Goal: Check status: Check status

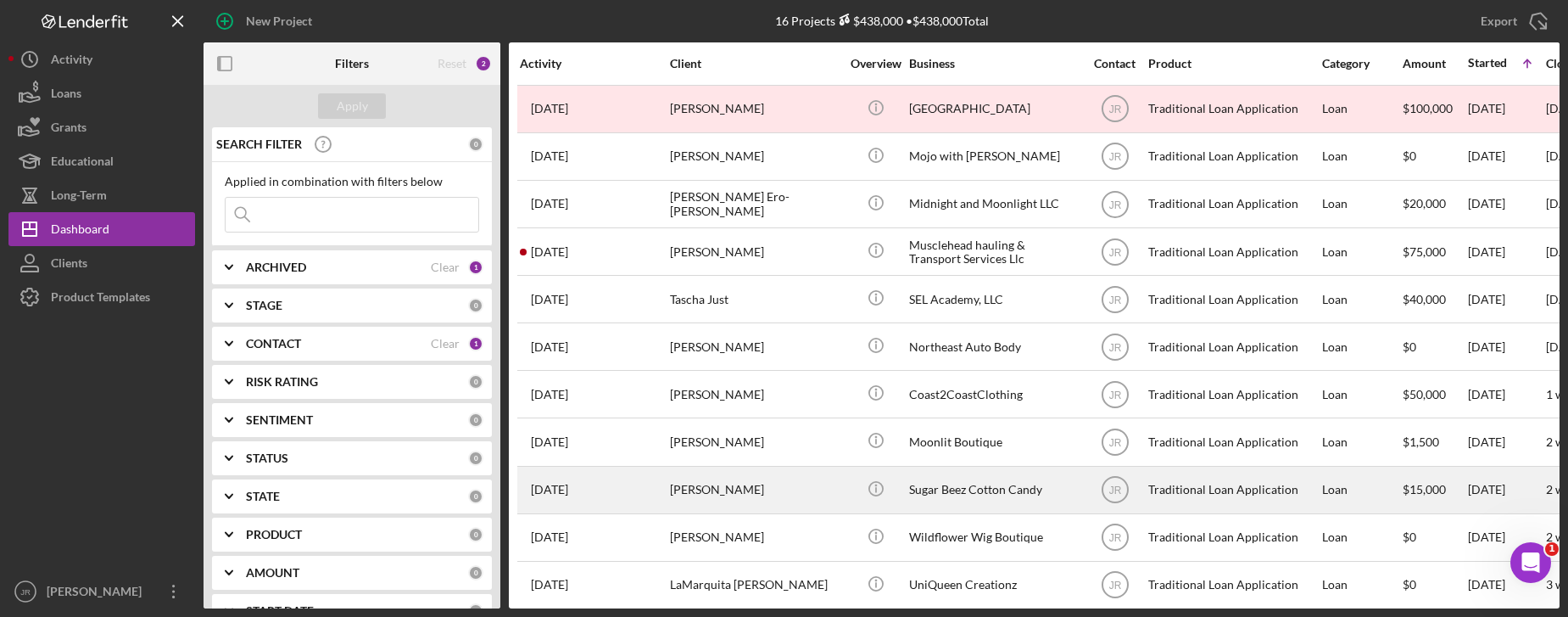
scroll to position [169, 0]
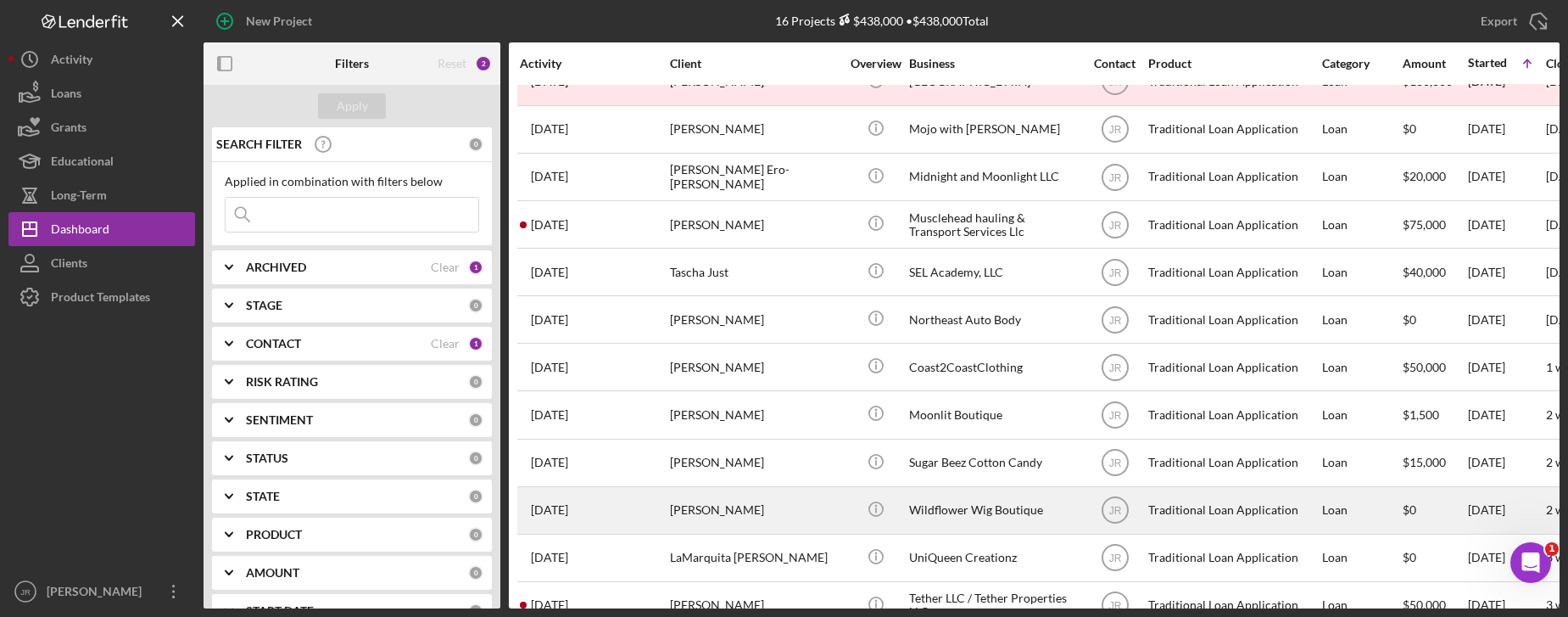
click at [996, 522] on div "Wildflower Wig Boutique" at bounding box center [994, 510] width 169 height 45
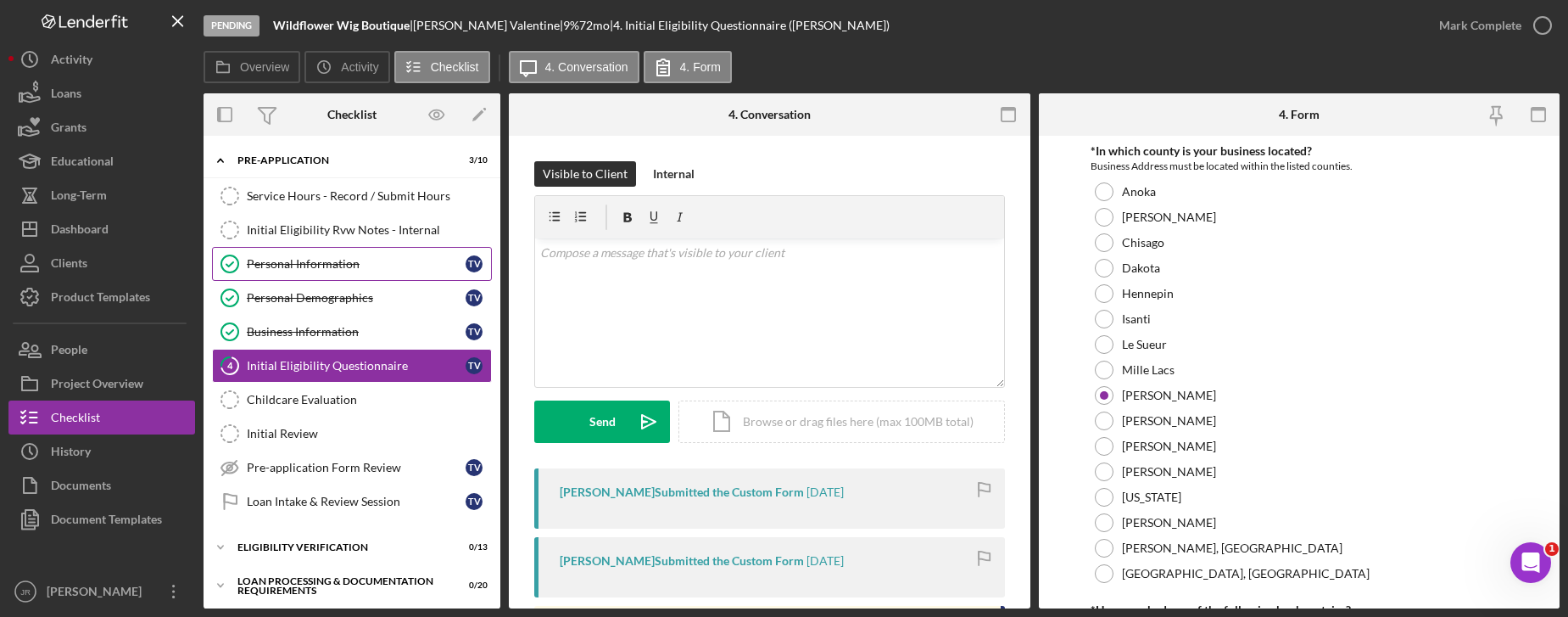
click at [354, 267] on div "Personal Information" at bounding box center [356, 264] width 219 height 14
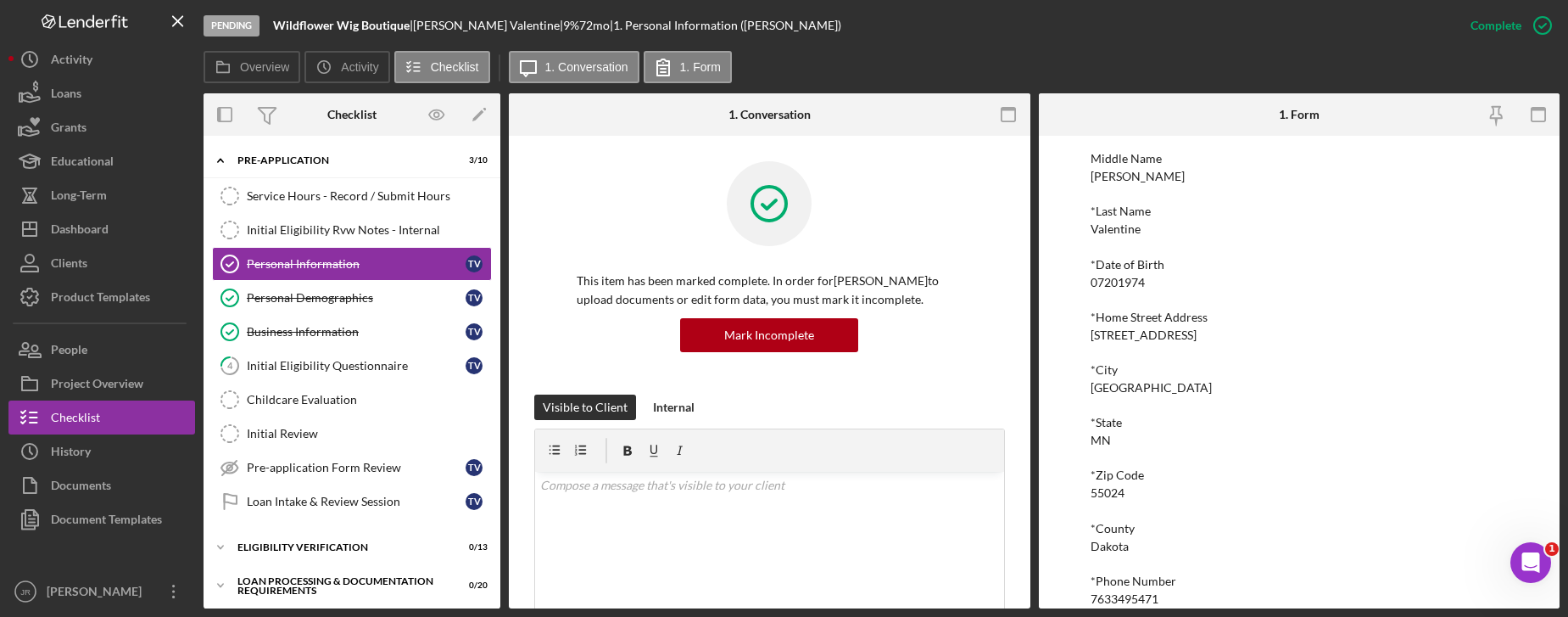
scroll to position [249, 0]
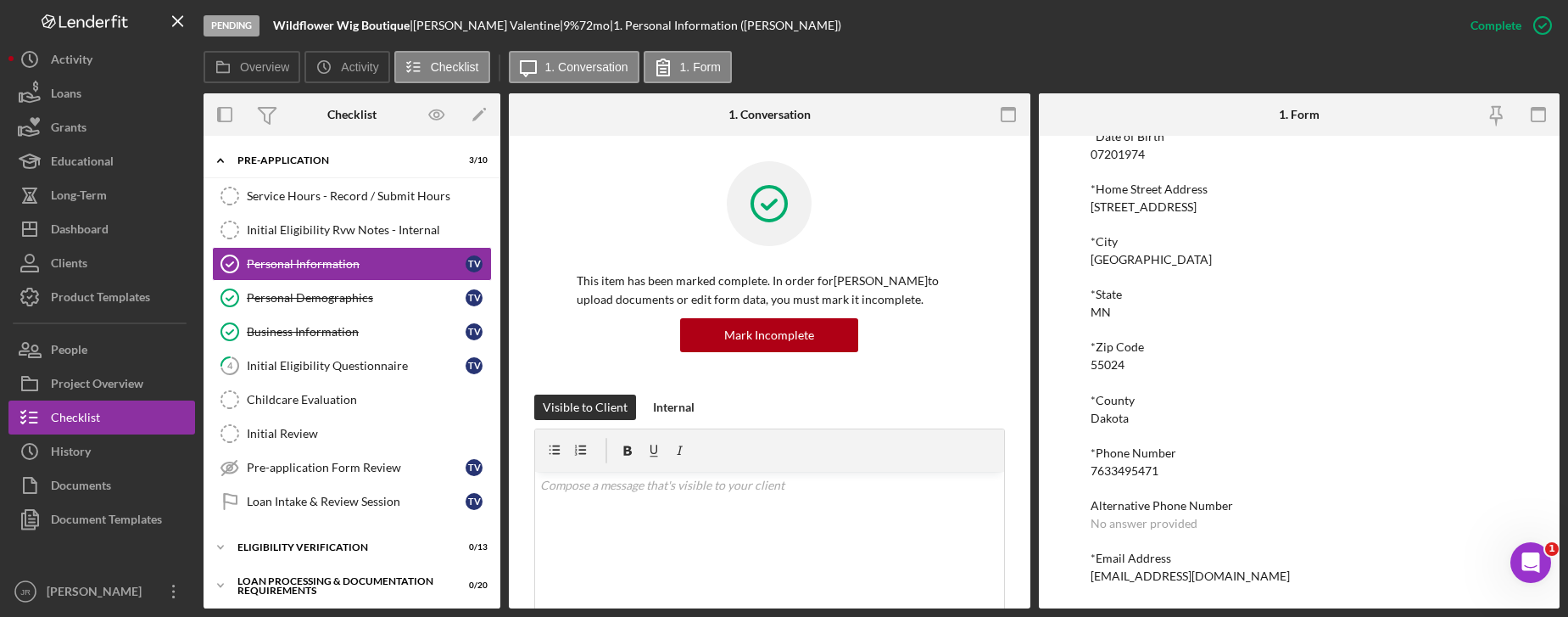
drag, startPoint x: 1289, startPoint y: 583, endPoint x: 1066, endPoint y: 581, distance: 223.0
click at [1066, 581] on div "To edit this form you must mark this item incomplete *First Name Tifaney Middle…" at bounding box center [1300, 372] width 521 height 473
copy div "[EMAIL_ADDRESS][DOMAIN_NAME]"
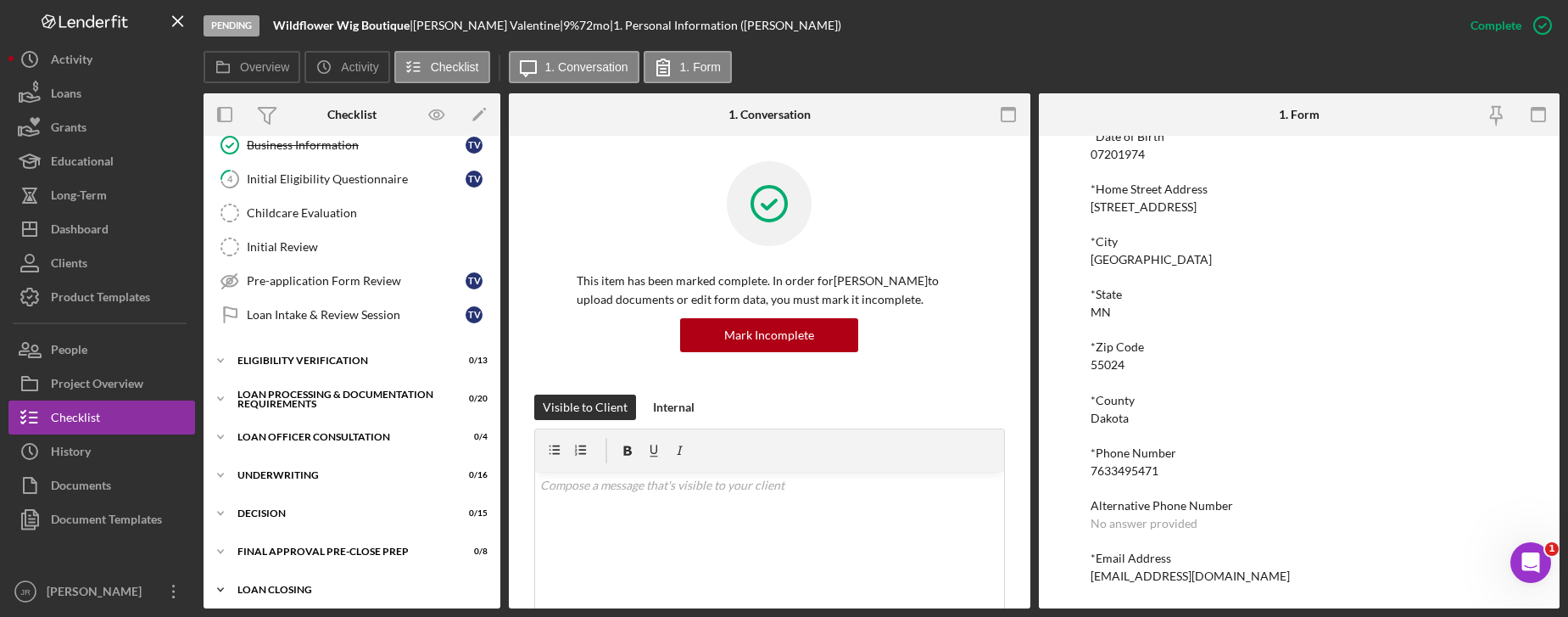
scroll to position [169, 0]
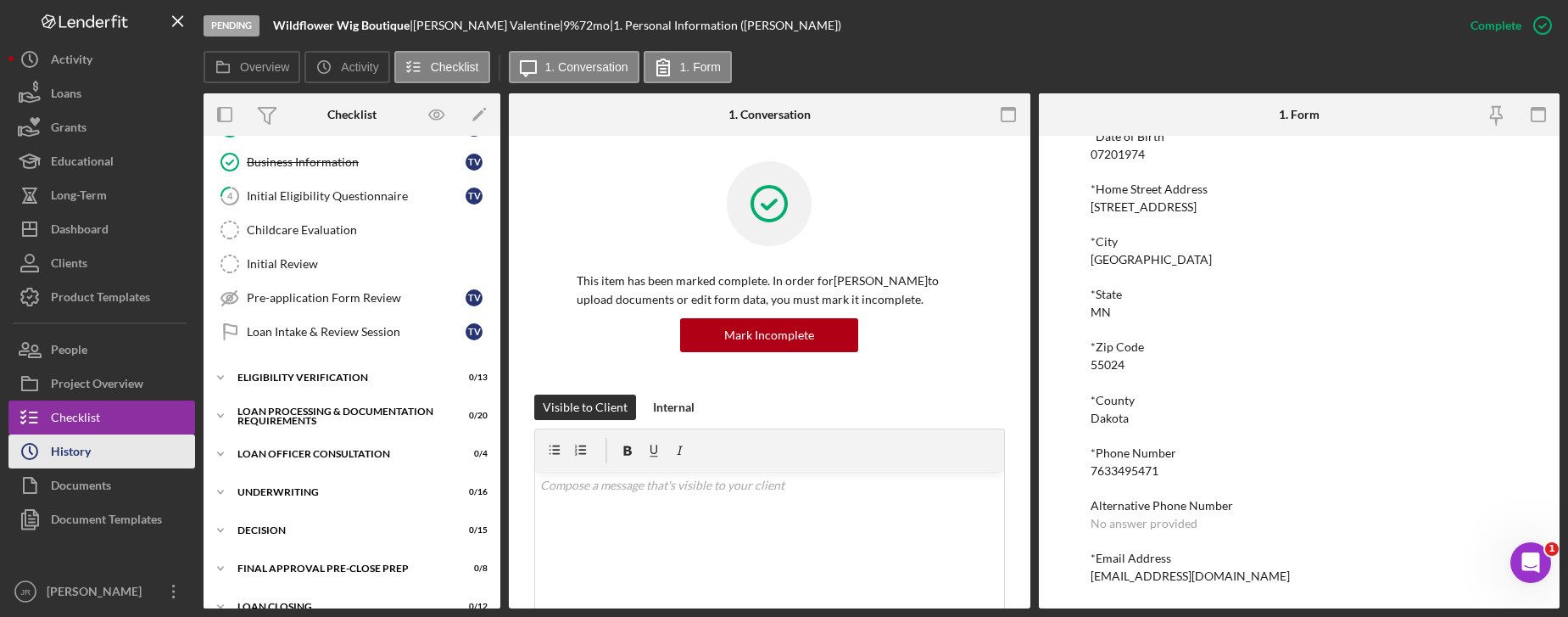
drag, startPoint x: 88, startPoint y: 443, endPoint x: 147, endPoint y: 444, distance: 59.0
click at [88, 443] on div "History" at bounding box center [71, 454] width 40 height 38
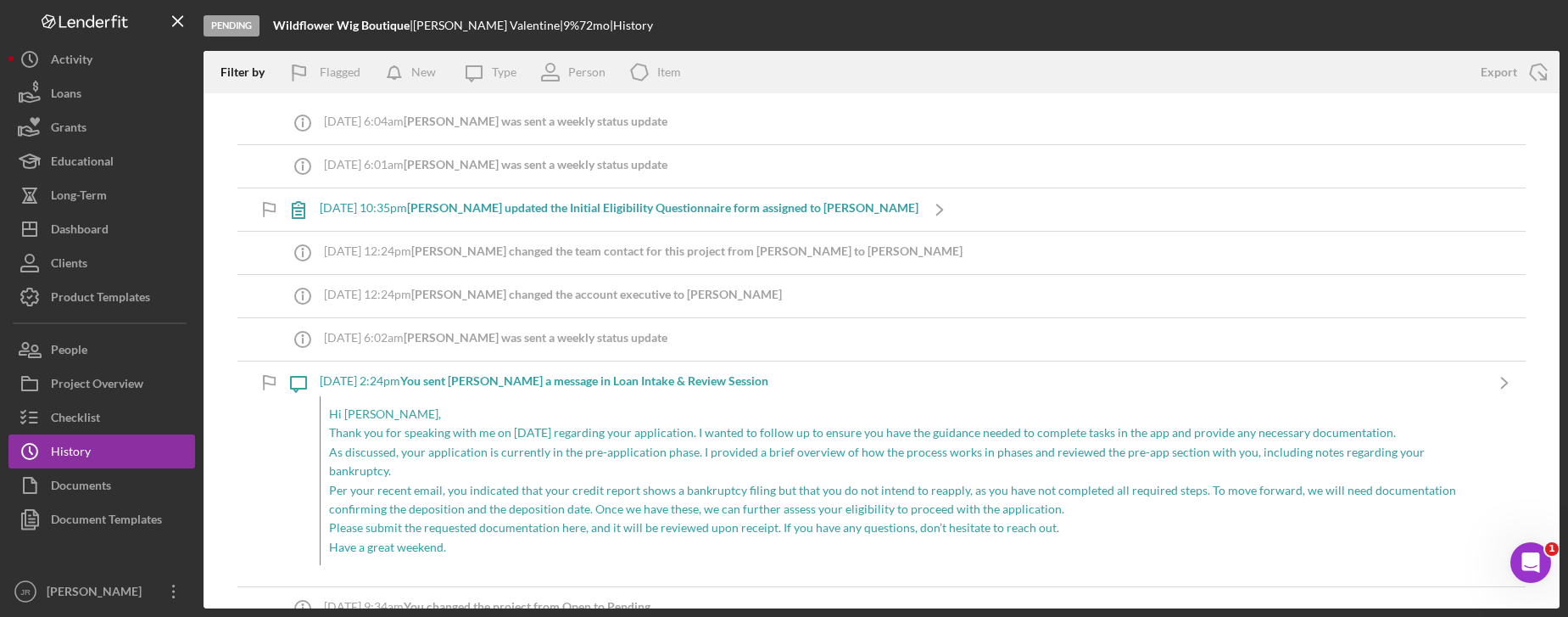
click at [440, 461] on p "As discussed, your application is currently in the pre-application phase. I pro…" at bounding box center [902, 462] width 1146 height 38
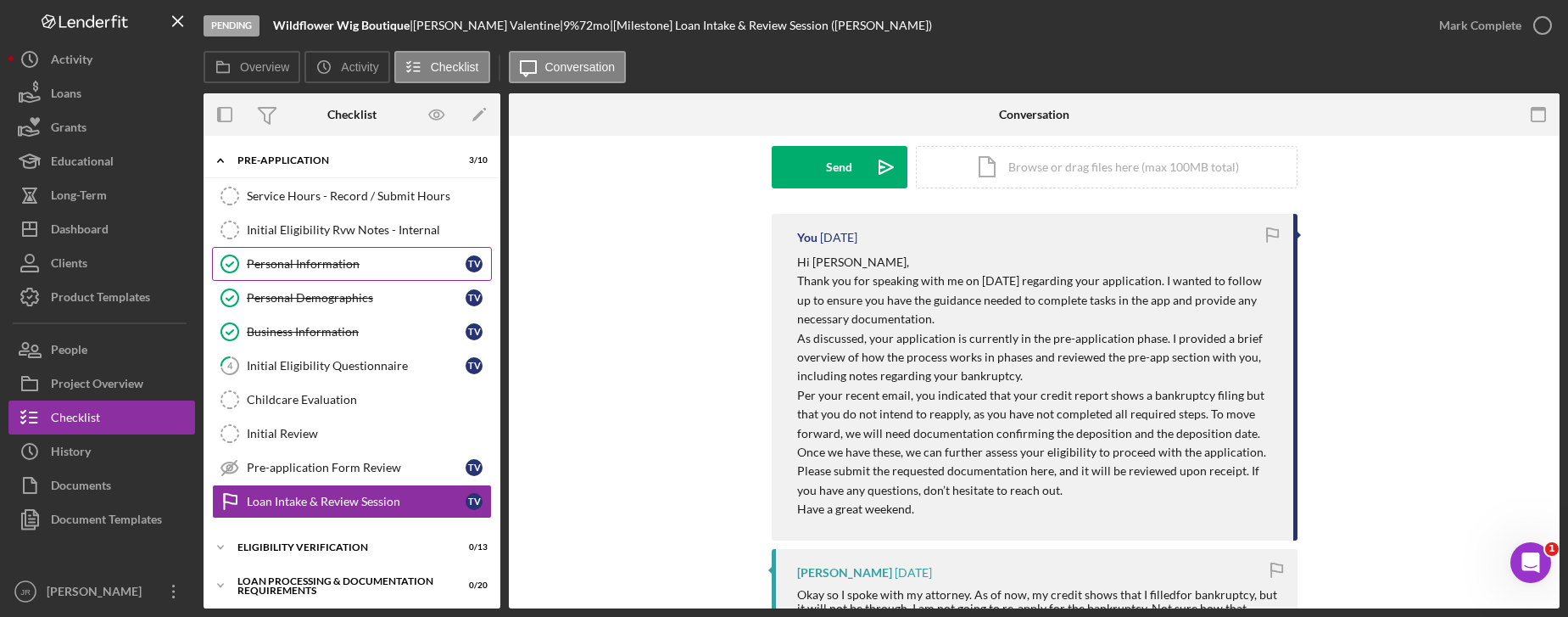
click at [305, 275] on link "Personal Information Personal Information T V" at bounding box center [352, 263] width 280 height 34
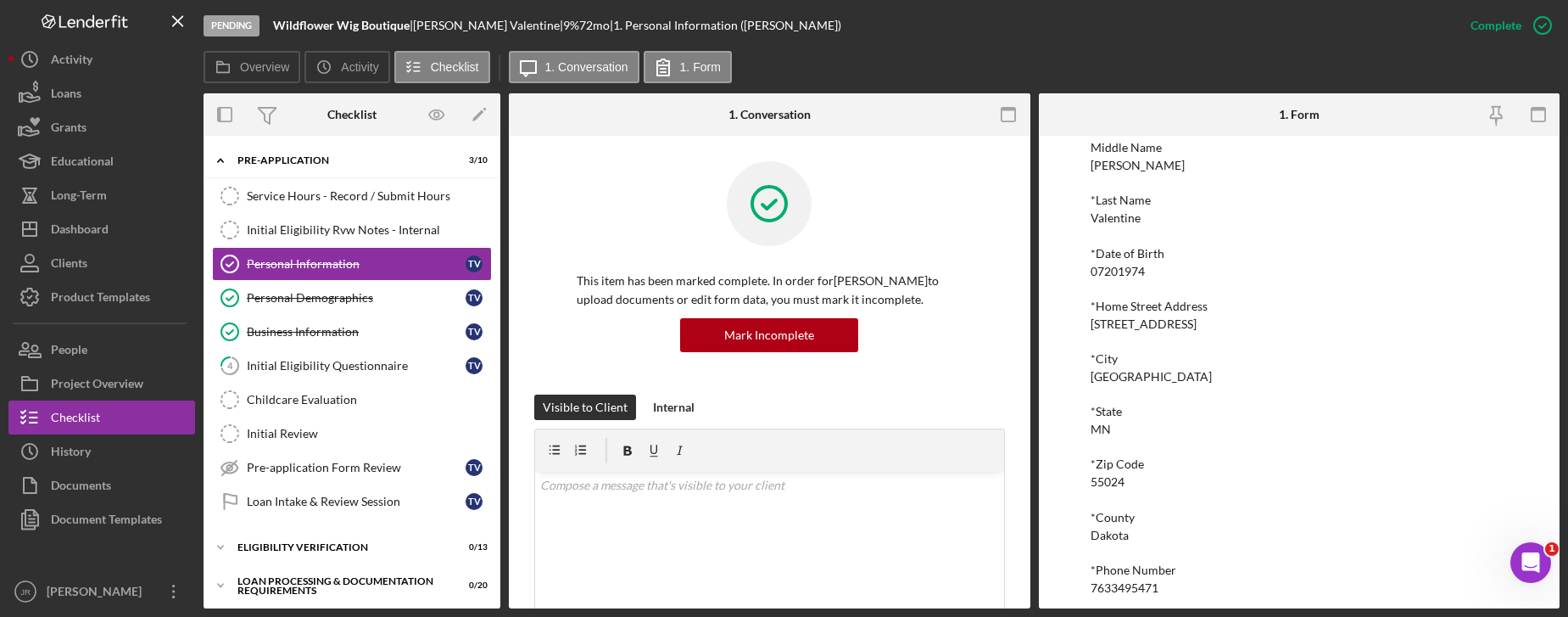
scroll to position [249, 0]
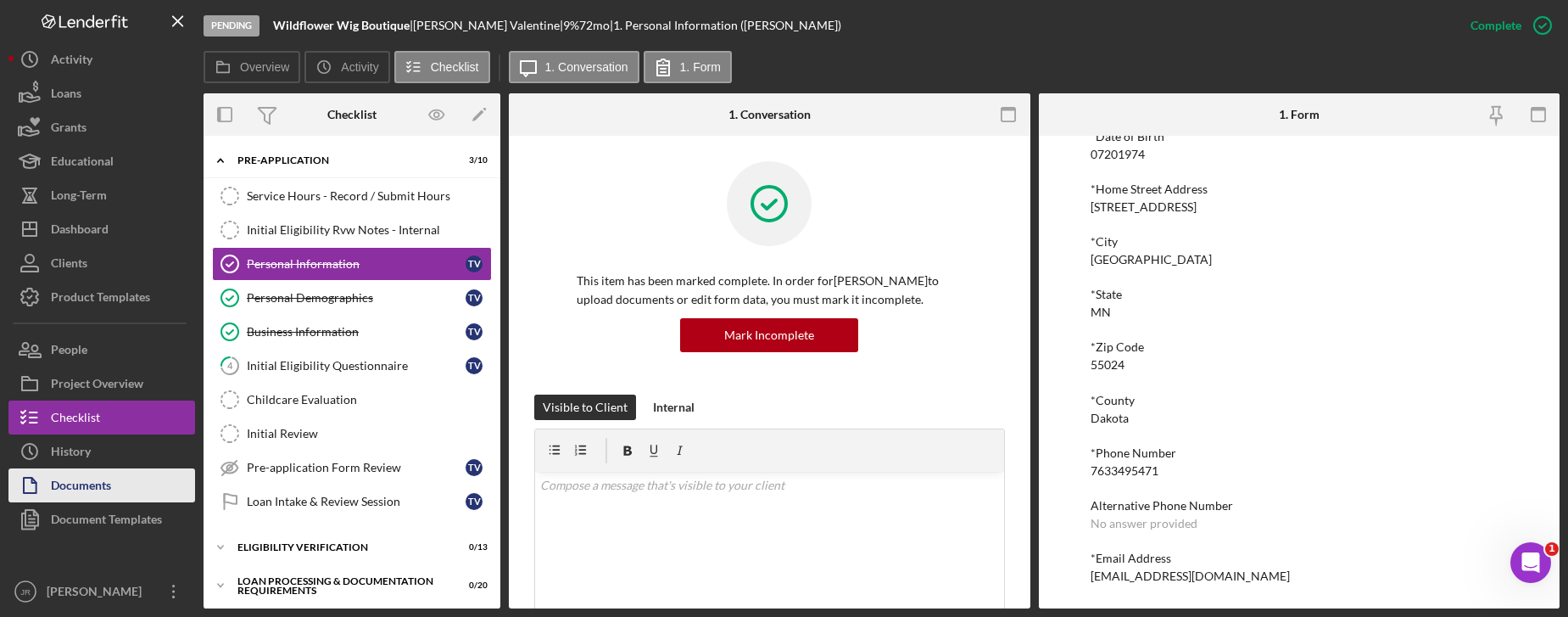
click at [61, 469] on div "Documents" at bounding box center [81, 488] width 60 height 38
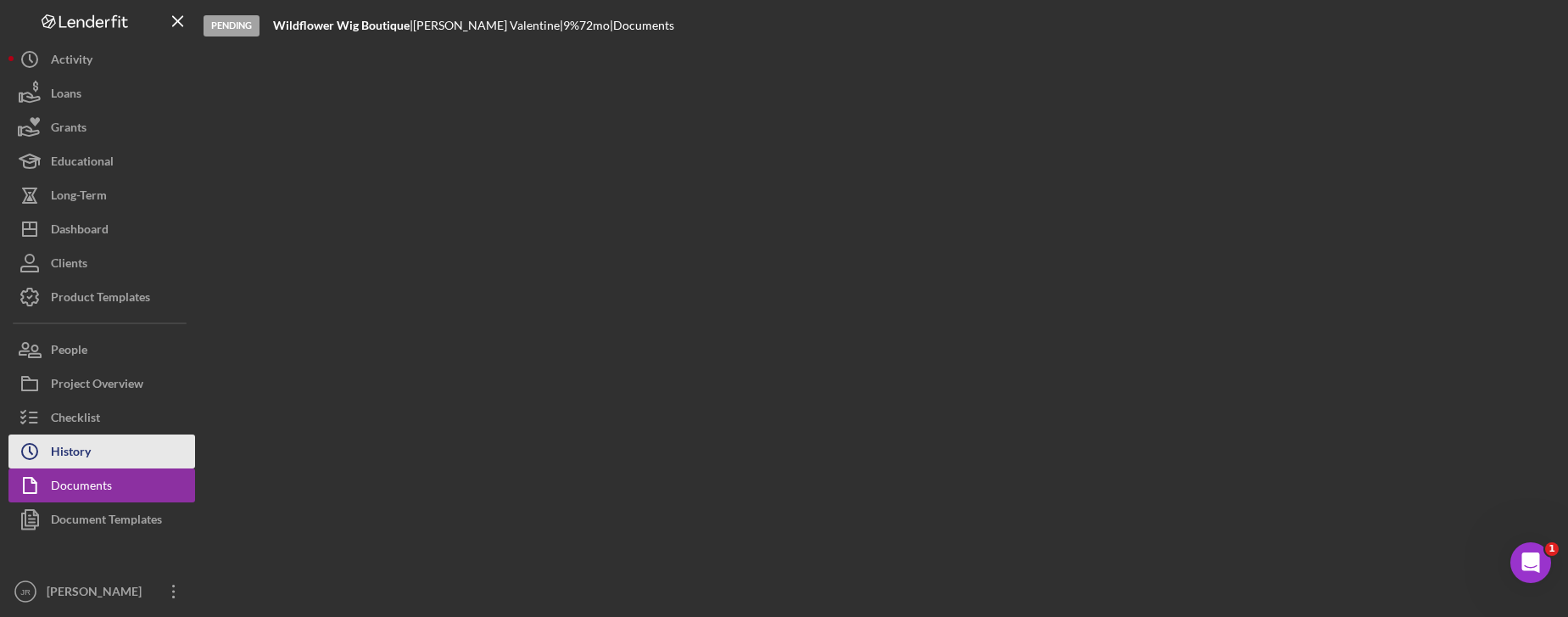
click at [75, 451] on div "History" at bounding box center [71, 454] width 40 height 38
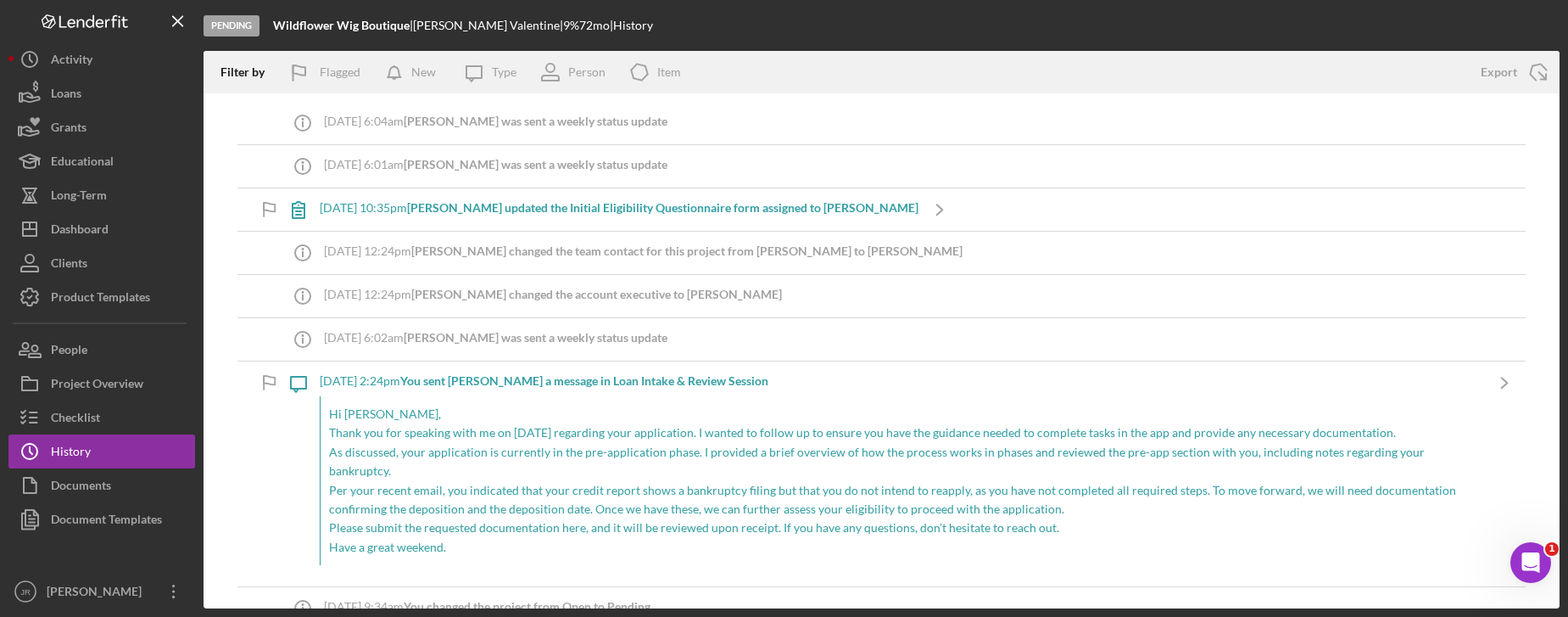
click at [441, 457] on p "As discussed, your application is currently in the pre-application phase. I pro…" at bounding box center [902, 462] width 1146 height 38
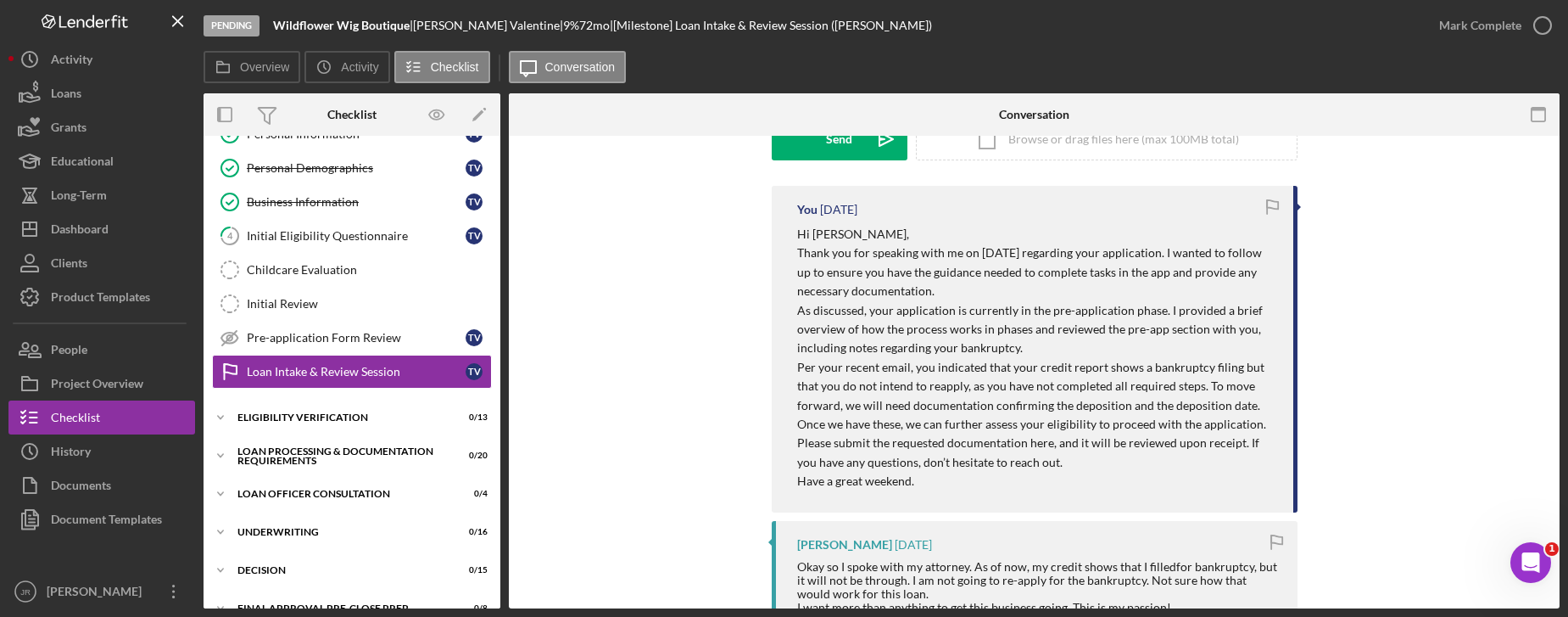
scroll to position [255, 0]
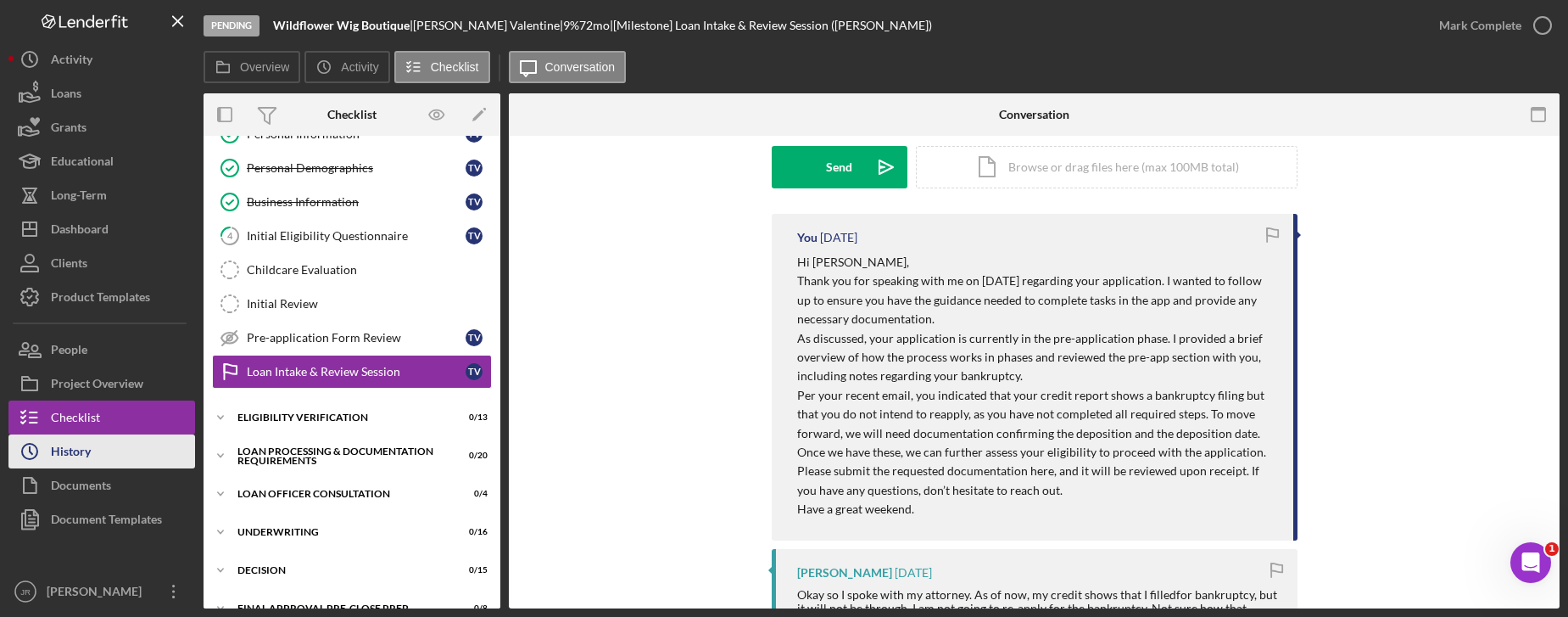
click at [74, 453] on div "History" at bounding box center [71, 454] width 40 height 38
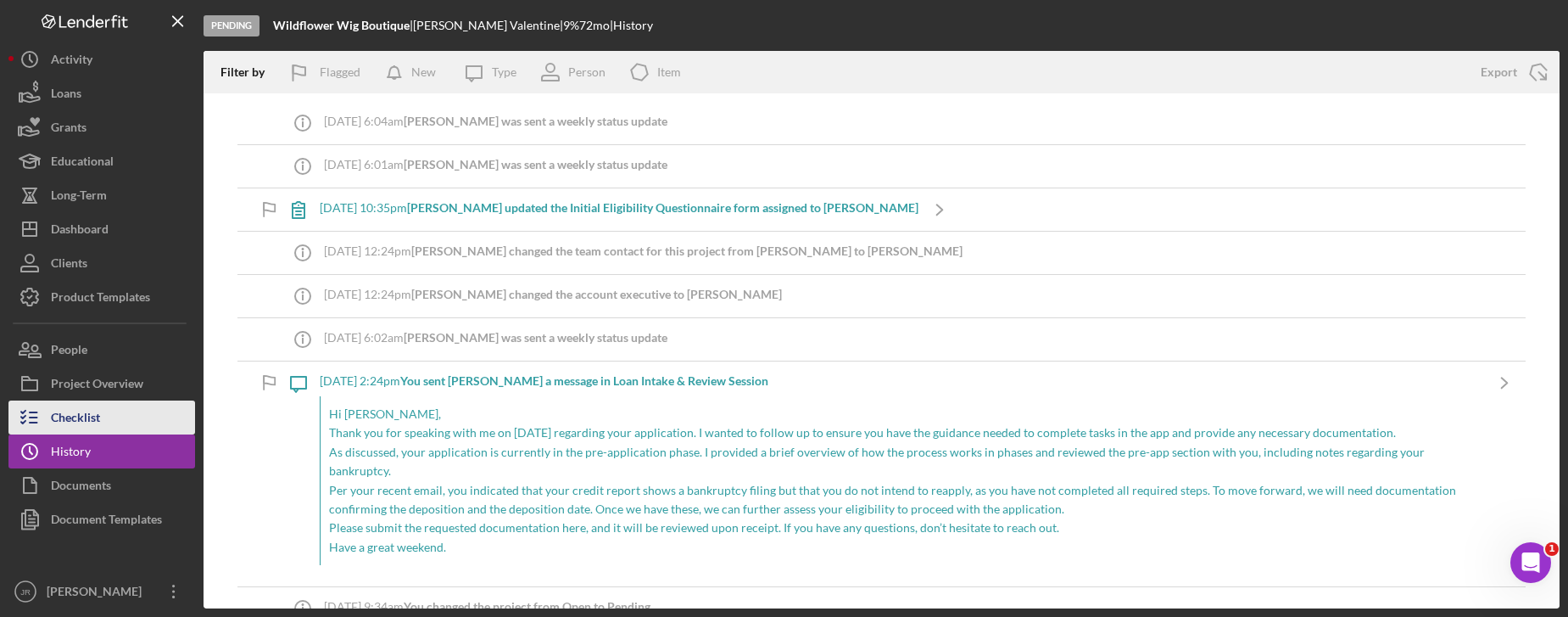
click at [90, 414] on div "Checklist" at bounding box center [76, 420] width 50 height 38
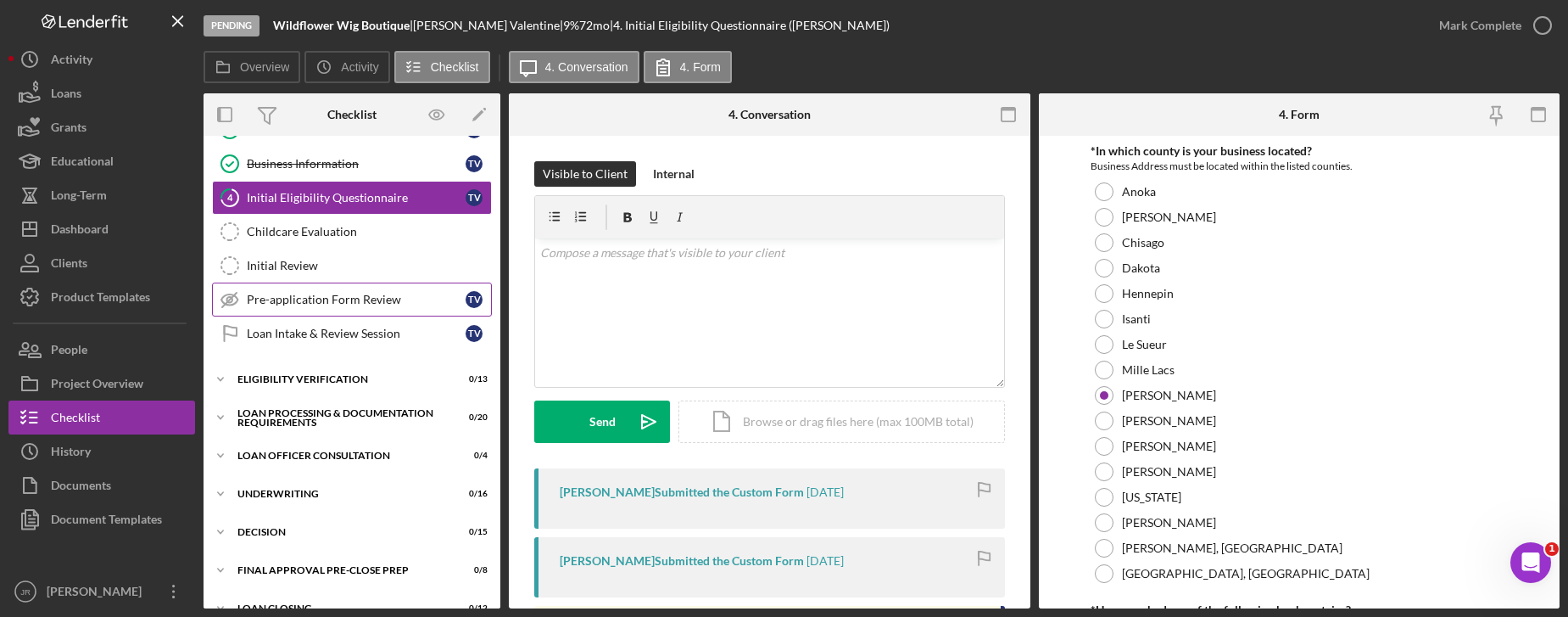
scroll to position [169, 0]
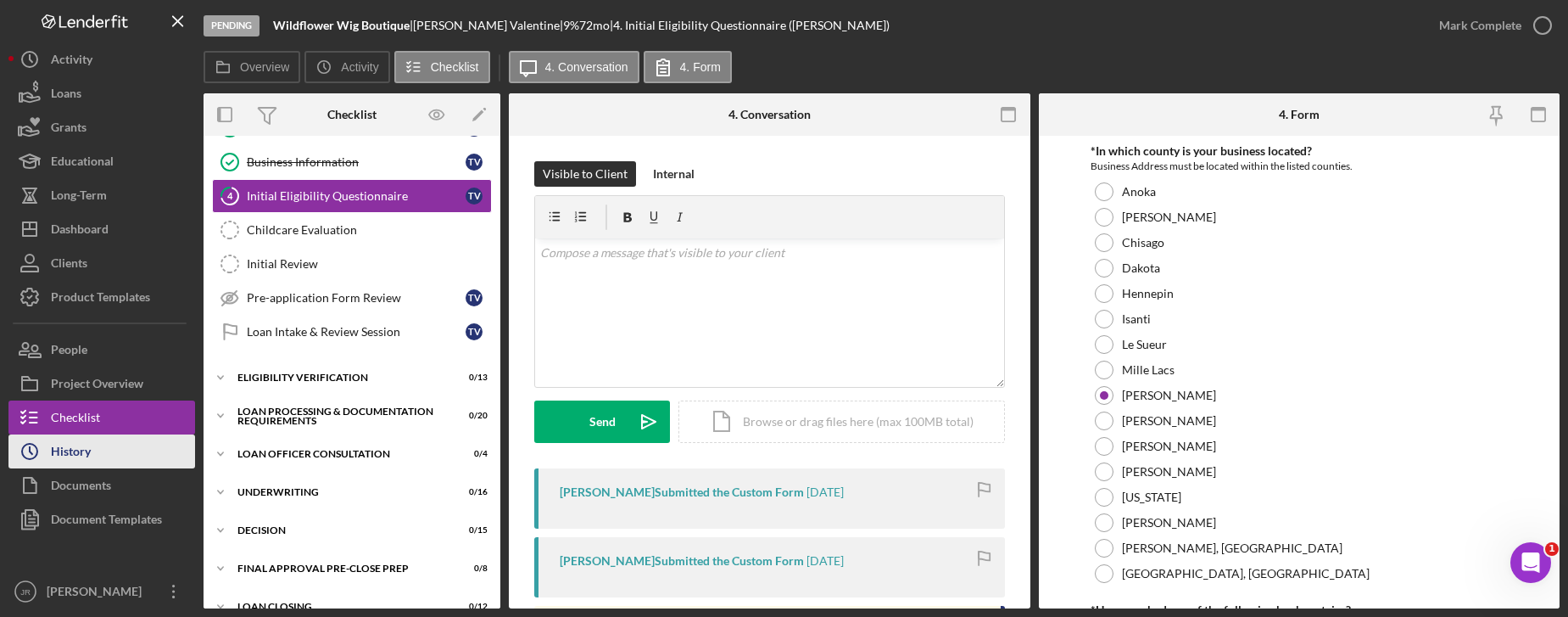
click at [155, 446] on button "Icon/History History" at bounding box center [102, 451] width 187 height 34
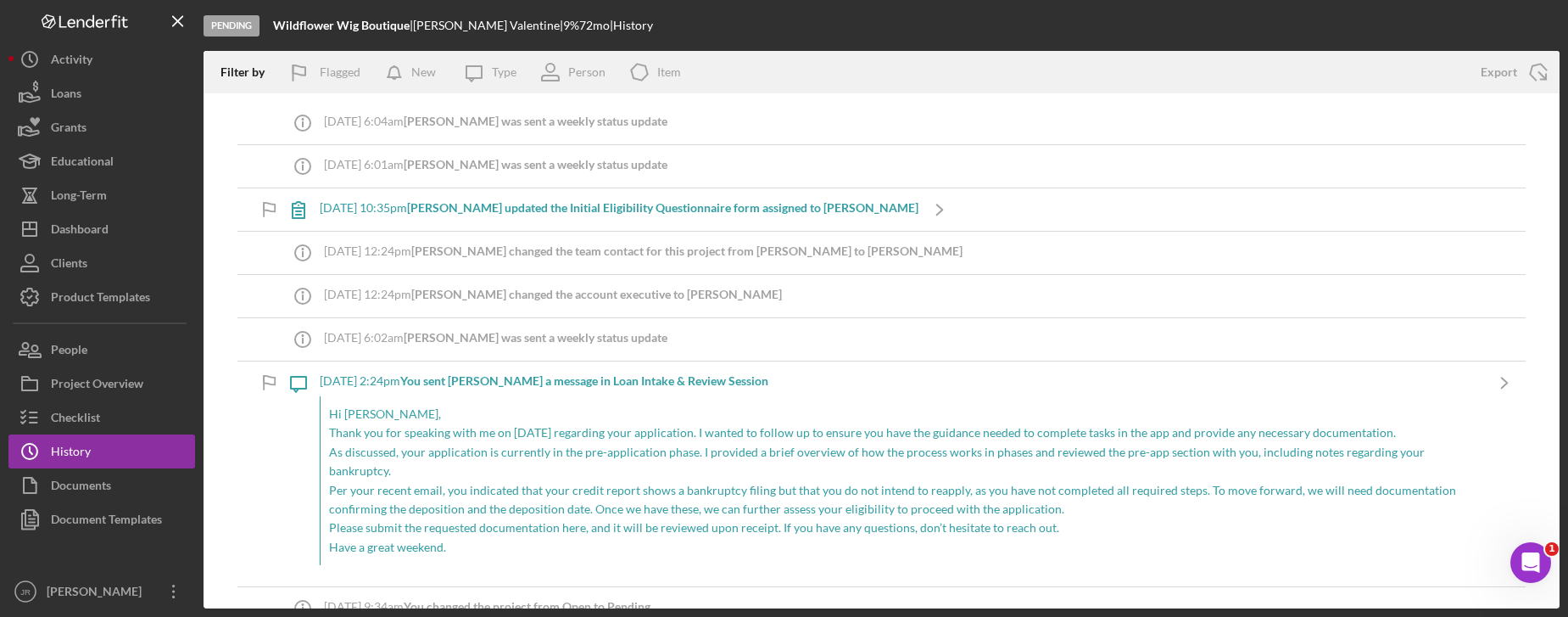
click at [538, 484] on p "Per your recent email, you indicated that your credit report shows a bankruptcy…" at bounding box center [902, 501] width 1146 height 38
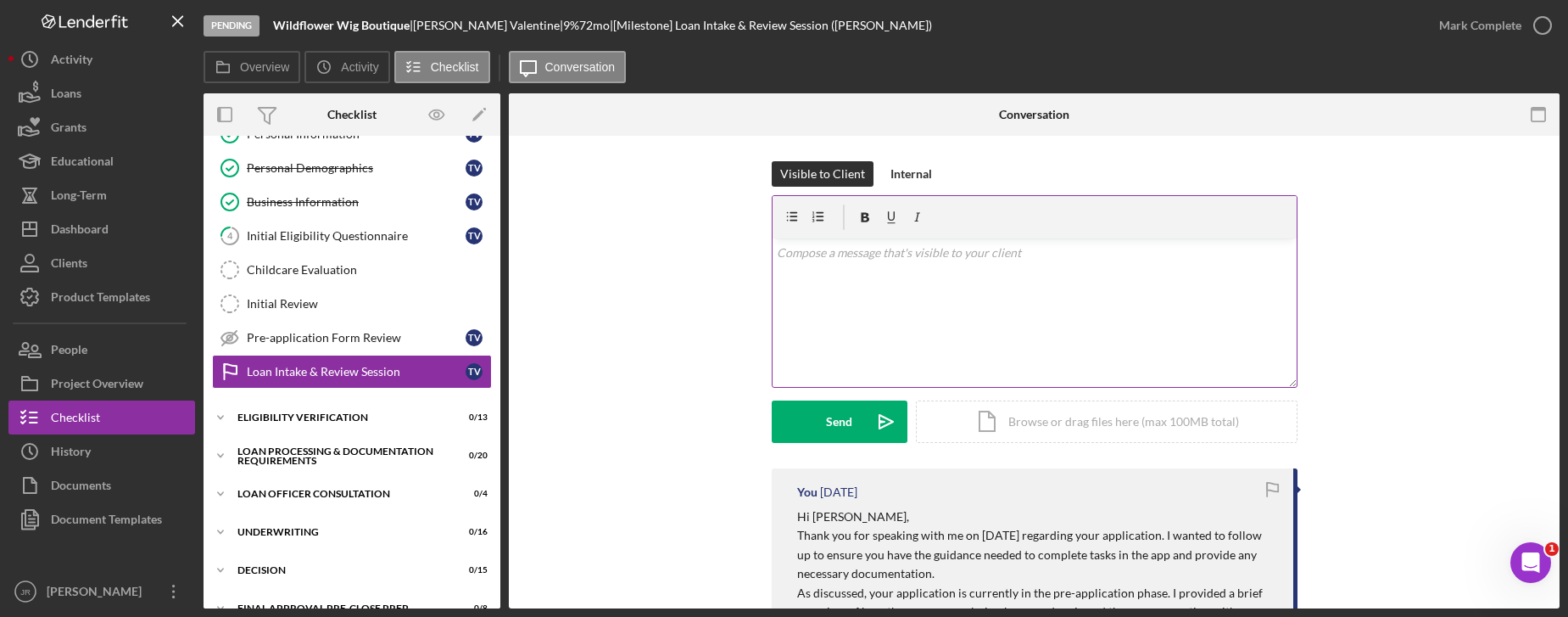
drag, startPoint x: 920, startPoint y: 353, endPoint x: 918, endPoint y: 343, distance: 10.2
click at [920, 353] on div "v Color teal Color pink Remove color Add row above Add row below Add column bef…" at bounding box center [1034, 312] width 524 height 149
click at [893, 174] on div "Internal" at bounding box center [911, 173] width 42 height 25
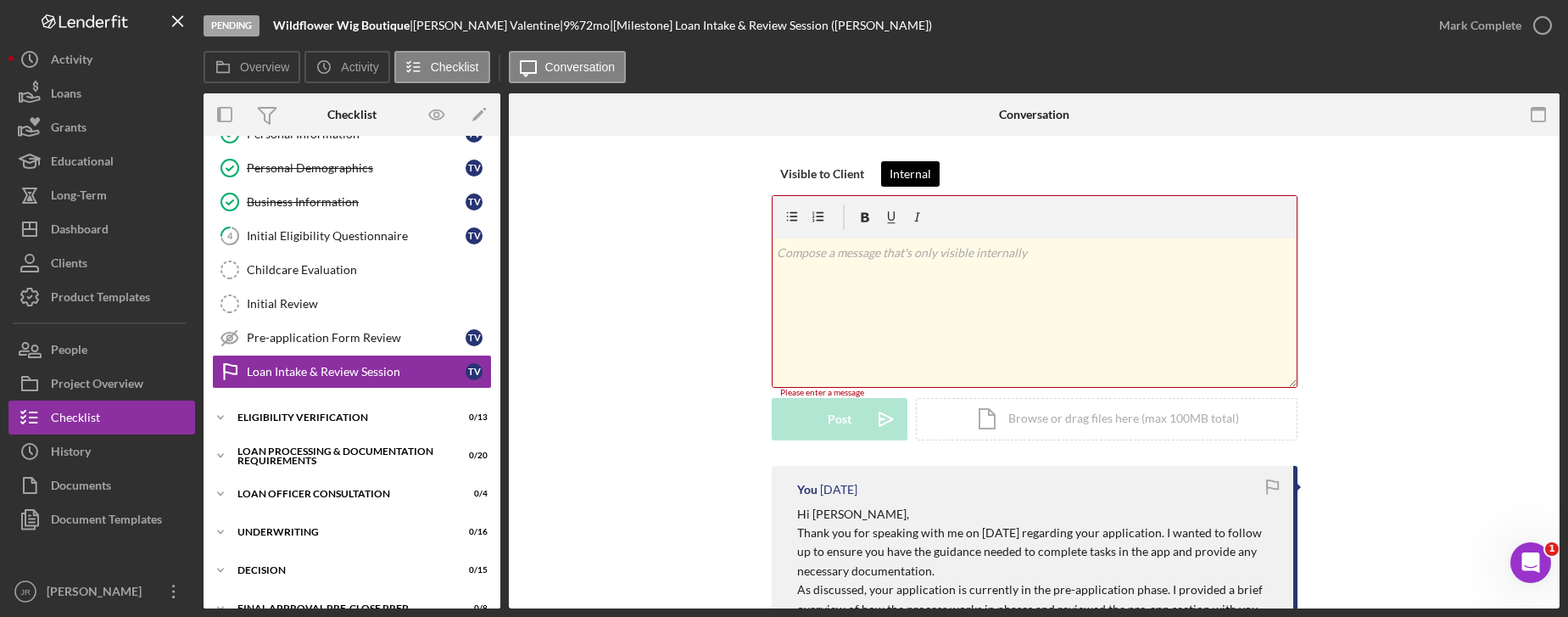
click at [881, 161] on button "Internal" at bounding box center [910, 173] width 58 height 25
click at [916, 270] on div "v Color teal Color pink Remove color Add row above Add row below Add column bef…" at bounding box center [1034, 312] width 524 height 149
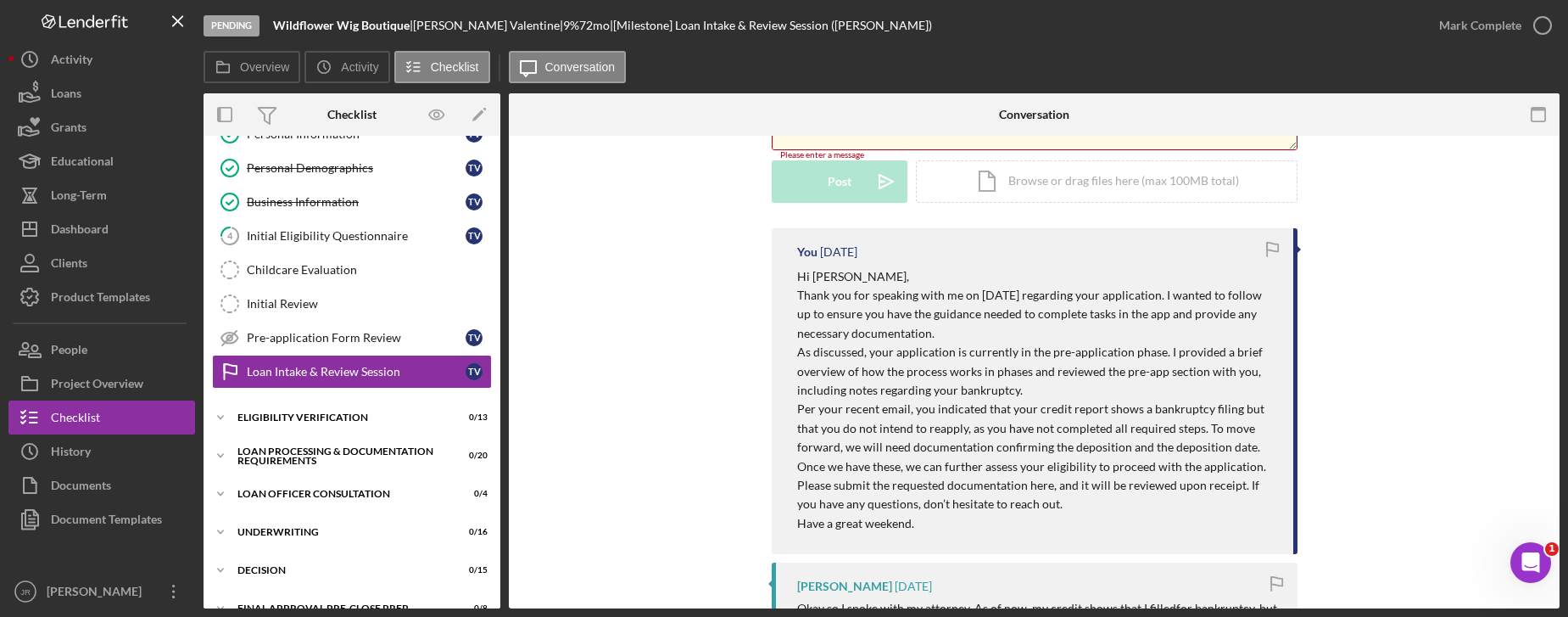
scroll to position [255, 0]
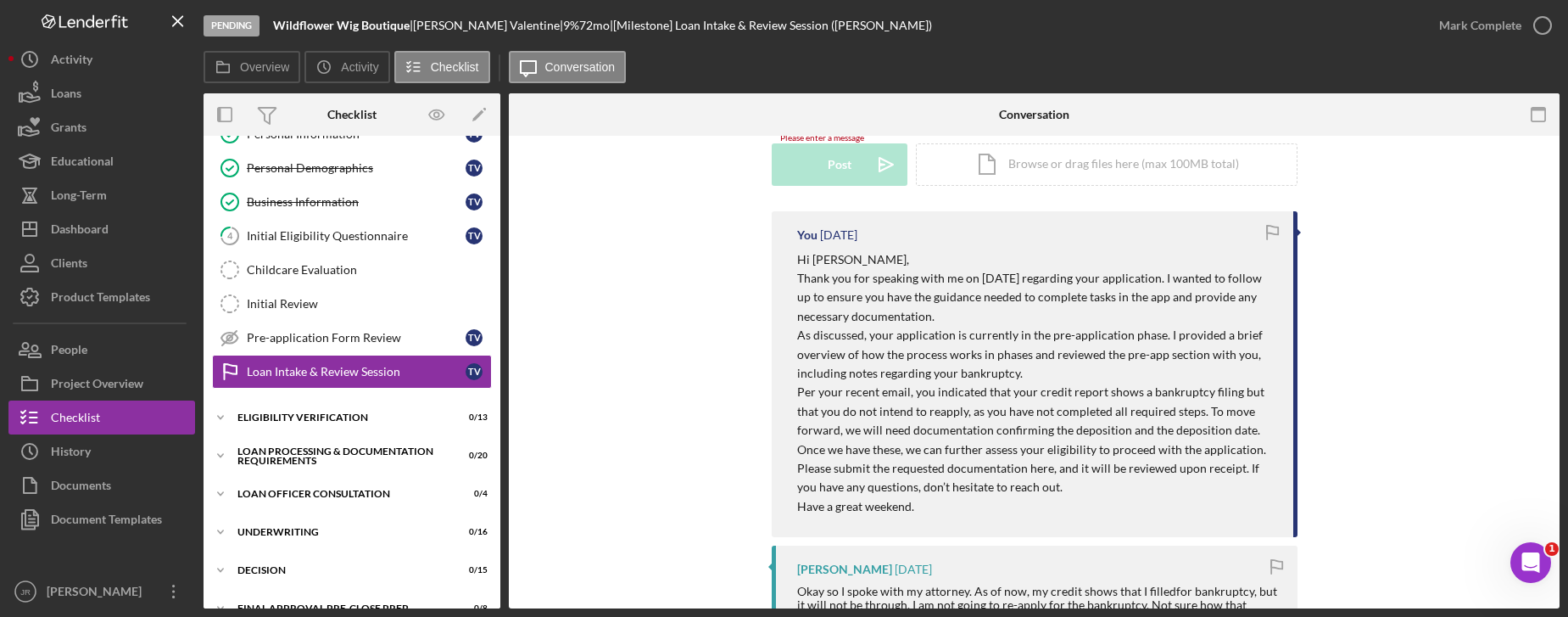
drag, startPoint x: 795, startPoint y: 254, endPoint x: 942, endPoint y: 509, distance: 294.3
click at [942, 509] on div "Hi [PERSON_NAME], Thank you for speaking with me on [DATE] regarding your appli…" at bounding box center [1037, 383] width 480 height 266
copy div "Hi [PERSON_NAME], Thank you for speaking with me on [DATE] regarding your appli…"
click at [1050, 346] on p "As discussed, your application is currently in the pre-application phase. I pro…" at bounding box center [1037, 354] width 480 height 56
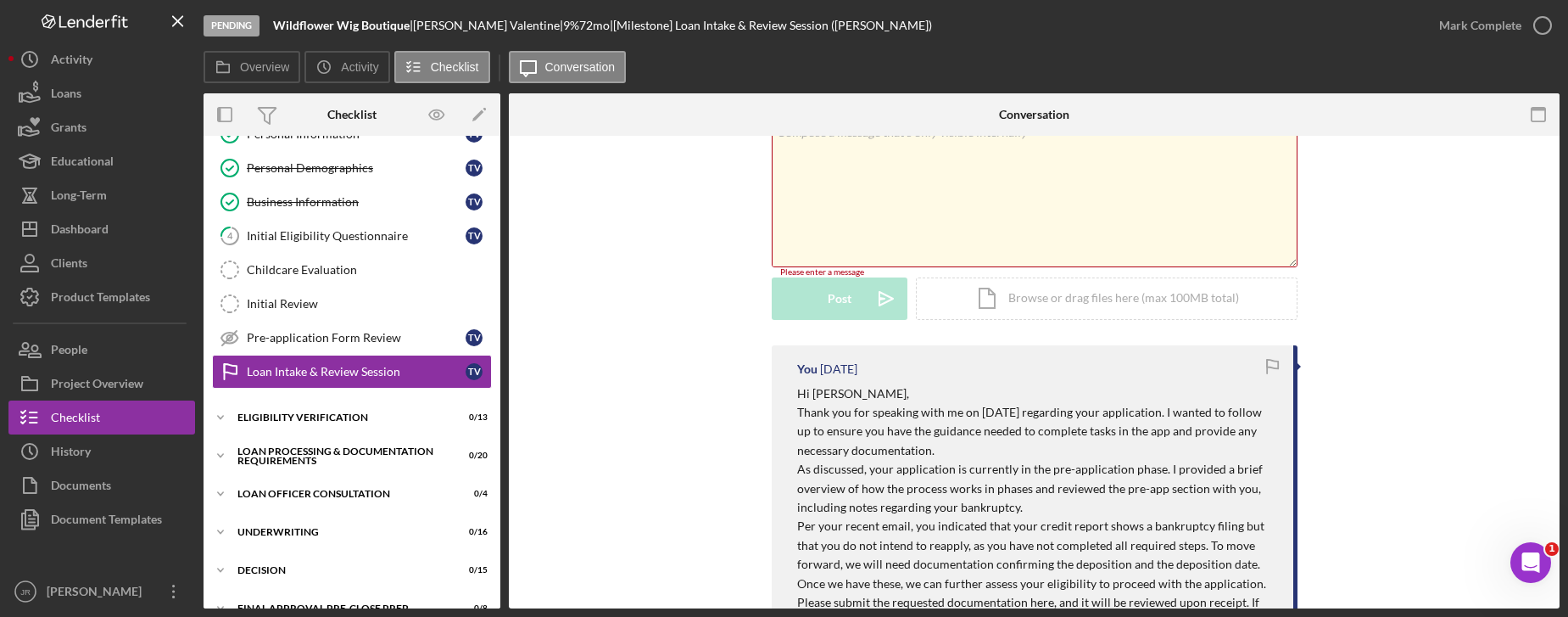
scroll to position [0, 0]
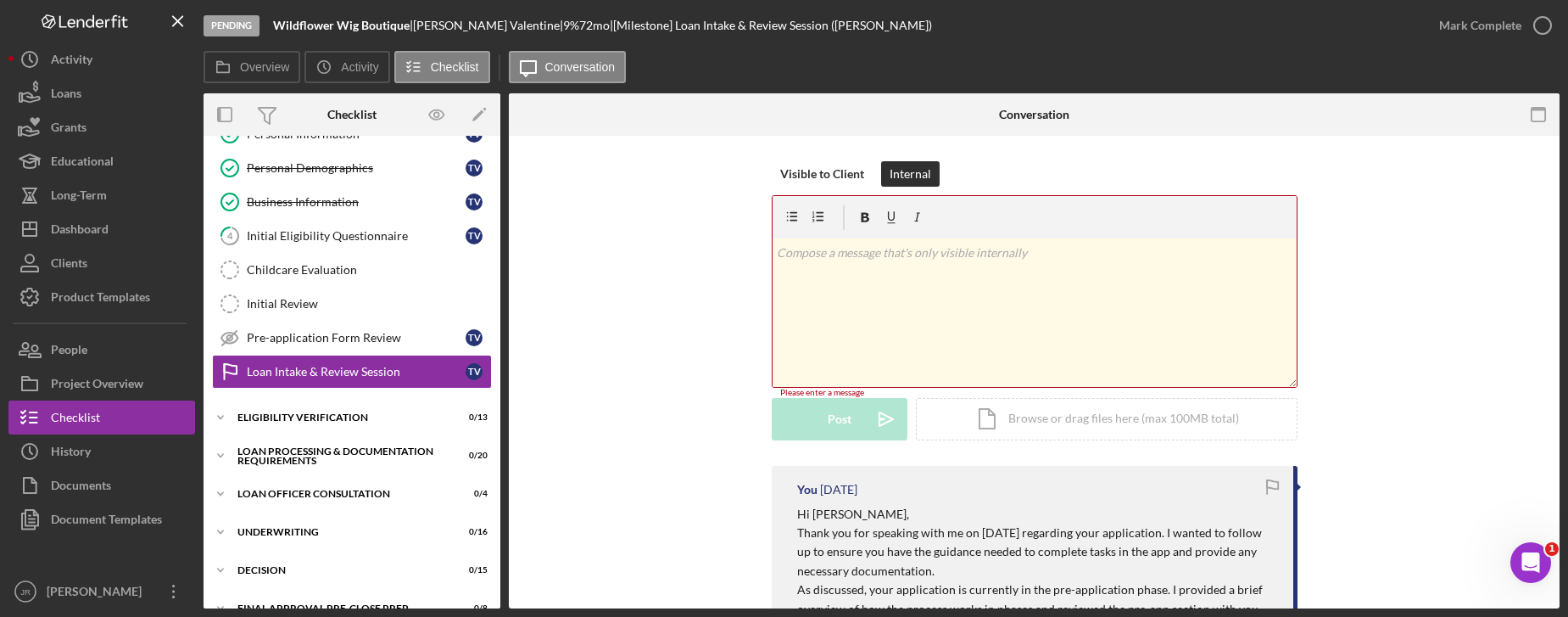
click at [901, 302] on div "v Color teal Color pink Remove color Add row above Add row below Add column bef…" at bounding box center [1034, 312] width 524 height 149
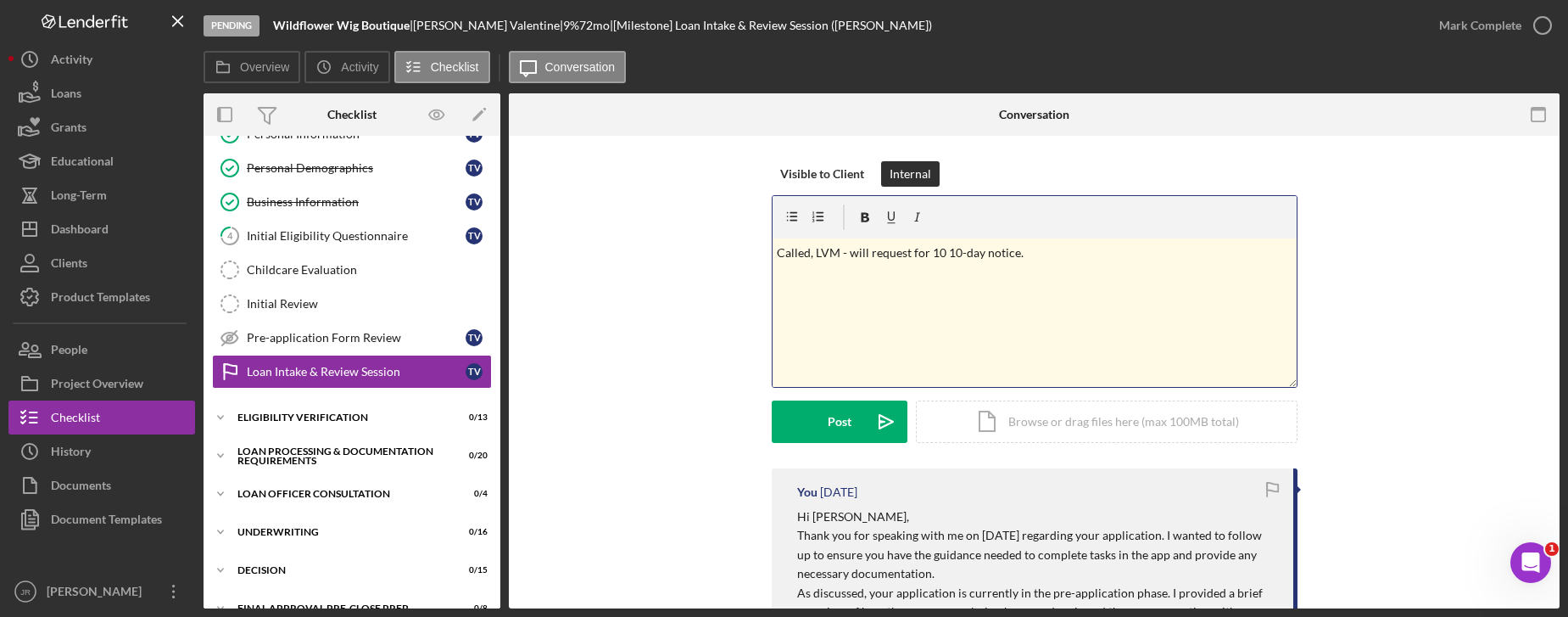
click at [1075, 250] on p "Called, LVM - will request for 10 10-day notice." at bounding box center [1034, 252] width 515 height 18
click at [941, 251] on p "Called, LVM - will request for 10 10-day notice." at bounding box center [1034, 252] width 515 height 18
click at [828, 421] on div "Post" at bounding box center [839, 421] width 23 height 43
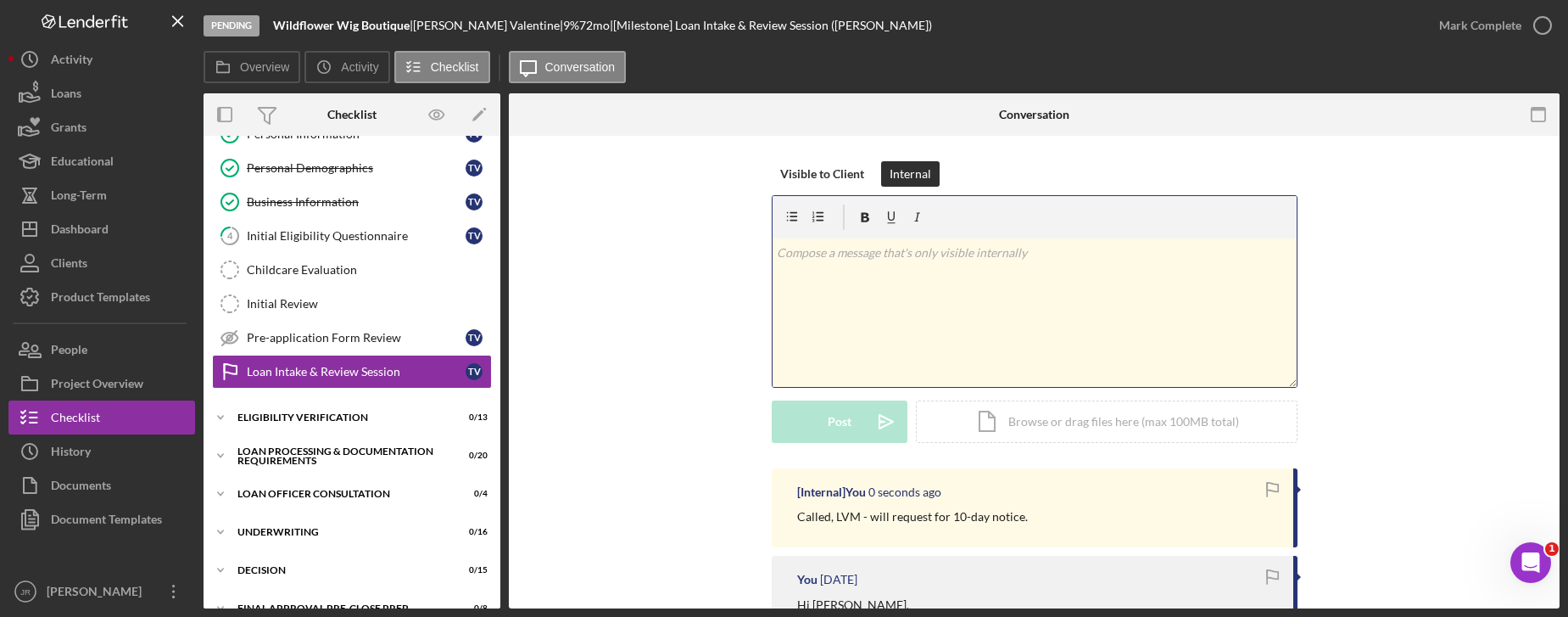
click at [933, 317] on div "v Color teal Color pink Remove color Add row above Add row below Add column bef…" at bounding box center [1034, 312] width 524 height 149
click at [836, 164] on div "Visible to Client" at bounding box center [822, 173] width 84 height 25
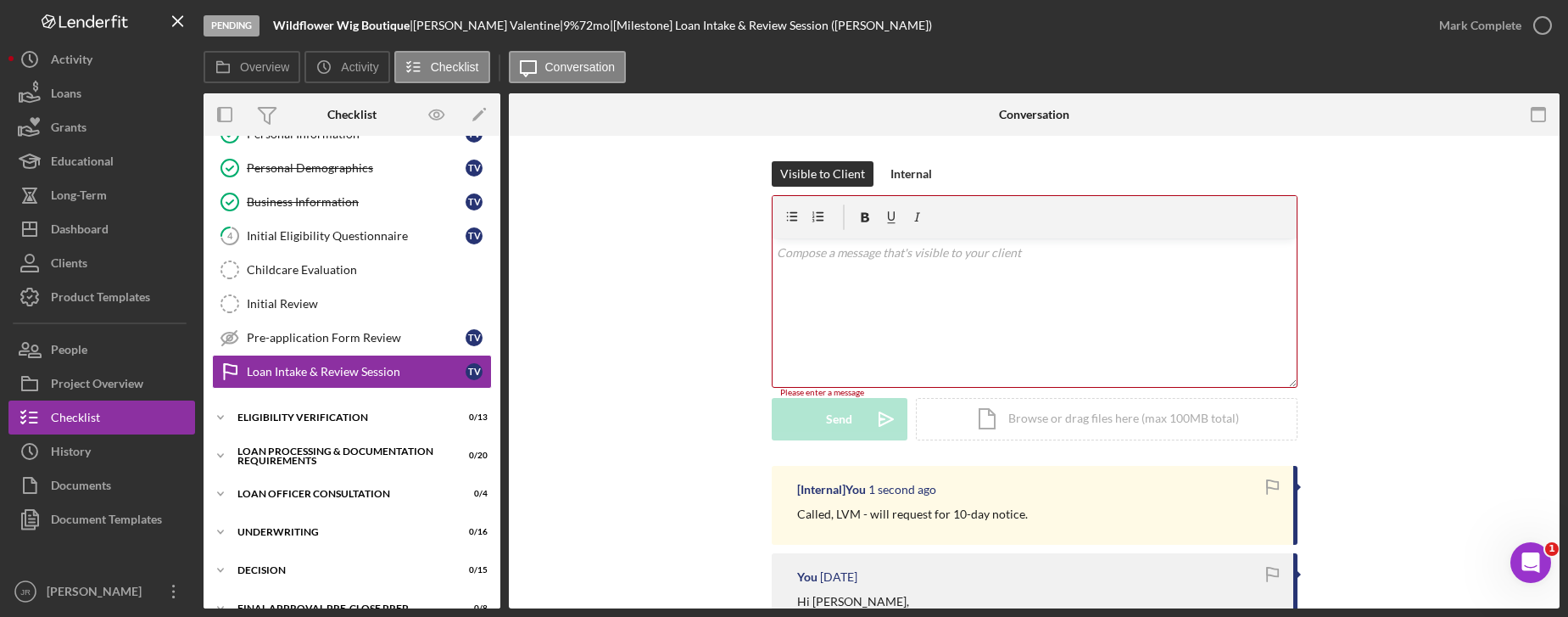
click at [811, 285] on div "v Color teal Color pink Remove color Add row above Add row below Add column bef…" at bounding box center [1034, 312] width 524 height 149
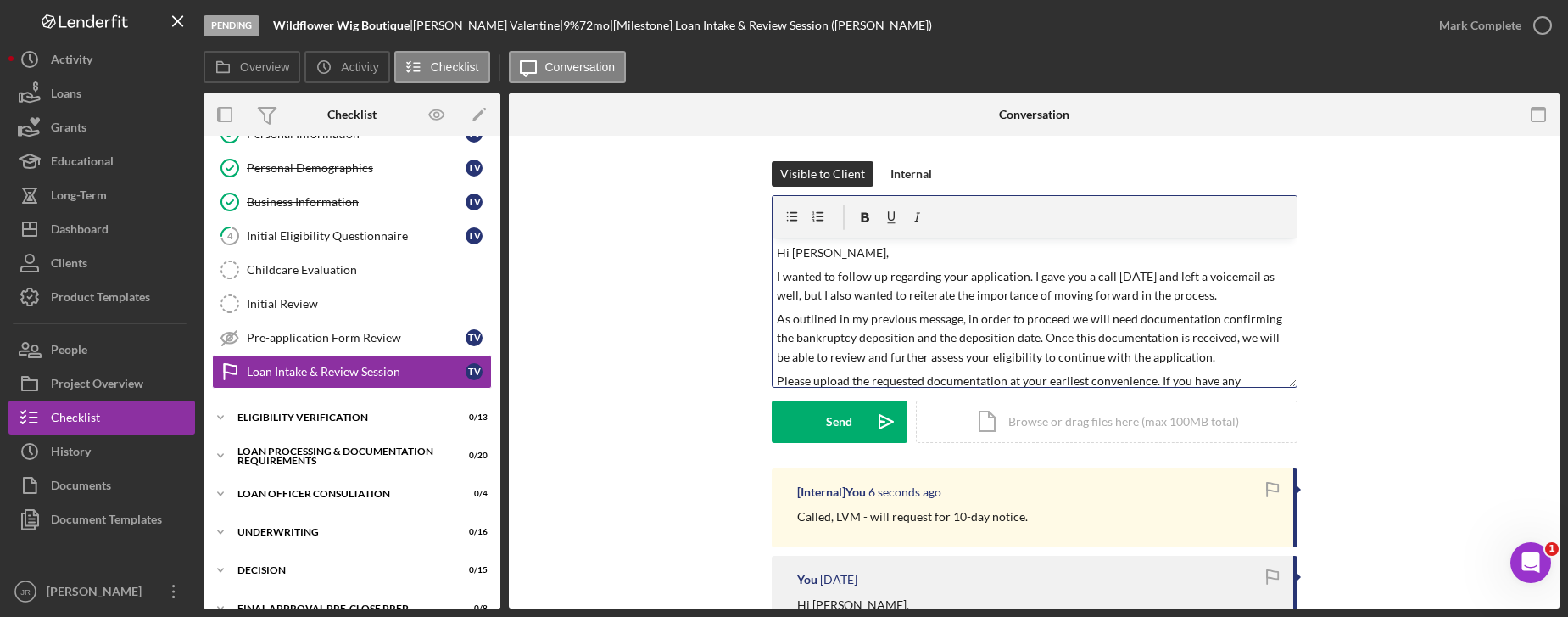
click at [772, 278] on div "v Color teal Color pink Remove color Add row above Add row below Add column bef…" at bounding box center [1034, 312] width 524 height 149
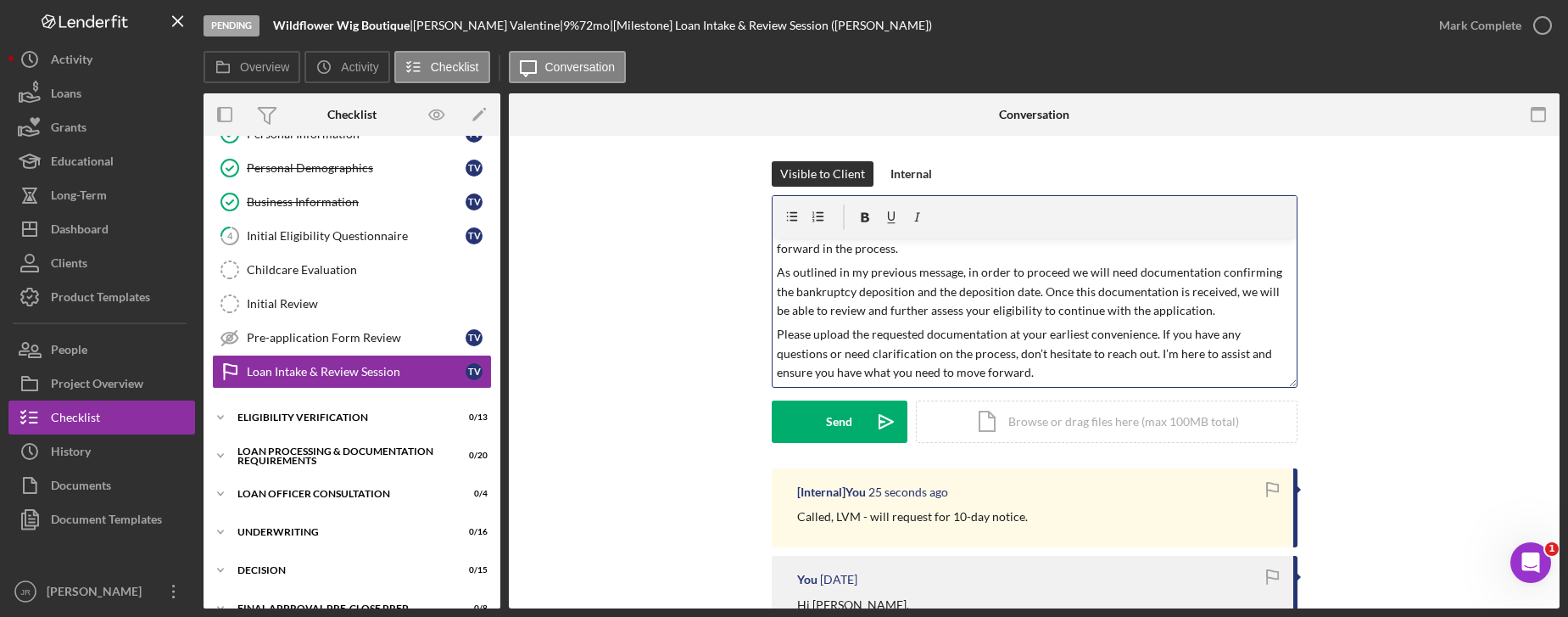
click at [1028, 275] on p "As outlined in my previous message, in order to proceed we will need documentat…" at bounding box center [1034, 291] width 515 height 56
click at [1049, 274] on p "As outlined in my previous message, in order to proceed we will need documentat…" at bounding box center [1034, 291] width 515 height 56
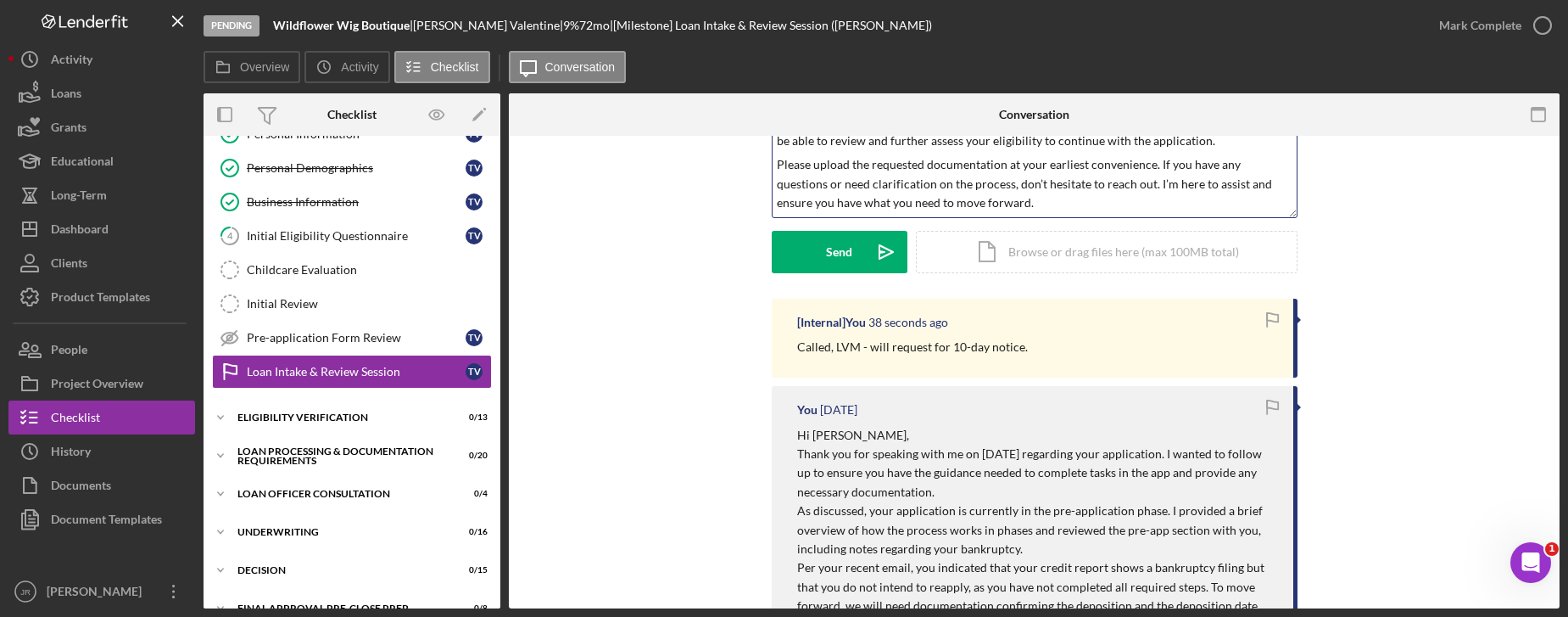
scroll to position [0, 0]
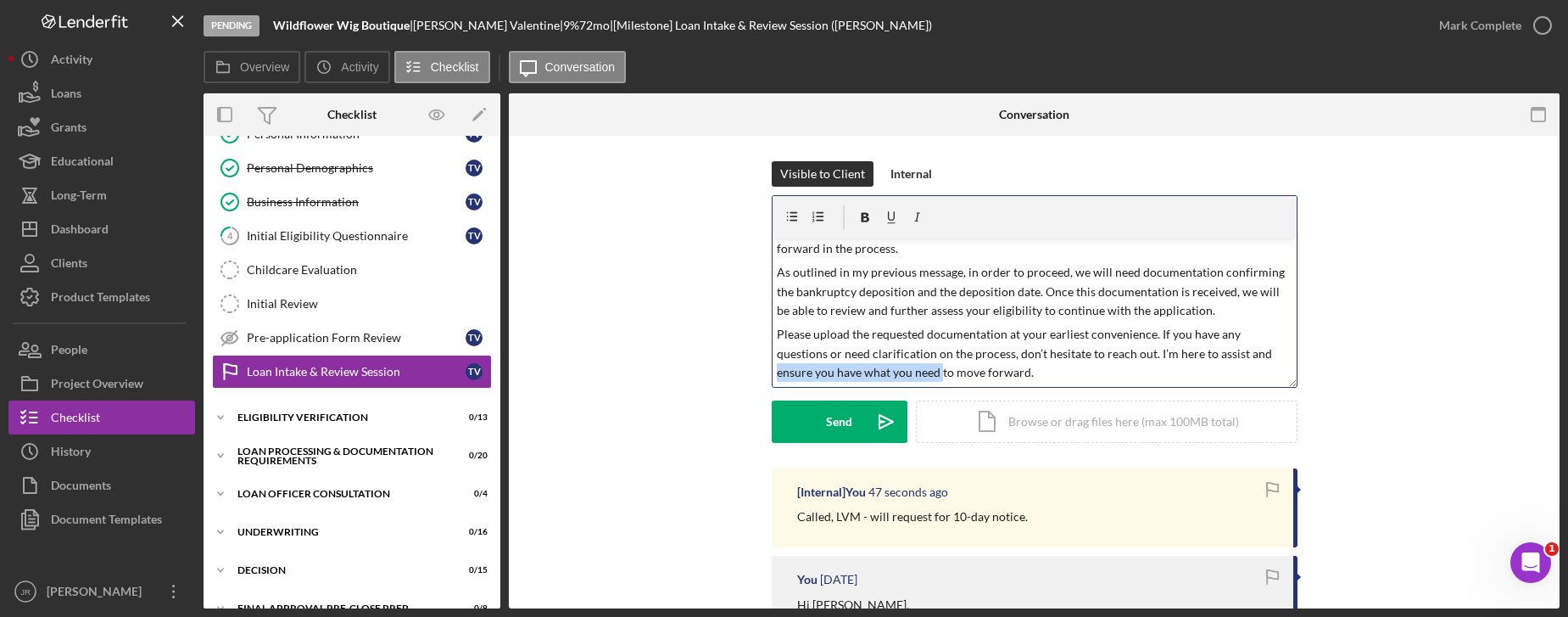
drag, startPoint x: 771, startPoint y: 375, endPoint x: 939, endPoint y: 381, distance: 168.1
click at [939, 381] on div "v Color teal Color pink Remove color Add row above Add row below Add column bef…" at bounding box center [1034, 312] width 524 height 149
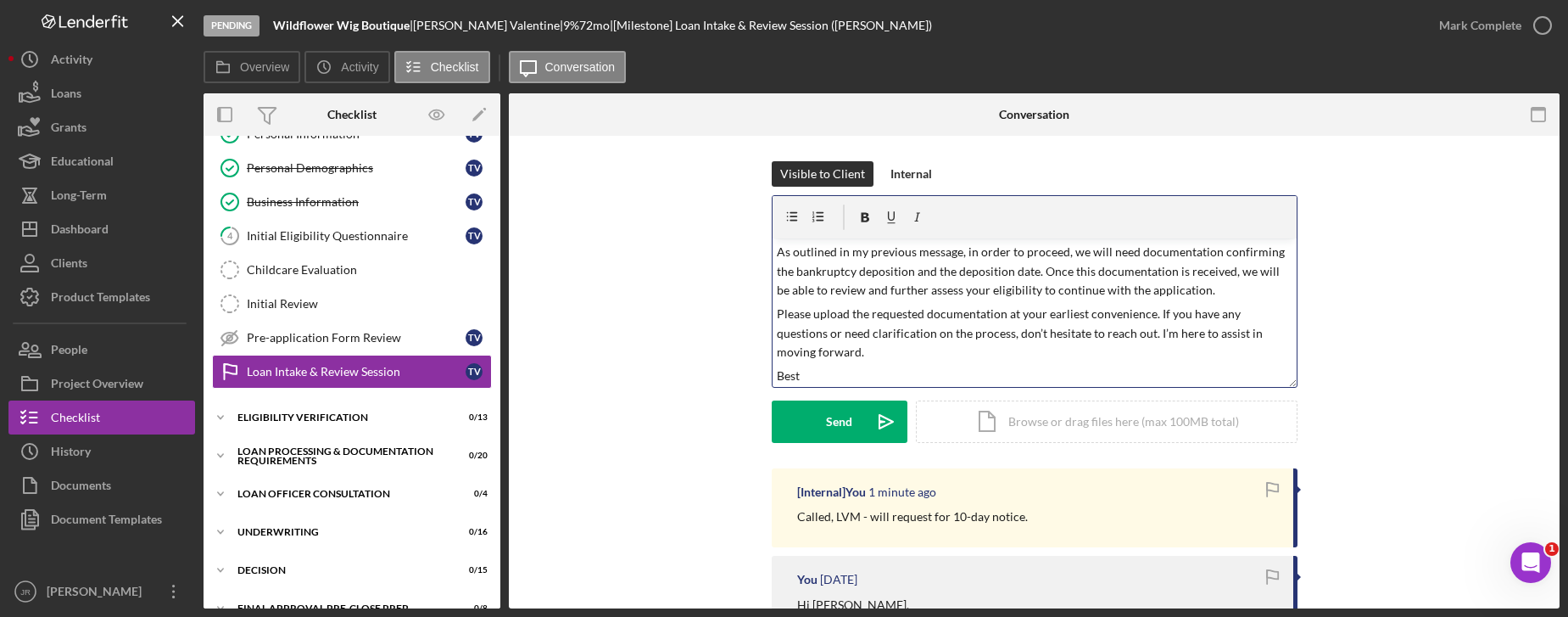
click at [949, 380] on p "Best" at bounding box center [1034, 375] width 515 height 18
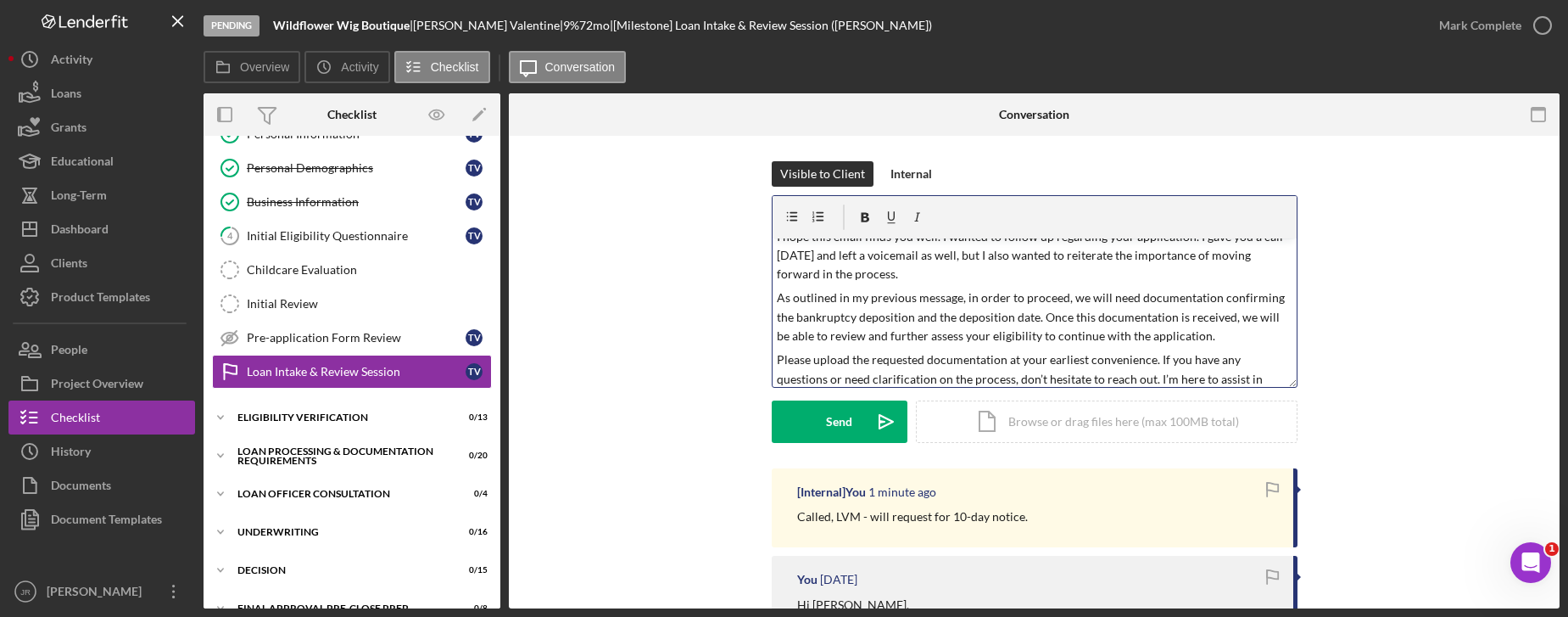
scroll to position [0, 0]
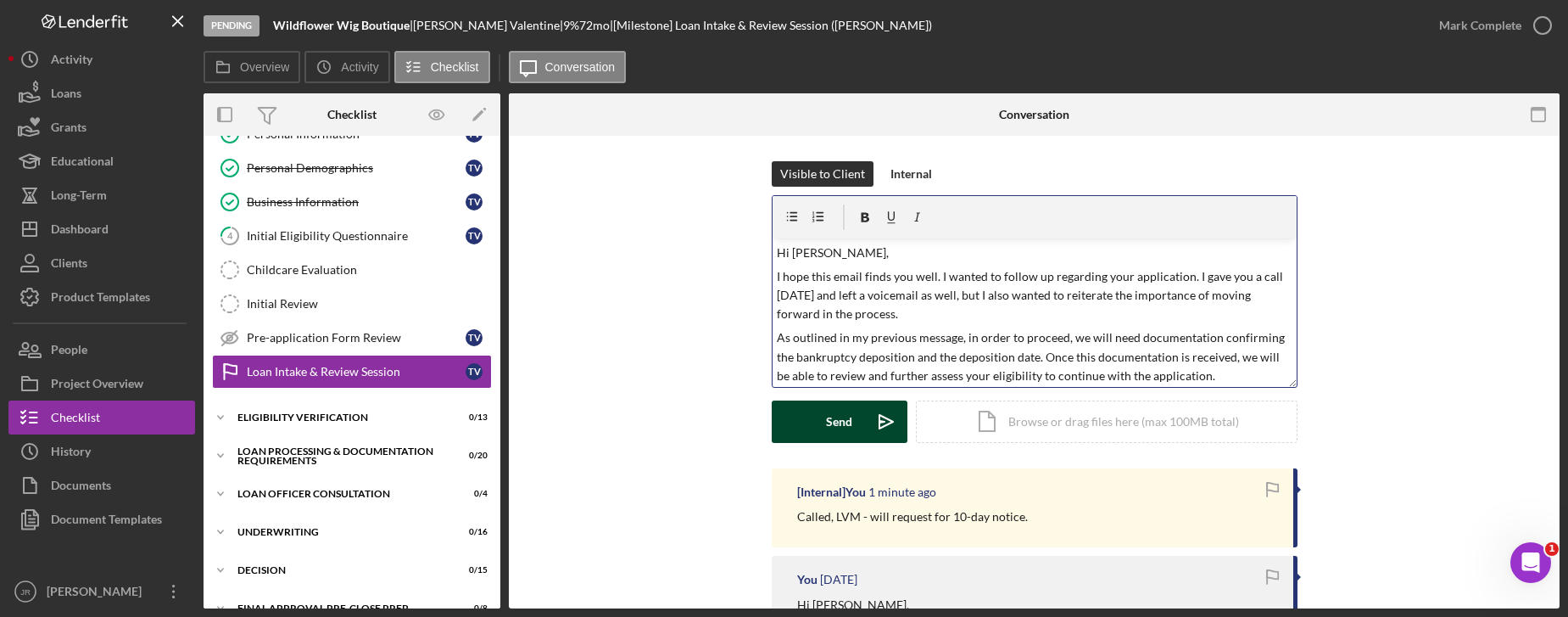
click at [865, 425] on icon "Icon/icon-invite-send" at bounding box center [886, 421] width 43 height 43
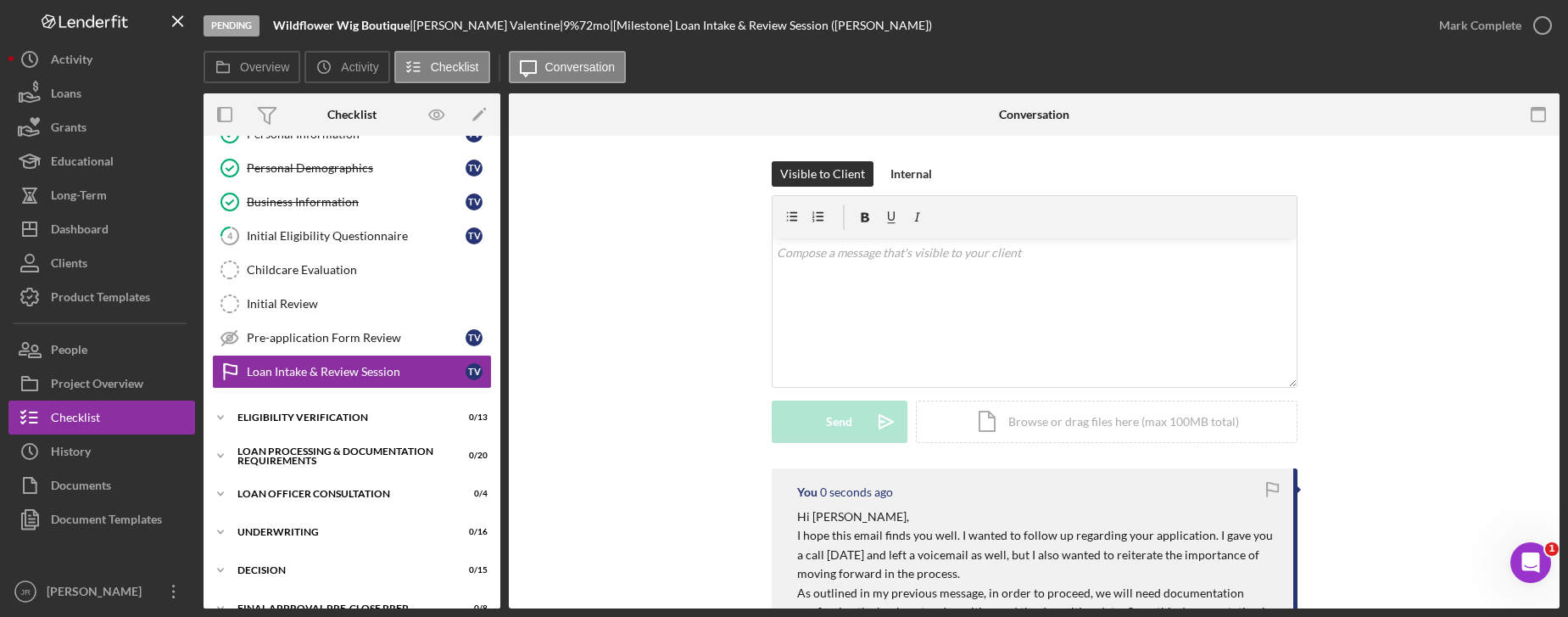
click at [625, 337] on div "Visible to Client Internal v Color teal Color pink Remove color Add row above A…" at bounding box center [1034, 314] width 1000 height 307
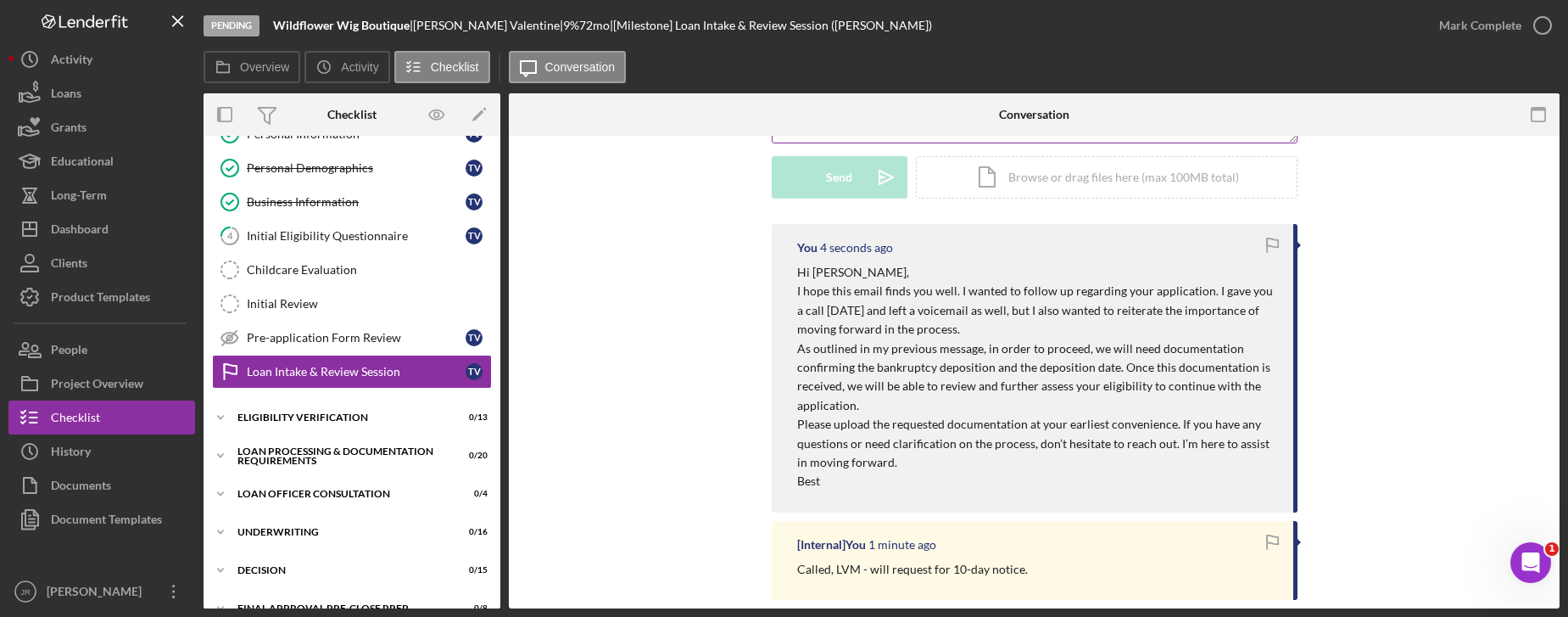
scroll to position [255, 0]
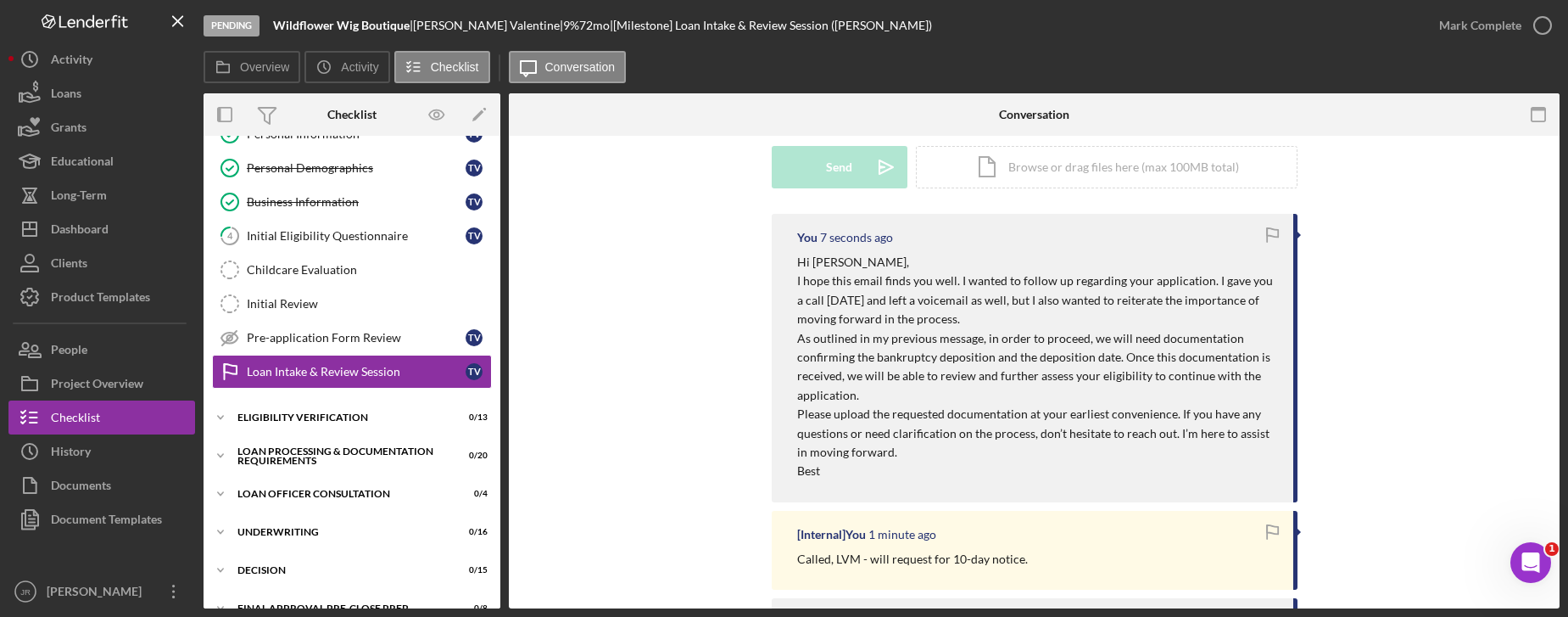
click at [1205, 348] on p "As outlined in my previous message, in order to proceed, we will need documenta…" at bounding box center [1037, 368] width 480 height 76
drag, startPoint x: 1150, startPoint y: 340, endPoint x: 1113, endPoint y: 357, distance: 40.7
click at [1113, 357] on p "As outlined in my previous message, in order to proceed, we will need documenta…" at bounding box center [1037, 368] width 480 height 76
copy p "documentation confirming the bankruptcy deposition and the deposition date"
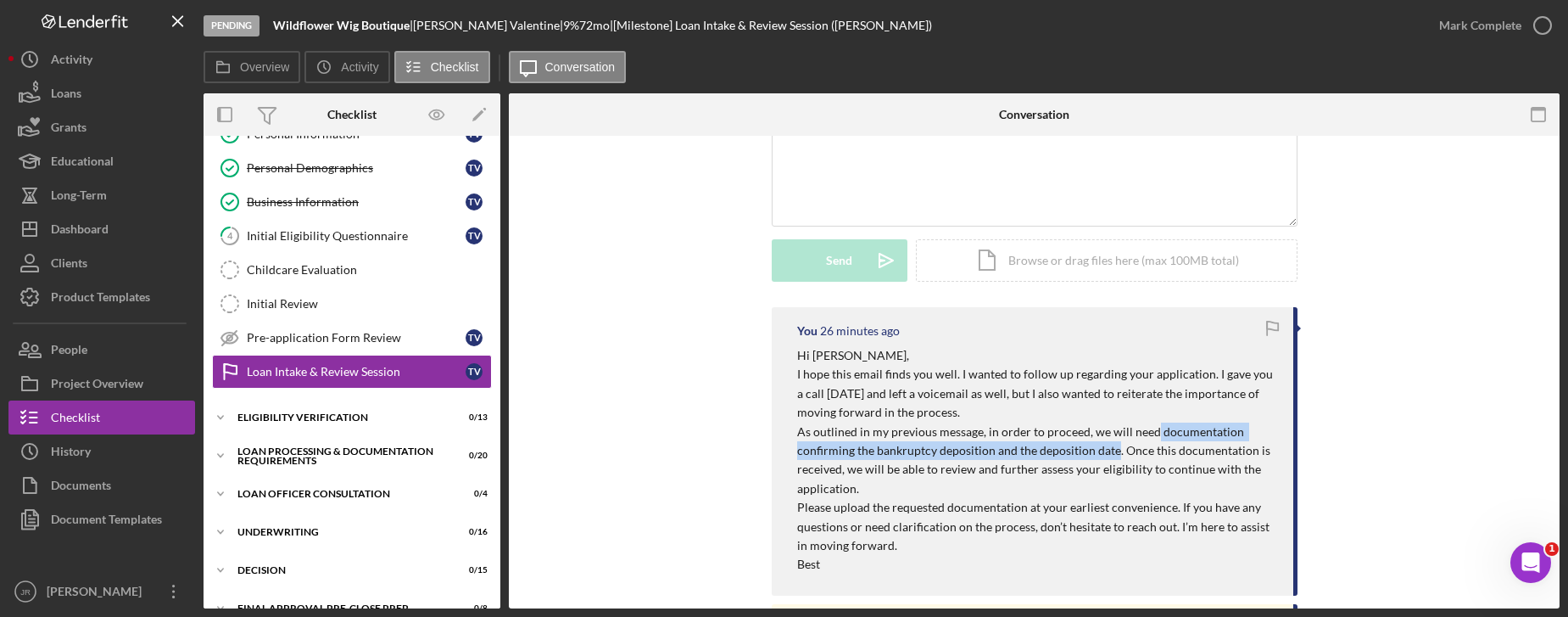
scroll to position [0, 0]
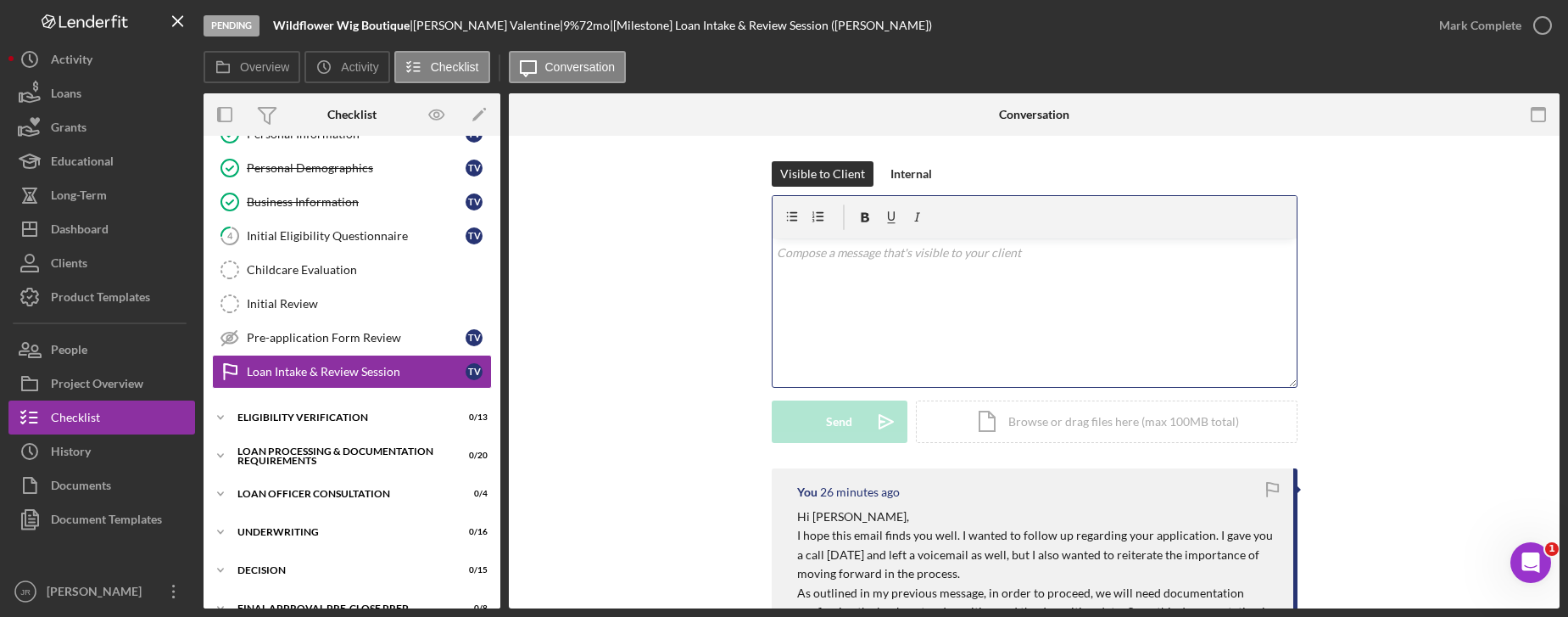
click at [839, 354] on div "v Color teal Color pink Remove color Add row above Add row below Add column bef…" at bounding box center [1034, 312] width 524 height 149
click at [899, 179] on div "Internal" at bounding box center [911, 173] width 42 height 25
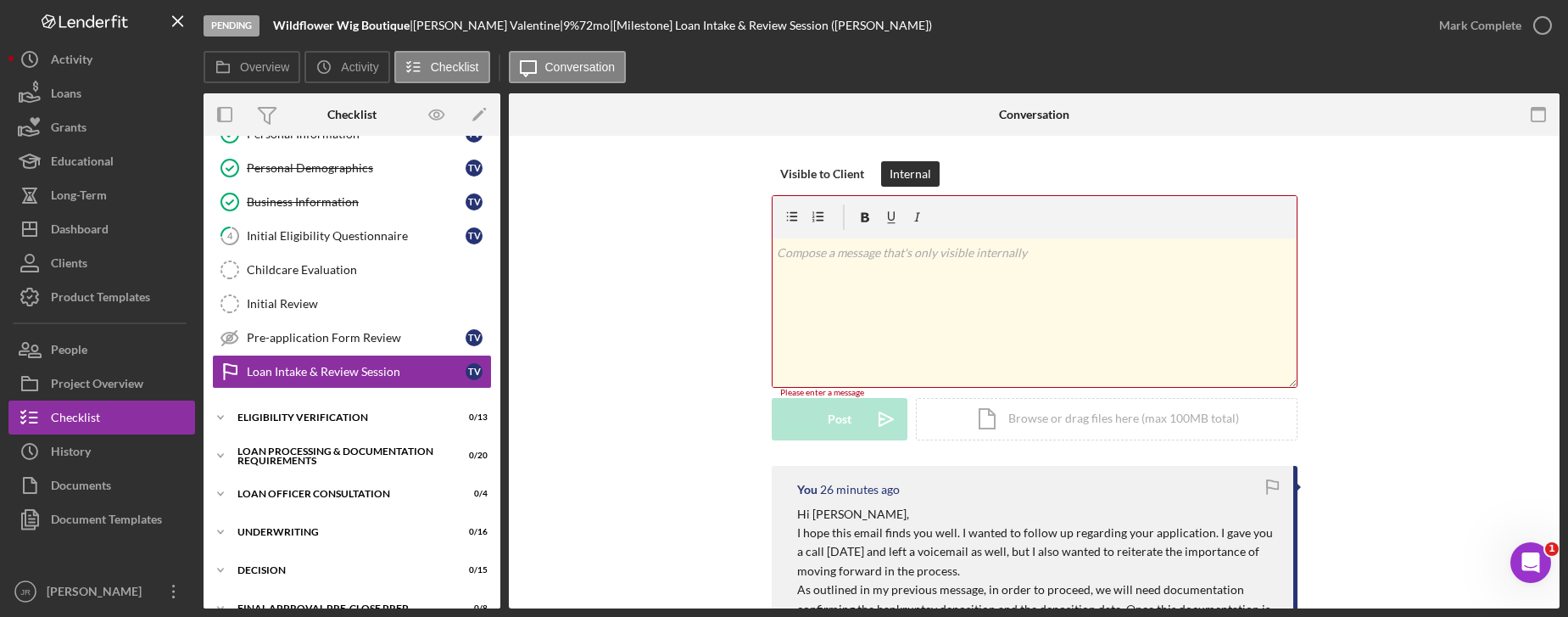
click at [849, 362] on div "v Color teal Color pink Remove color Add row above Add row below Add column bef…" at bounding box center [1034, 312] width 524 height 149
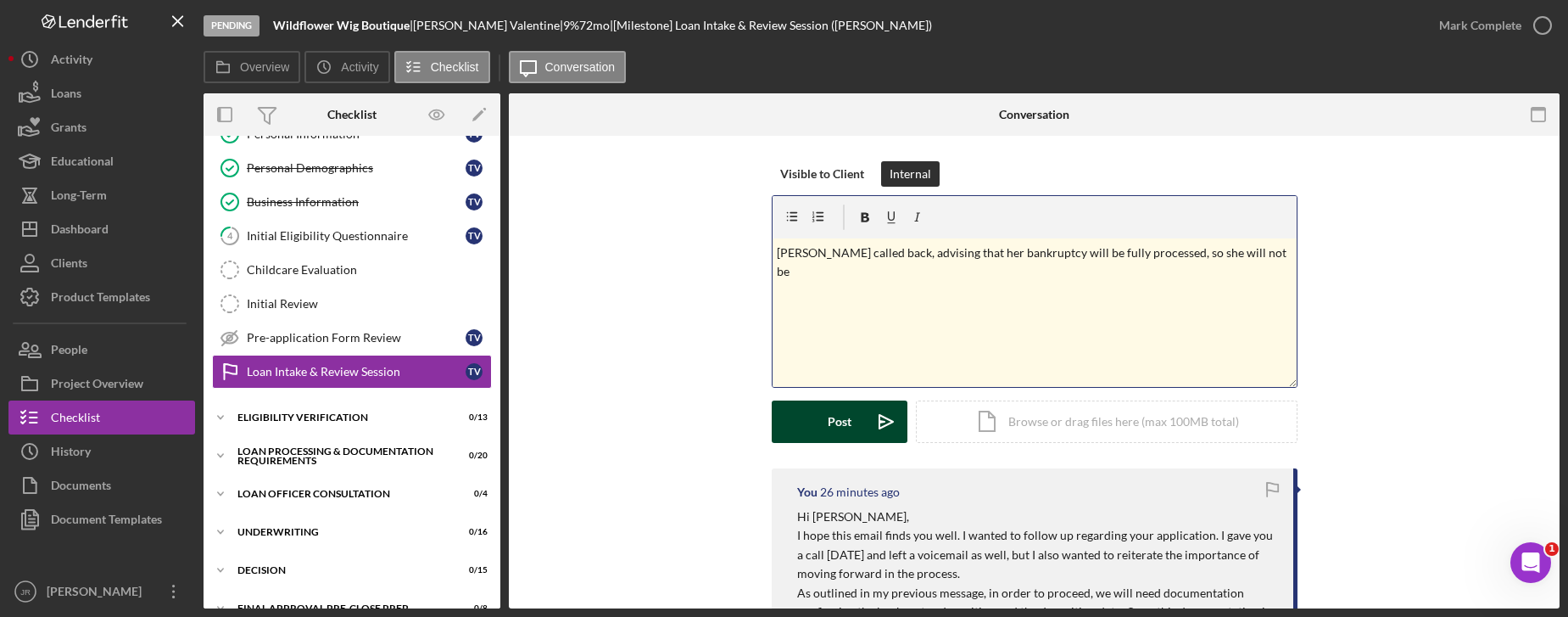
click at [1250, 254] on p "[PERSON_NAME] called back, advising that her bankruptcy will be fully processed…" at bounding box center [1034, 262] width 515 height 38
click at [1257, 251] on p "[PERSON_NAME] called back, advising that her bankruptcy will be fully processed…" at bounding box center [1034, 262] width 515 height 38
click at [852, 300] on div "v Color teal Color pink Remove color Add row above Add row below Add column bef…" at bounding box center [1034, 312] width 524 height 149
click at [1075, 276] on p "[PERSON_NAME] called back, advising that her bankruptcy will be fully processed…" at bounding box center [1034, 262] width 515 height 38
drag, startPoint x: 1067, startPoint y: 269, endPoint x: 1039, endPoint y: 269, distance: 28.0
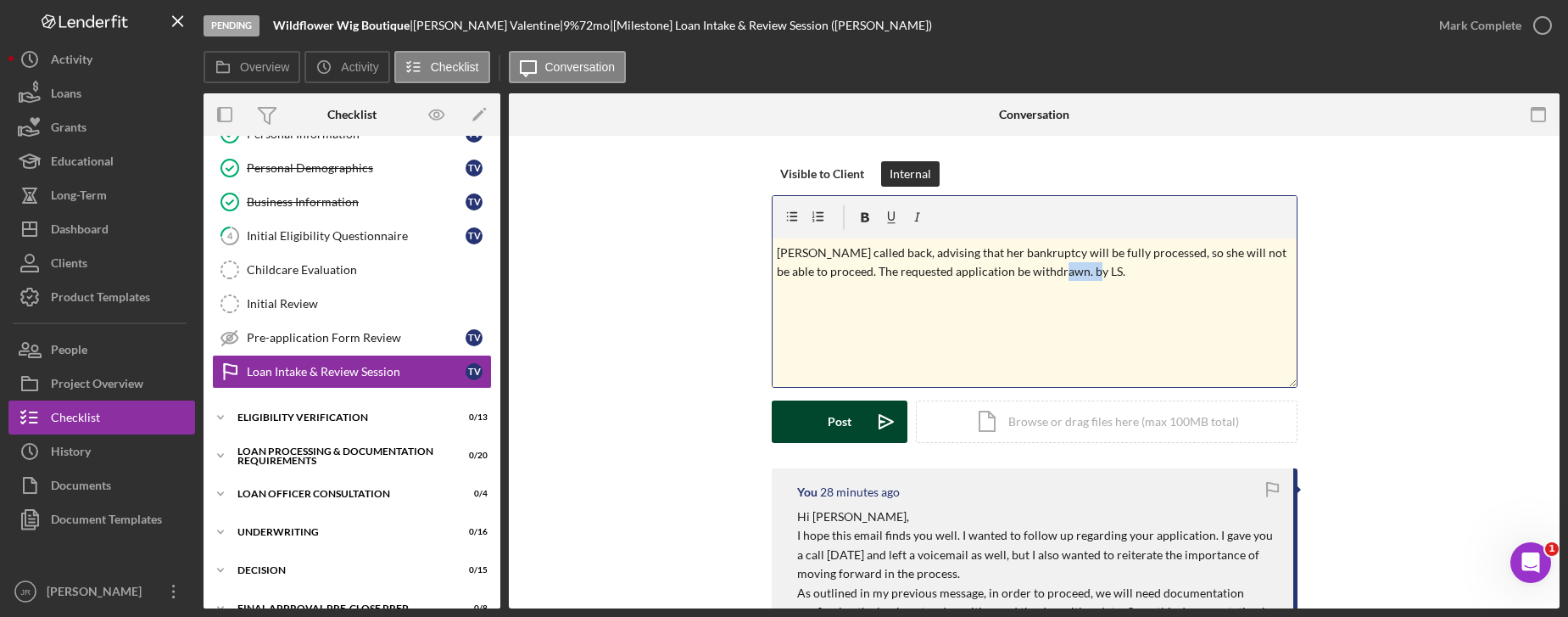
click at [1039, 269] on p "[PERSON_NAME] called back, advising that her bankruptcy will be fully processed…" at bounding box center [1034, 262] width 515 height 38
click at [825, 269] on p "[PERSON_NAME] called back, advising that her bankruptcy will be fully processed…" at bounding box center [1034, 262] width 515 height 38
drag, startPoint x: 896, startPoint y: 272, endPoint x: 1055, endPoint y: 275, distance: 159.0
click at [1055, 275] on p "[PERSON_NAME] called back, advising that her bankruptcy will be fully processed…" at bounding box center [1034, 262] width 515 height 38
click at [1082, 273] on p "[PERSON_NAME] called back, advising that her bankruptcy will be fully processed…" at bounding box center [1034, 262] width 515 height 38
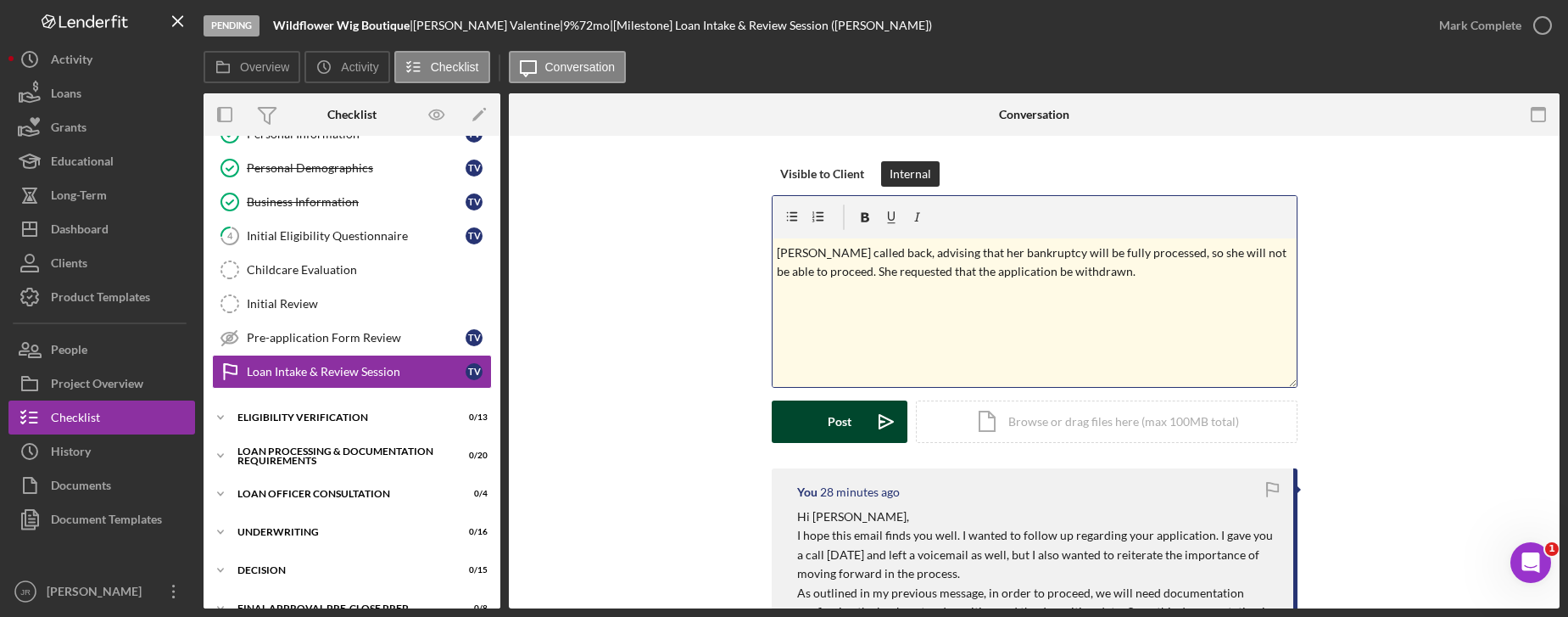
click at [1115, 276] on p "[PERSON_NAME] called back, advising that her bankruptcy will be fully processed…" at bounding box center [1034, 262] width 515 height 38
drag, startPoint x: 830, startPoint y: 315, endPoint x: 661, endPoint y: 322, distance: 169.1
click at [662, 321] on div "Visible to Client Internal v Color teal Color pink Remove color Add row above A…" at bounding box center [1034, 314] width 1000 height 307
drag, startPoint x: 1023, startPoint y: 322, endPoint x: 1015, endPoint y: 317, distance: 9.4
click at [1023, 322] on p "Adivsed internally for processing" at bounding box center [1034, 318] width 515 height 18
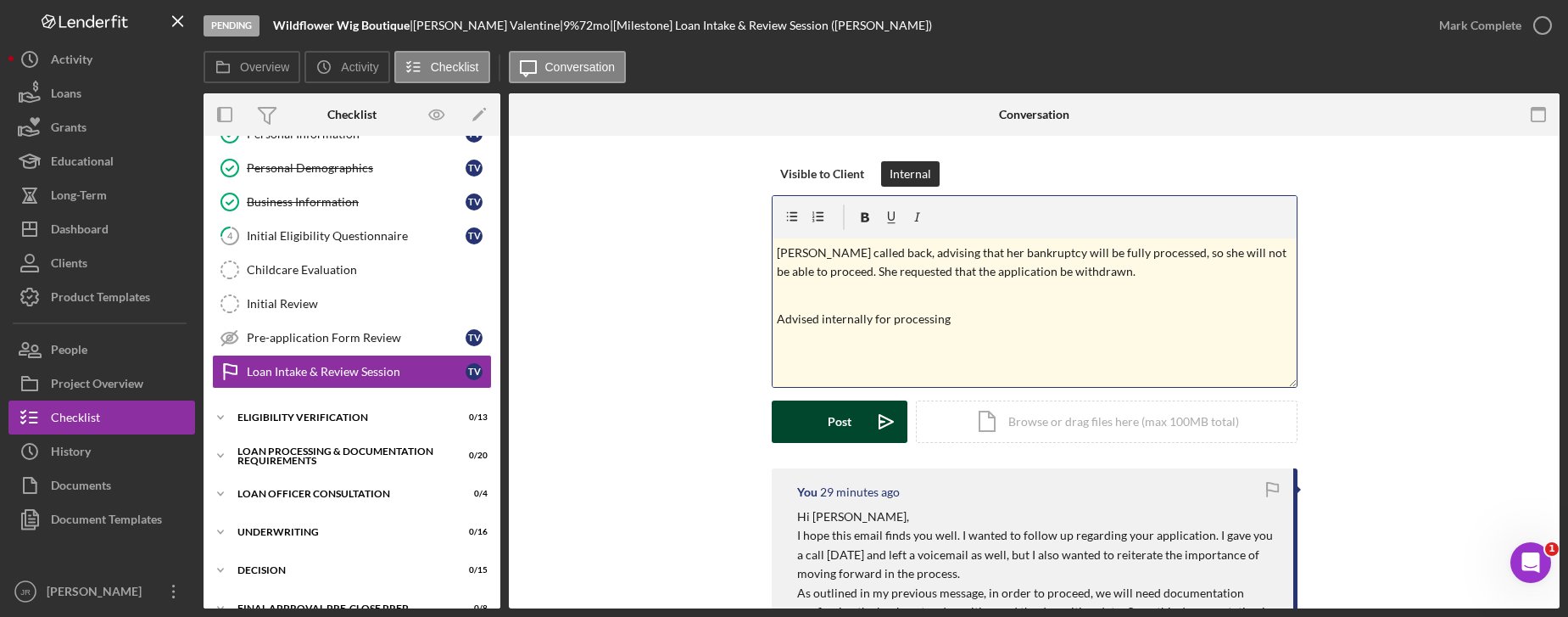
click at [971, 318] on p "Advised internally for processing" at bounding box center [1034, 318] width 515 height 18
click at [824, 420] on button "Post Icon/icon-invite-send" at bounding box center [839, 421] width 136 height 43
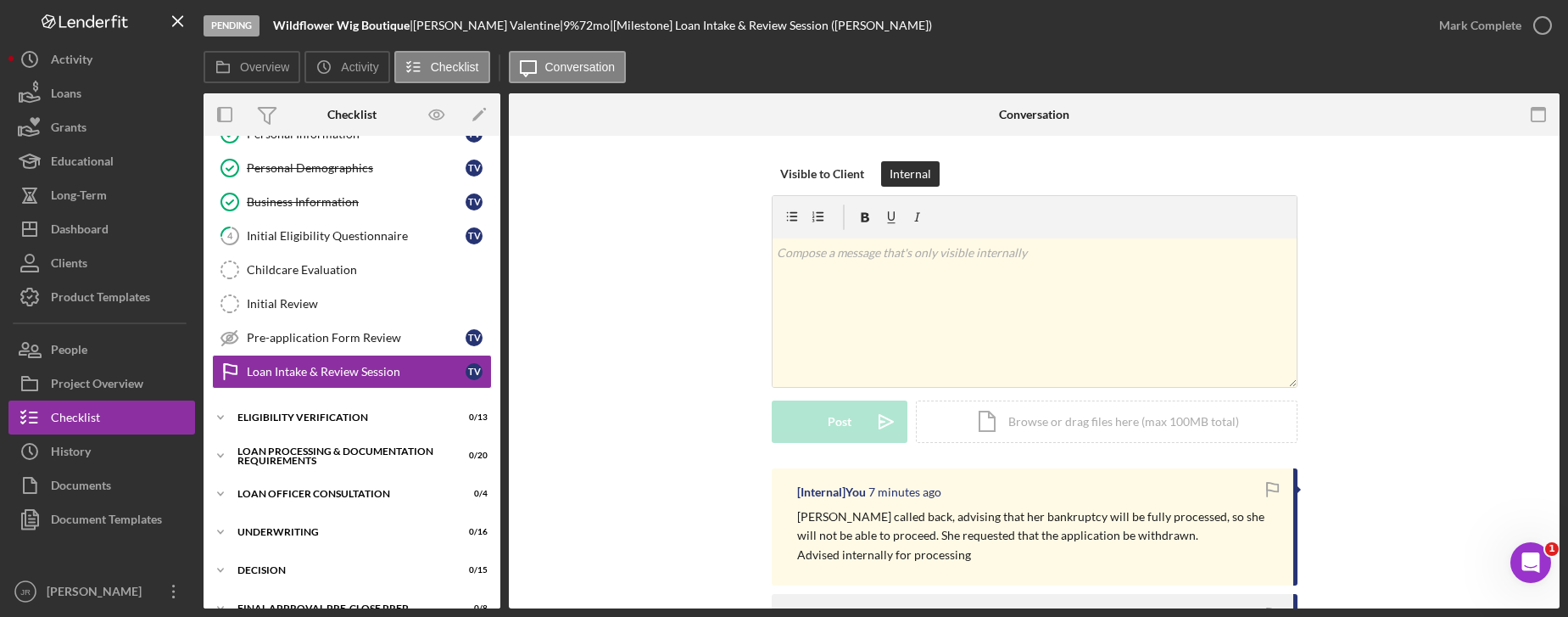
click at [636, 434] on div "Visible to Client Internal v Color teal Color pink Remove color Add row above A…" at bounding box center [1034, 314] width 1000 height 307
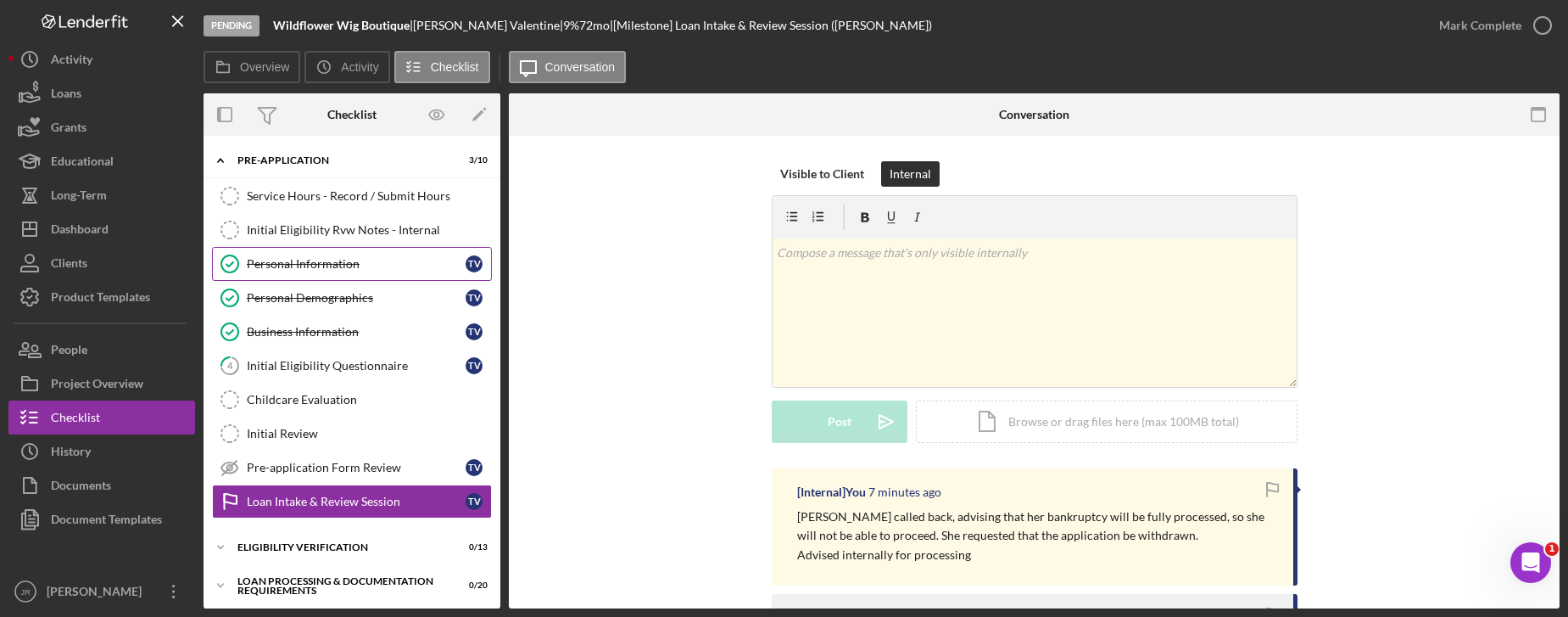
drag, startPoint x: 295, startPoint y: 259, endPoint x: 334, endPoint y: 275, distance: 42.2
click at [295, 259] on div "Personal Information" at bounding box center [356, 264] width 219 height 14
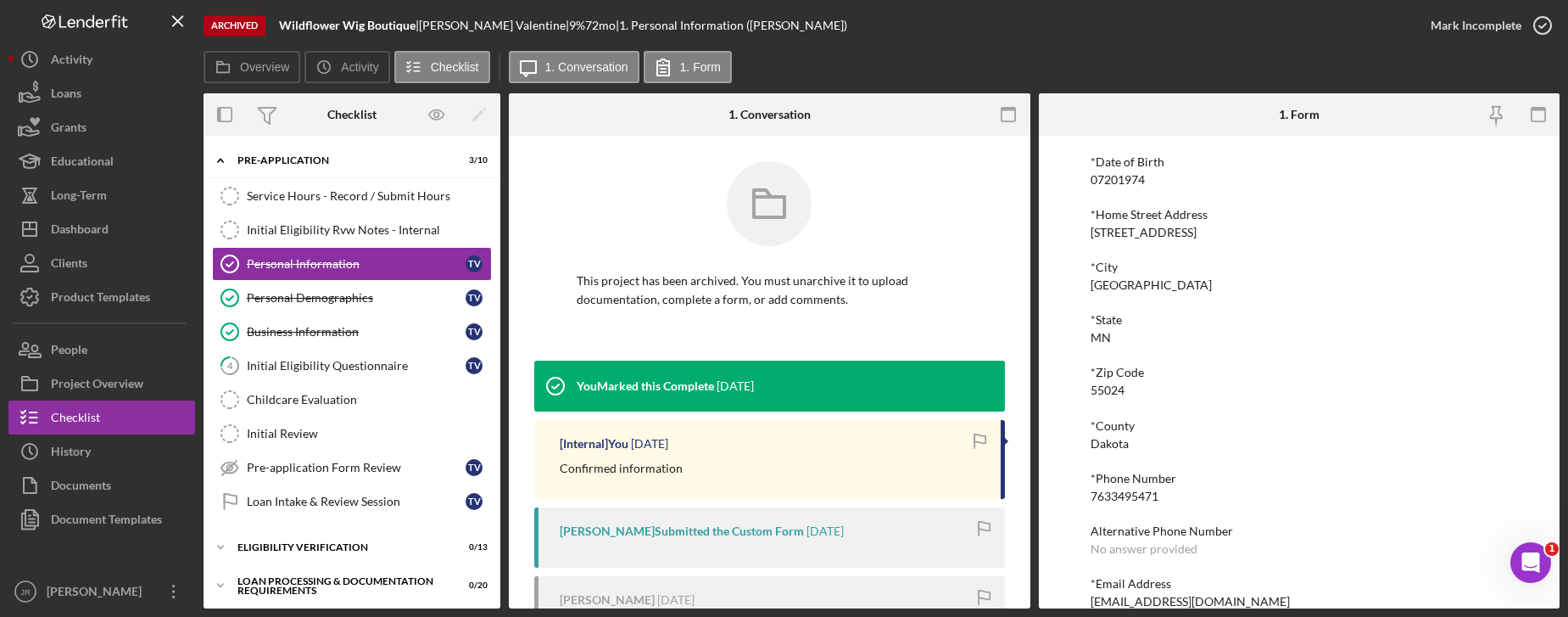
scroll to position [249, 0]
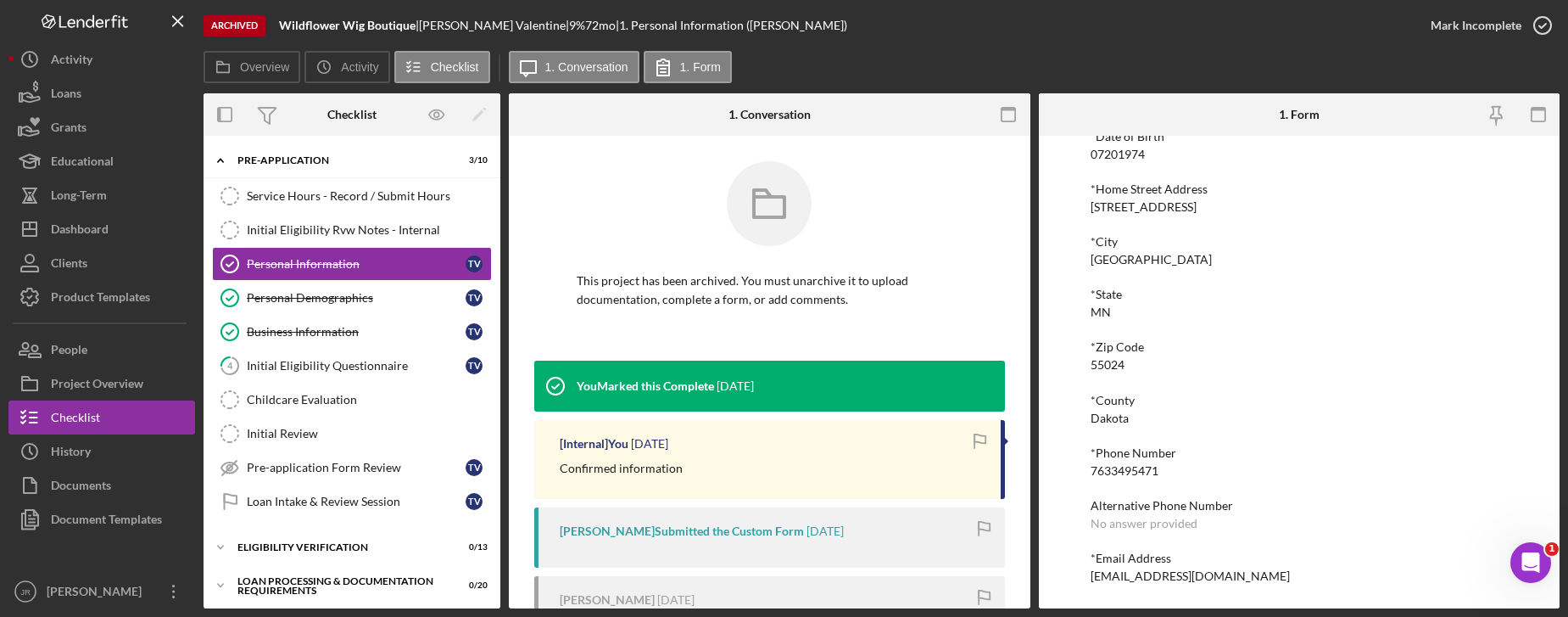
drag, startPoint x: 1292, startPoint y: 570, endPoint x: 1056, endPoint y: 585, distance: 236.5
click at [1056, 585] on div "To edit this form you must unarchive this project *First Name Tifaney Middle Na…" at bounding box center [1300, 372] width 521 height 473
drag, startPoint x: 1056, startPoint y: 585, endPoint x: 1124, endPoint y: 584, distance: 68.0
copy div "[EMAIL_ADDRESS][DOMAIN_NAME]"
click at [79, 236] on div "Dashboard" at bounding box center [80, 231] width 57 height 38
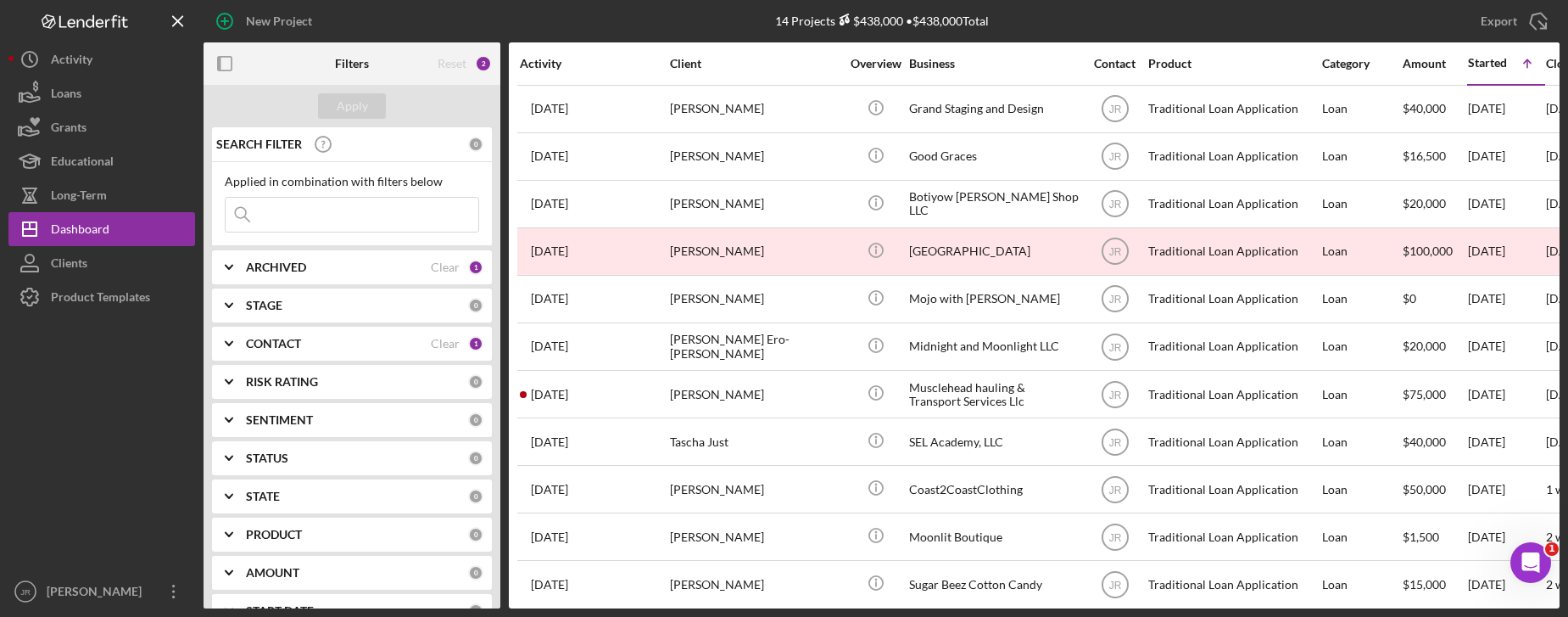
click at [69, 452] on div at bounding box center [102, 444] width 187 height 261
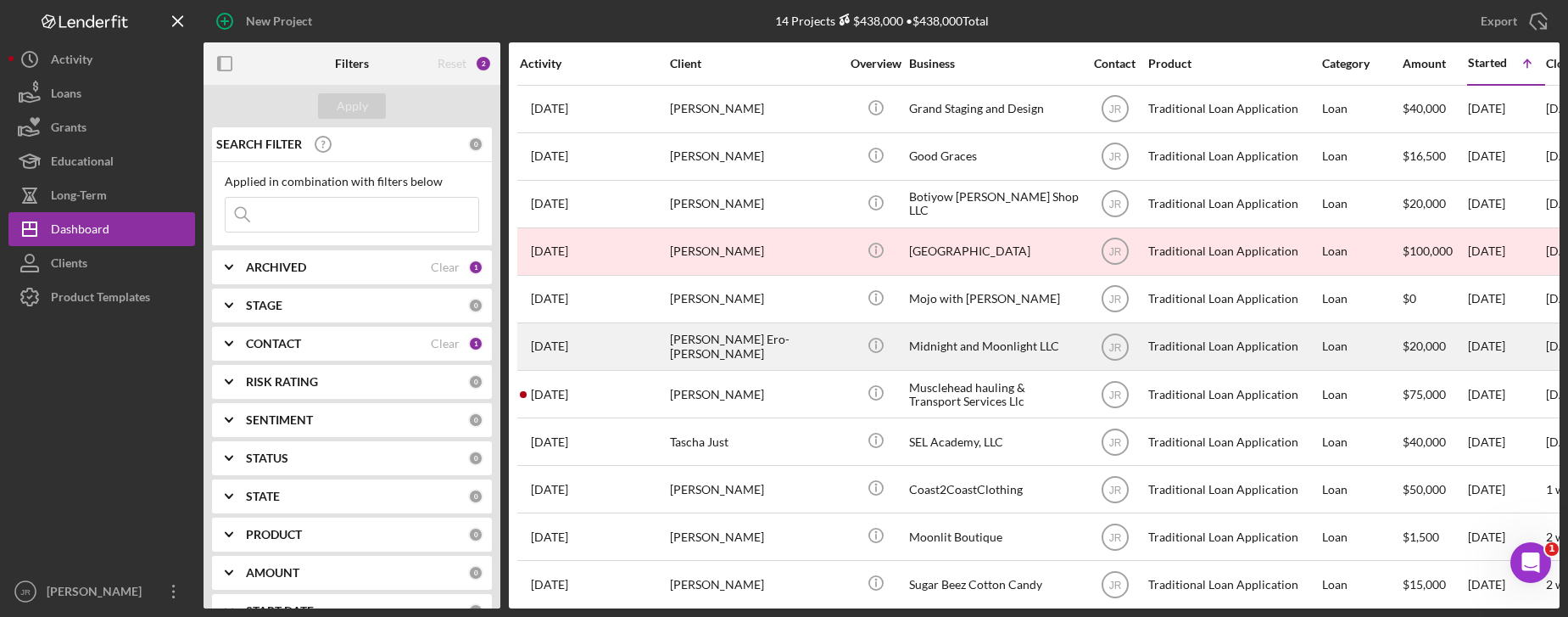
scroll to position [164, 0]
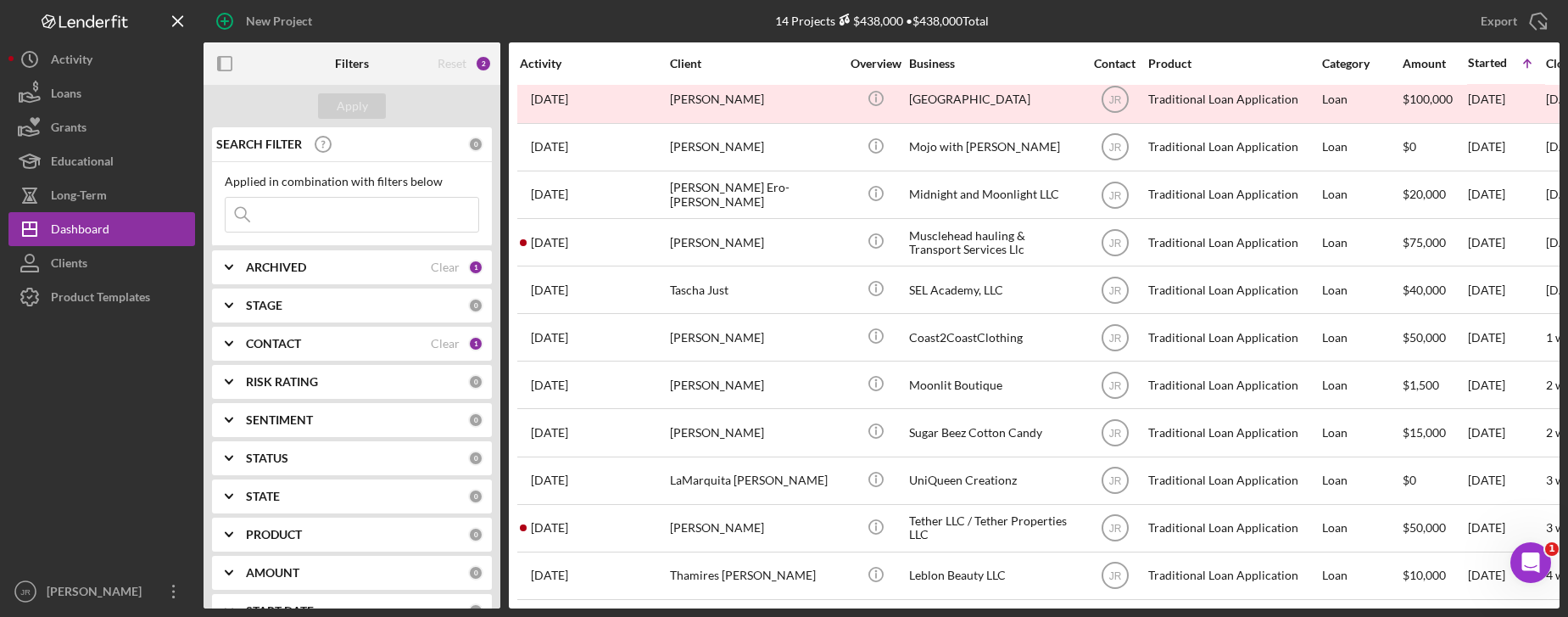
click at [260, 346] on b "CONTACT" at bounding box center [273, 344] width 55 height 14
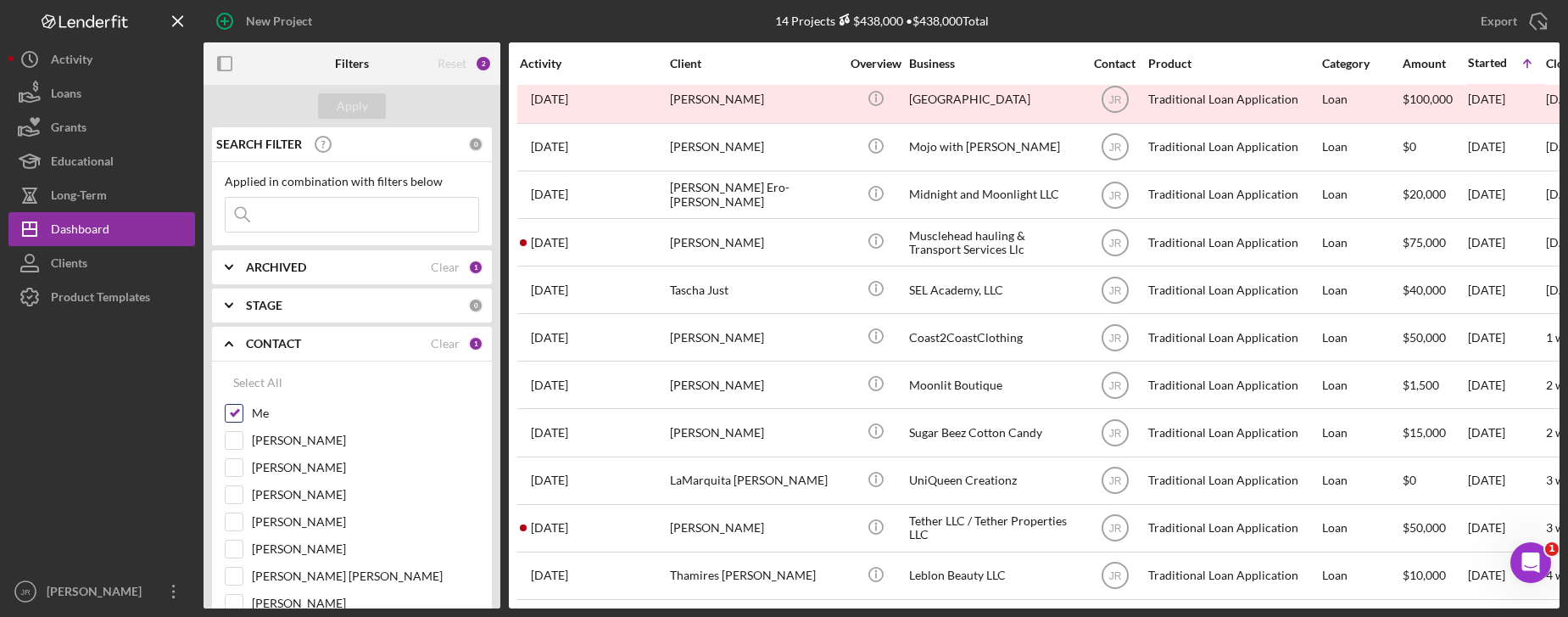
click at [227, 416] on input "Me" at bounding box center [235, 414] width 17 height 17
checkbox input "false"
drag, startPoint x: 277, startPoint y: 280, endPoint x: 280, endPoint y: 267, distance: 13.3
click at [277, 278] on div "ARCHIVED Clear 1" at bounding box center [364, 267] width 237 height 34
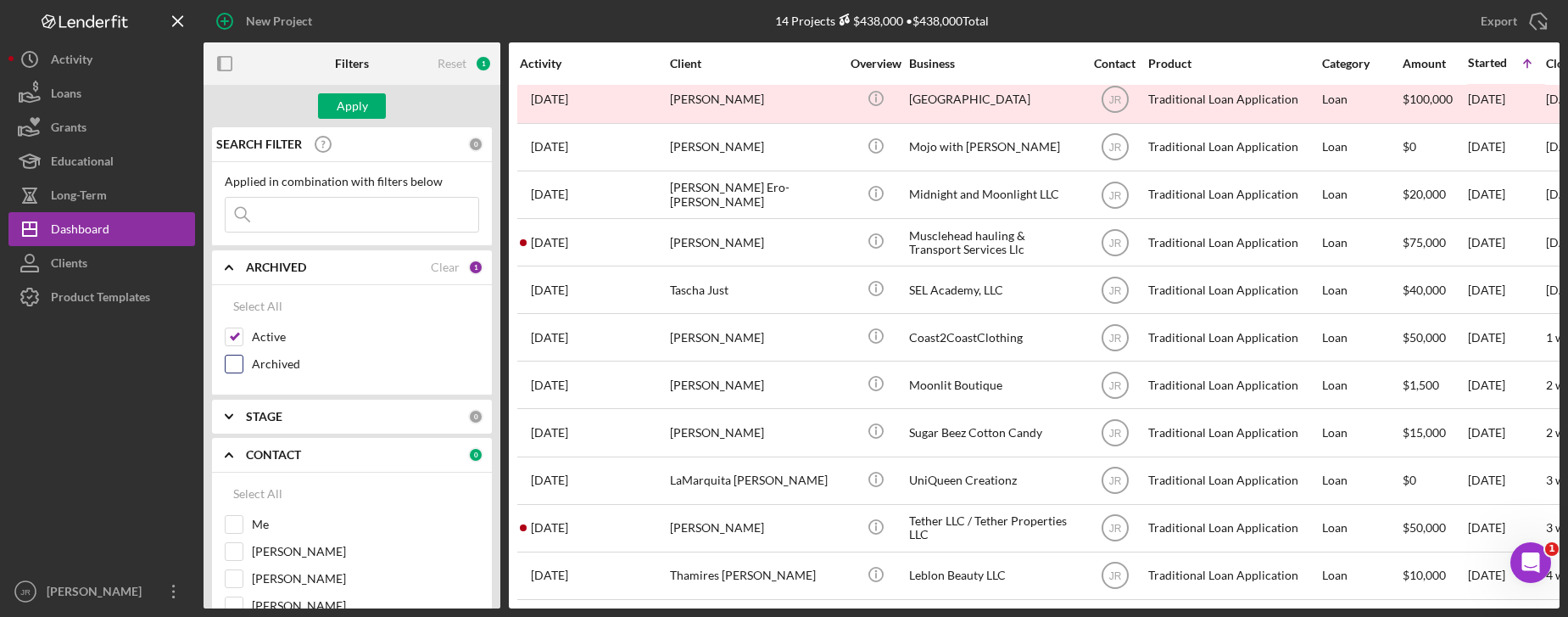
click at [235, 365] on input "Archived" at bounding box center [235, 364] width 17 height 17
checkbox input "true"
click at [235, 337] on input "Active" at bounding box center [235, 337] width 17 height 17
checkbox input "false"
click at [315, 189] on div "Applied in combination with filters below" at bounding box center [352, 182] width 255 height 14
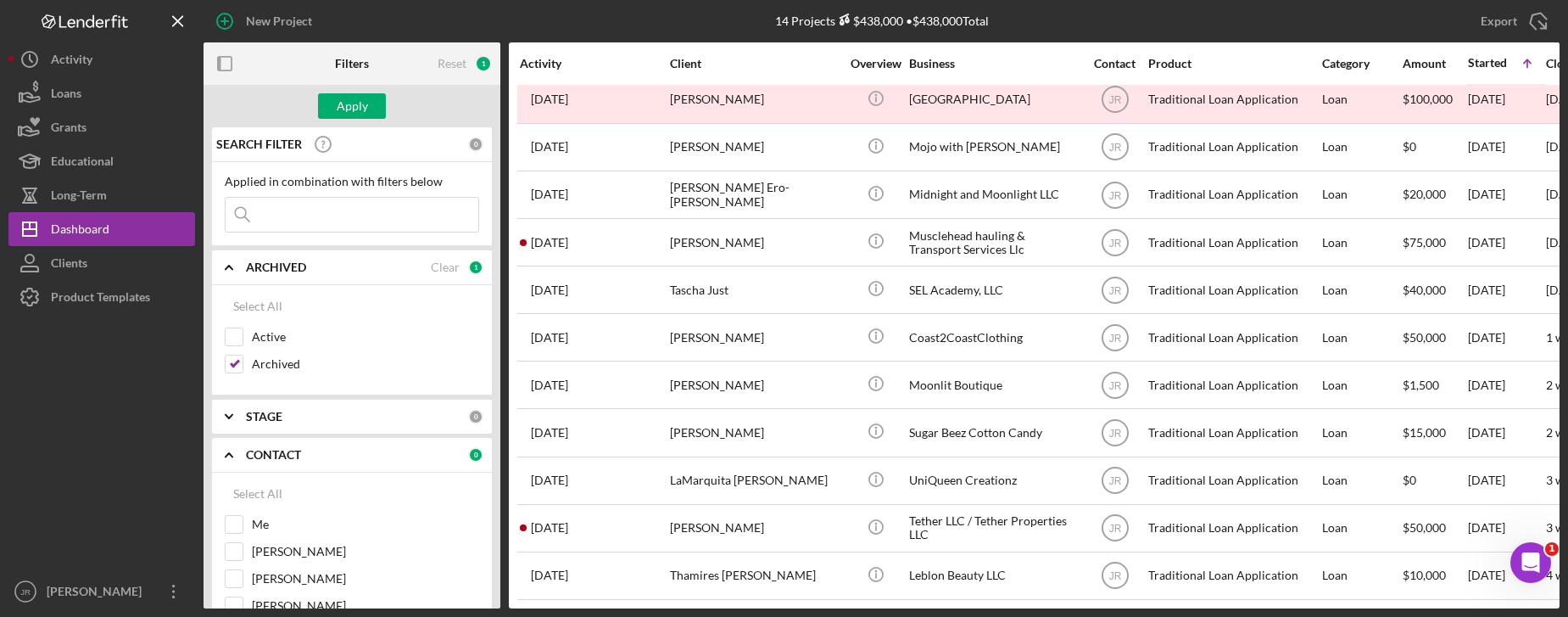
click at [315, 196] on div "Applied in combination with filters below Icon/Menu Close" at bounding box center [352, 203] width 255 height 57
click at [309, 219] on input at bounding box center [352, 214] width 253 height 34
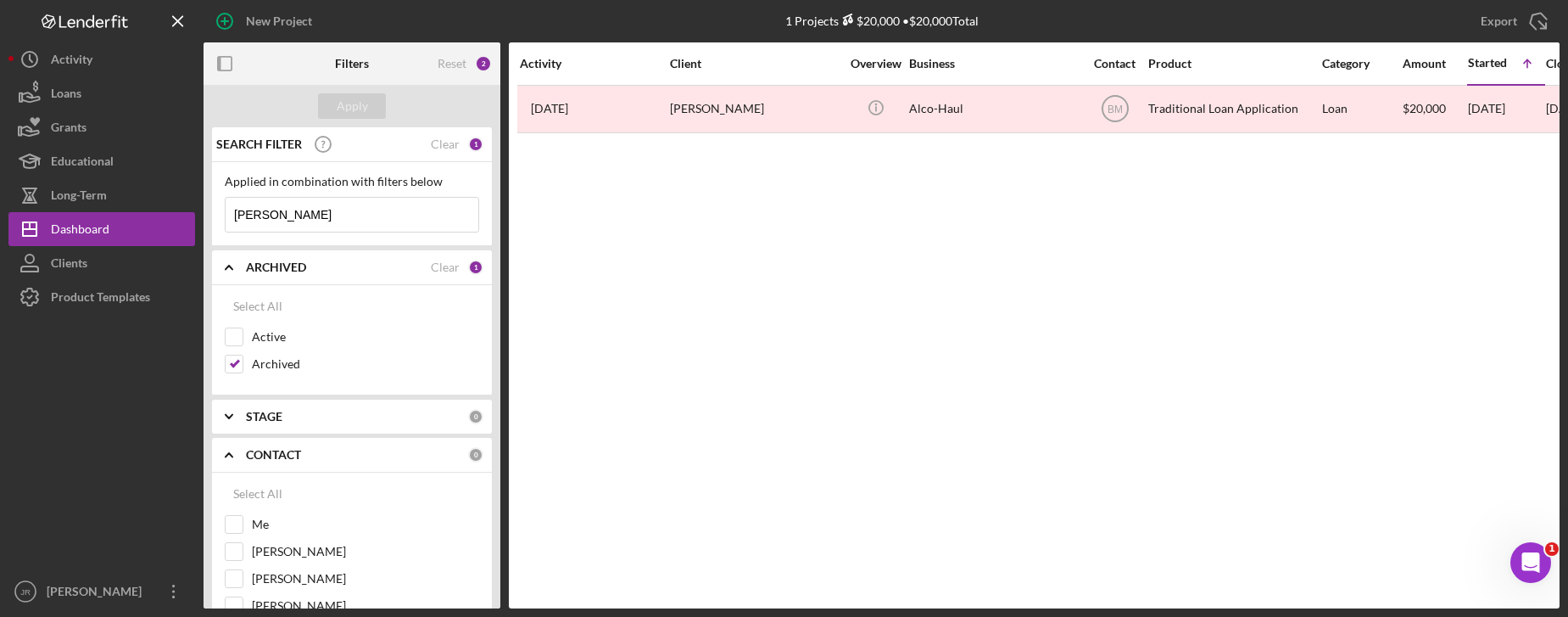
scroll to position [0, 0]
type input "[PERSON_NAME]"
click at [230, 371] on input "Archived" at bounding box center [235, 364] width 17 height 17
checkbox input "false"
click at [278, 212] on input "[PERSON_NAME]" at bounding box center [352, 214] width 253 height 34
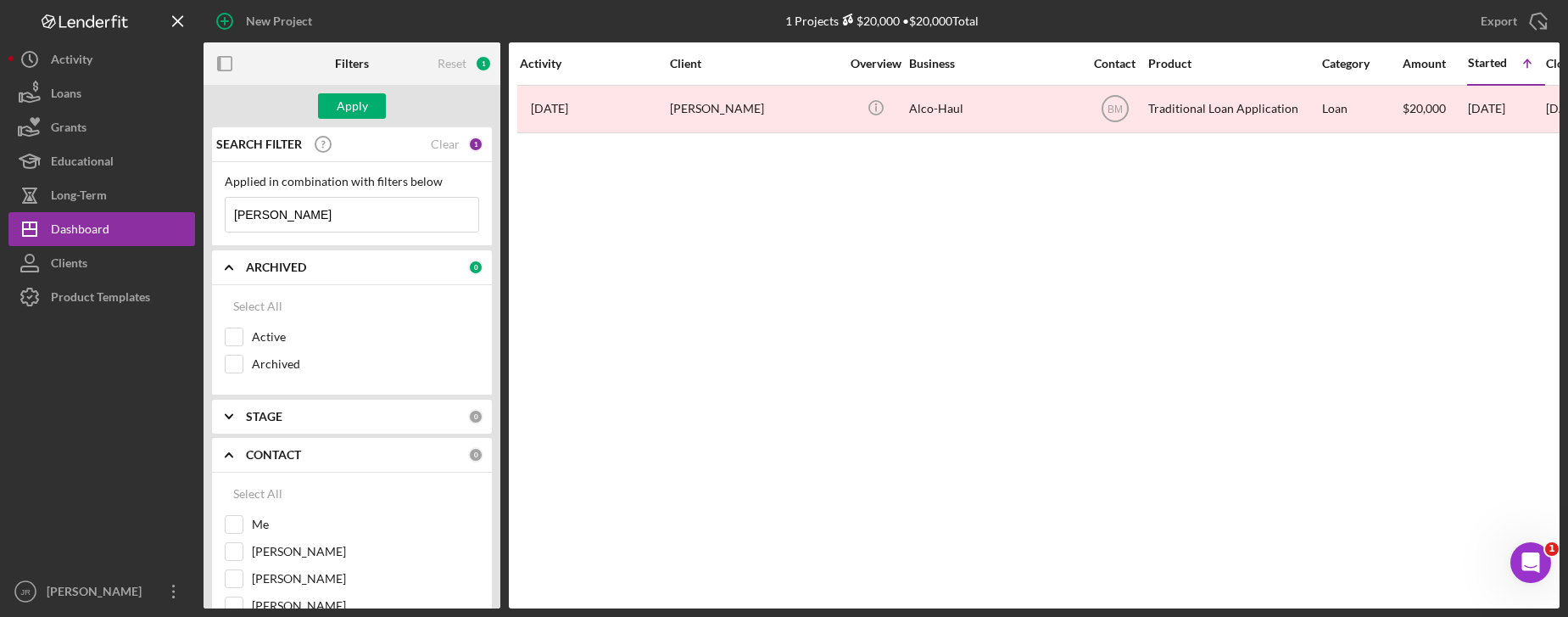
click at [278, 212] on input "[PERSON_NAME]" at bounding box center [352, 214] width 253 height 34
click at [243, 336] on div "Active" at bounding box center [352, 341] width 255 height 27
click at [232, 337] on input "Active" at bounding box center [235, 337] width 17 height 17
checkbox input "true"
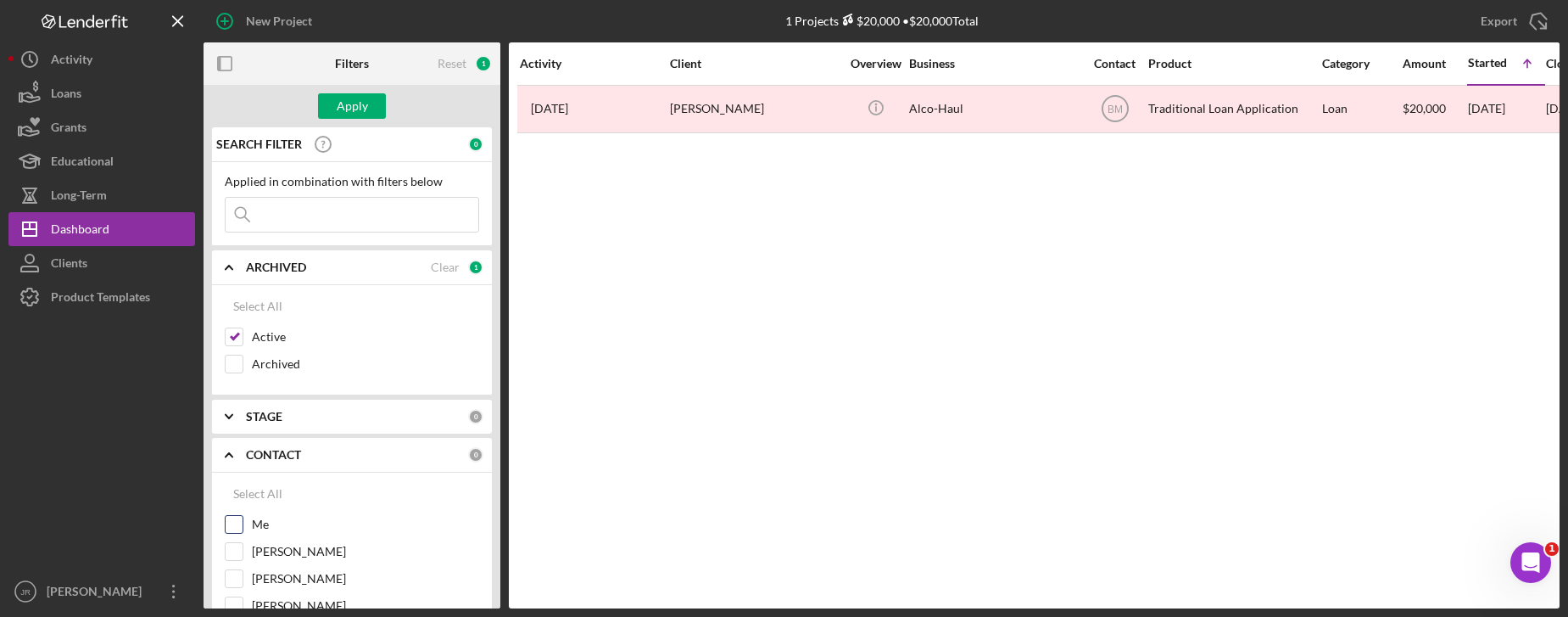
drag, startPoint x: 236, startPoint y: 523, endPoint x: 375, endPoint y: 237, distance: 318.0
click at [236, 521] on input "Me" at bounding box center [235, 525] width 17 height 17
checkbox input "true"
click at [340, 119] on div "Apply" at bounding box center [352, 106] width 297 height 43
click at [347, 109] on div "Apply" at bounding box center [353, 105] width 31 height 25
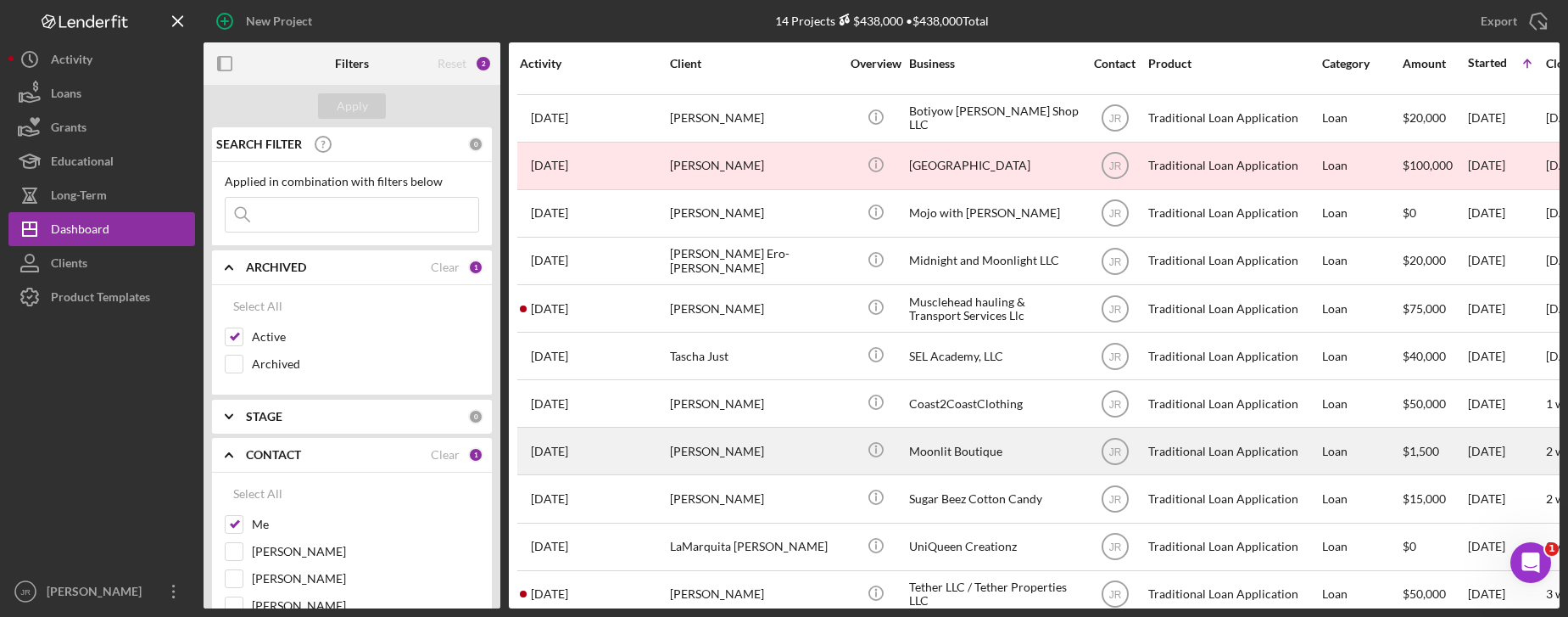
scroll to position [164, 0]
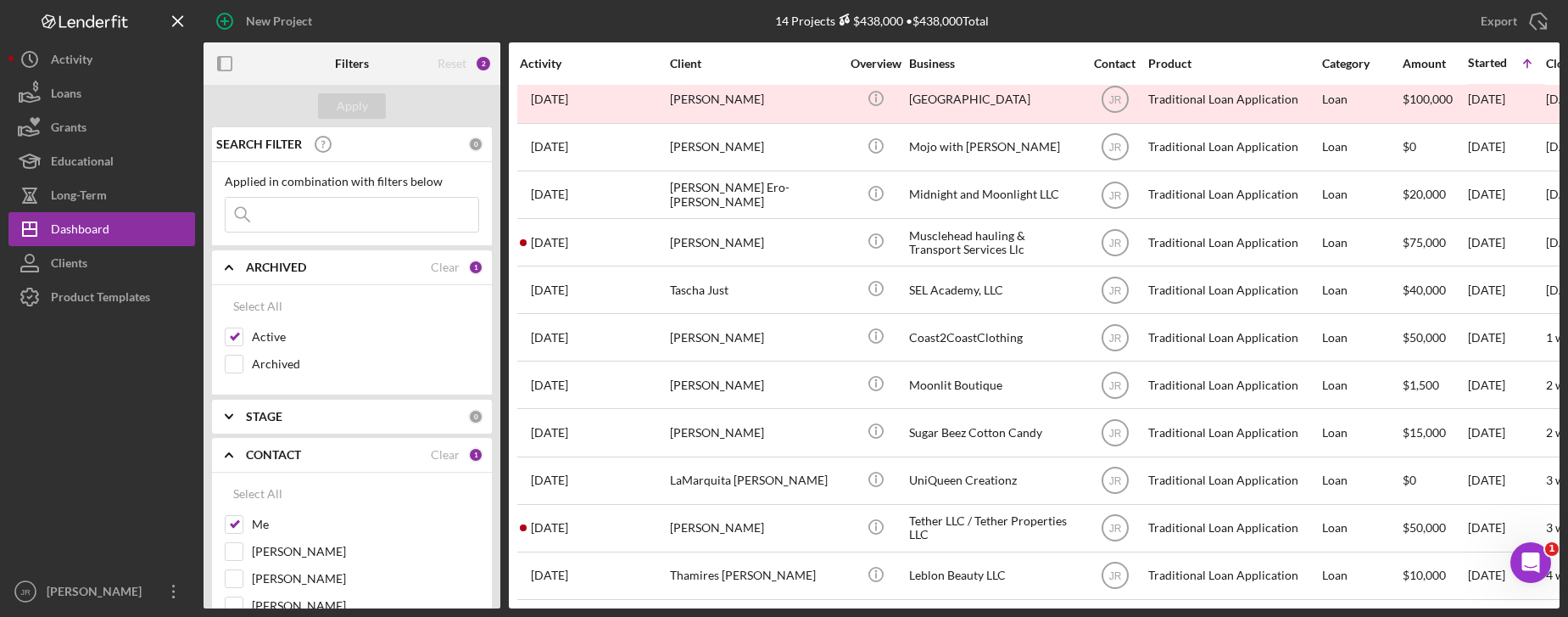
click at [20, 525] on div at bounding box center [102, 444] width 187 height 261
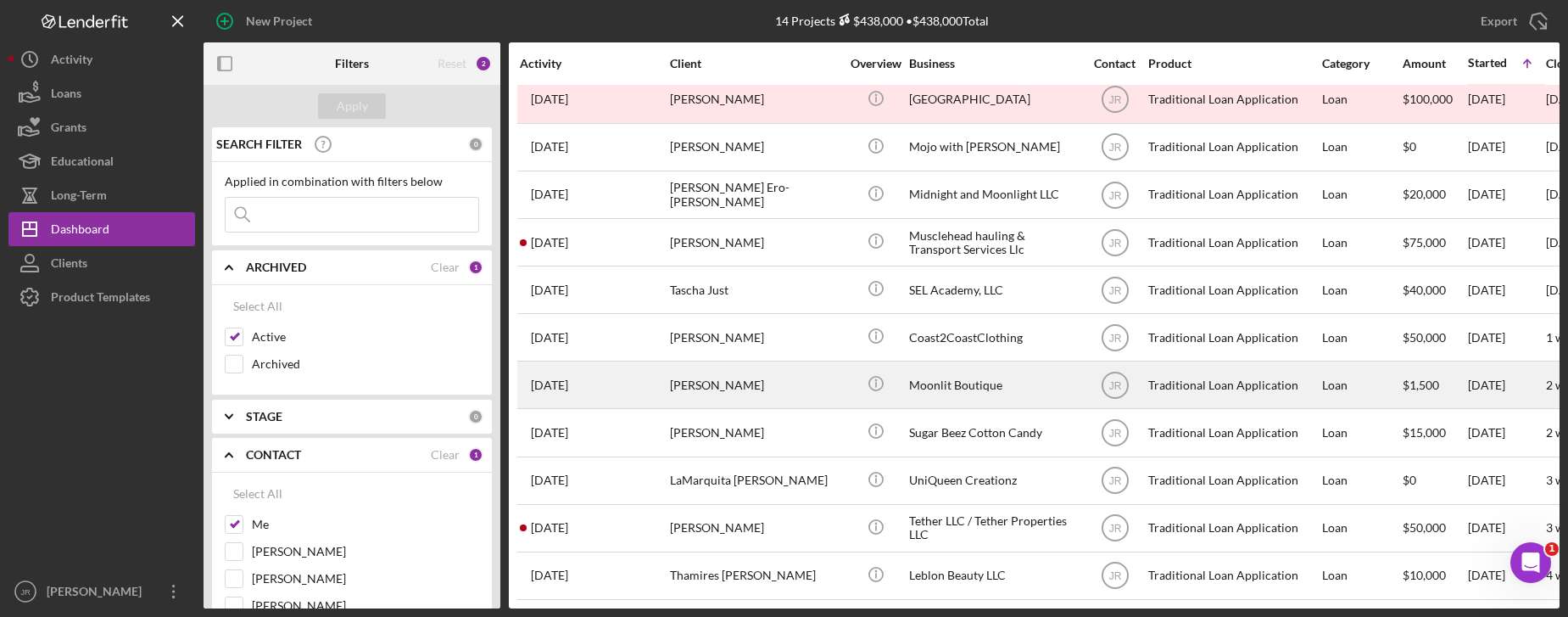
click at [962, 364] on div "Moonlit Boutique" at bounding box center [994, 385] width 169 height 45
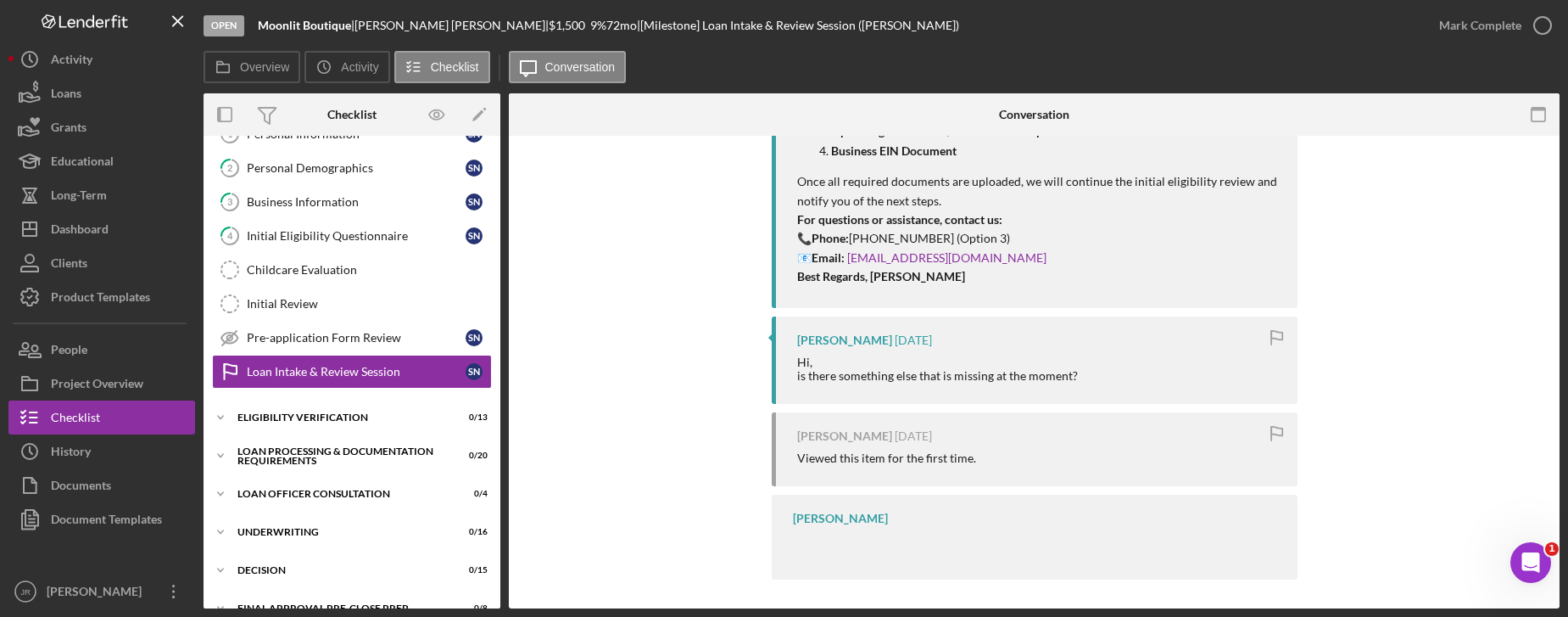
scroll to position [516, 0]
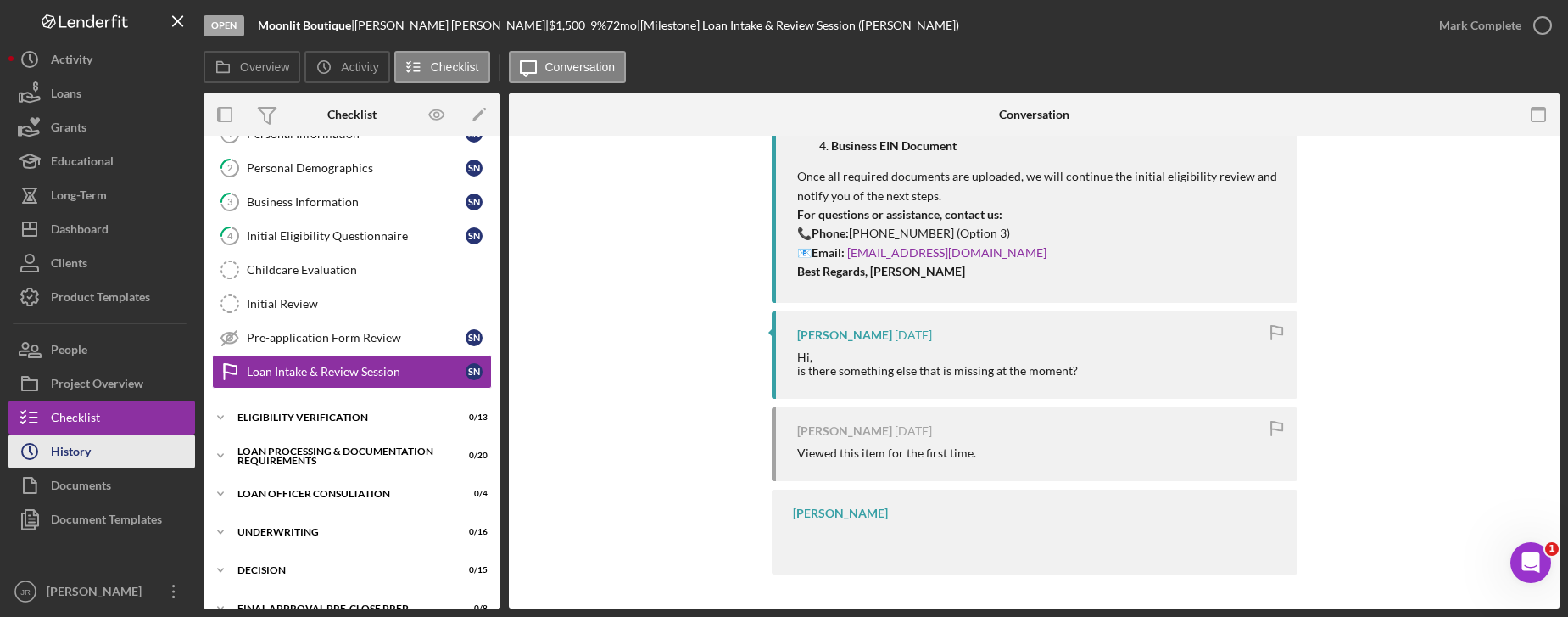
click at [79, 448] on div "History" at bounding box center [71, 454] width 40 height 38
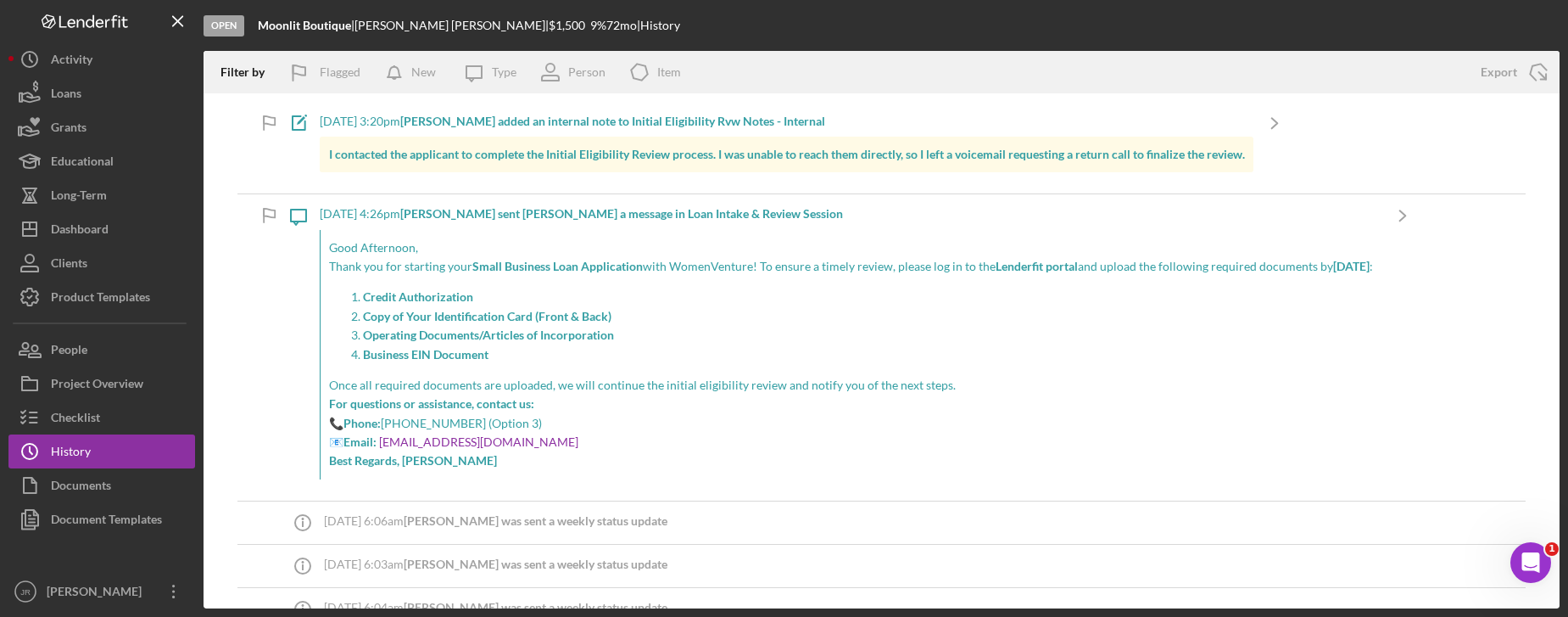
click at [686, 145] on p "I contacted the applicant to complete the Initial Eligibility Review process. I…" at bounding box center [787, 154] width 916 height 18
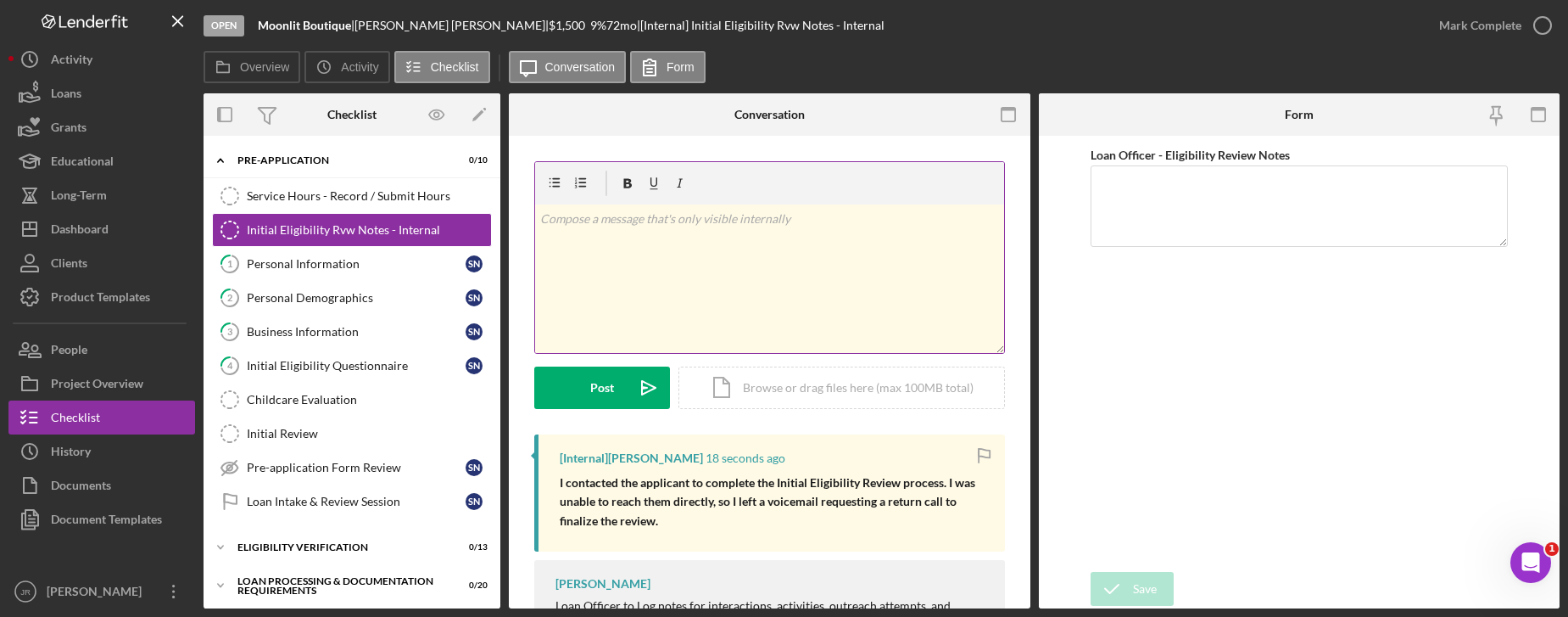
click at [854, 275] on div "v Color teal Color pink Remove color Add row above Add row below Add column bef…" at bounding box center [770, 278] width 469 height 149
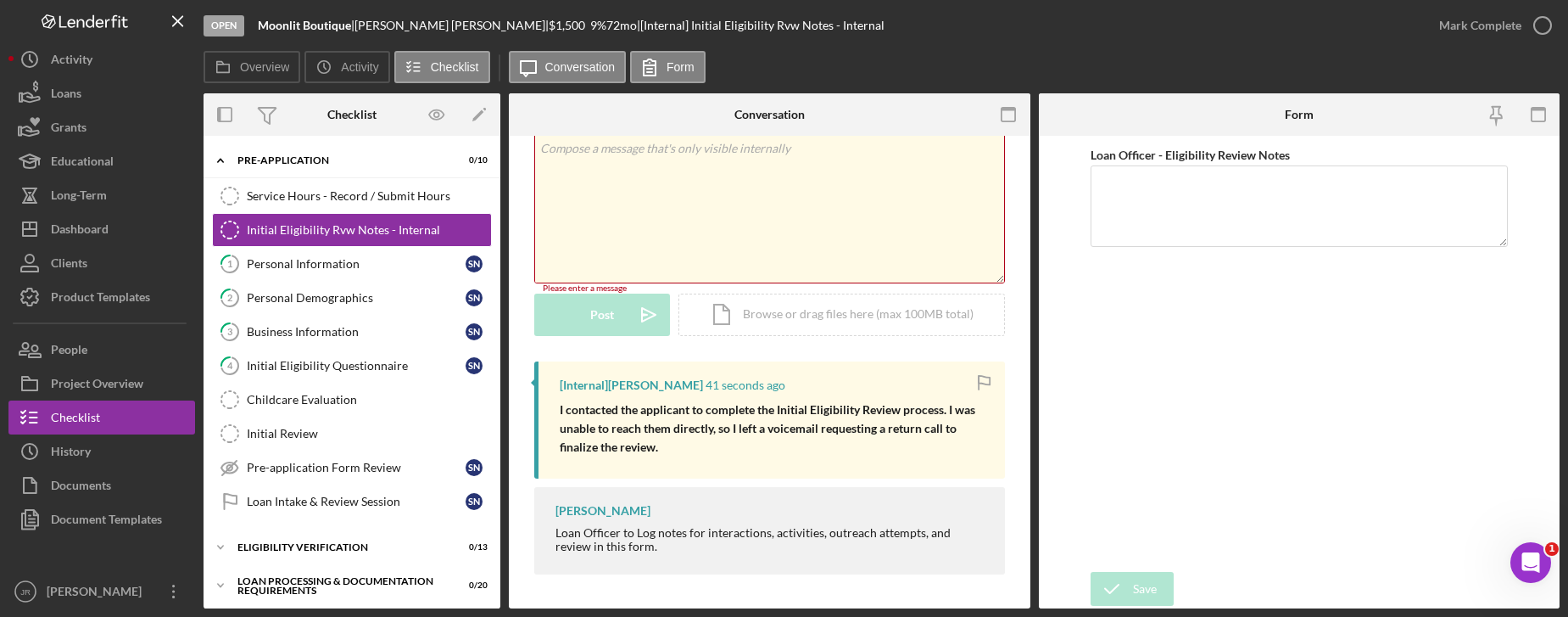
scroll to position [70, 0]
click at [1401, 351] on div "Loan Officer - Eligibility Review Notes" at bounding box center [1299, 354] width 417 height 419
click at [1426, 346] on div "Loan Officer - Eligibility Review Notes" at bounding box center [1299, 354] width 417 height 419
click at [530, 612] on div "Open Moonlit Boutique | Sonya Navarro | $1,500 $1,500 9 % 72 mo | [Internal] In…" at bounding box center [784, 308] width 1568 height 617
click at [118, 225] on button "Icon/Dashboard Dashboard" at bounding box center [102, 229] width 187 height 34
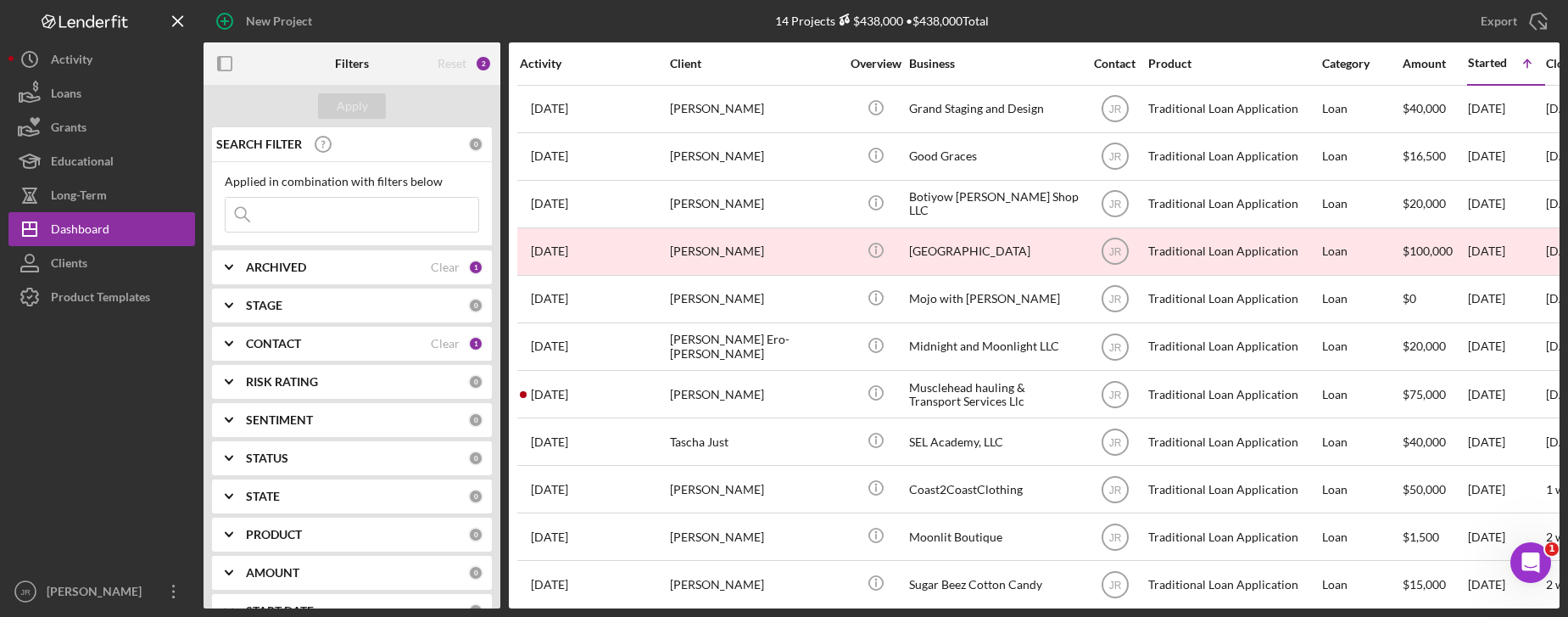
drag, startPoint x: 145, startPoint y: 435, endPoint x: 155, endPoint y: 429, distance: 11.7
click at [145, 435] on div at bounding box center [102, 444] width 187 height 261
click at [263, 343] on b "CONTACT" at bounding box center [273, 344] width 55 height 14
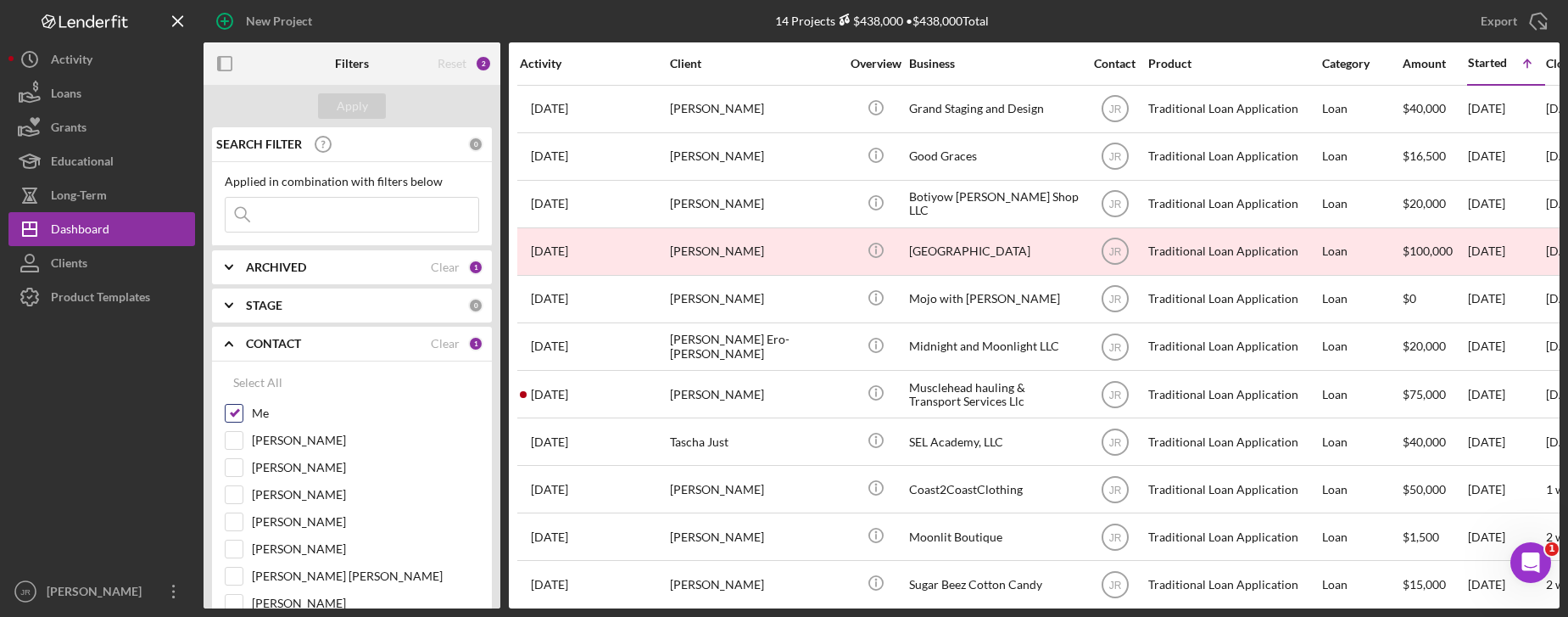
click at [233, 419] on input "Me" at bounding box center [235, 414] width 17 height 17
checkbox input "false"
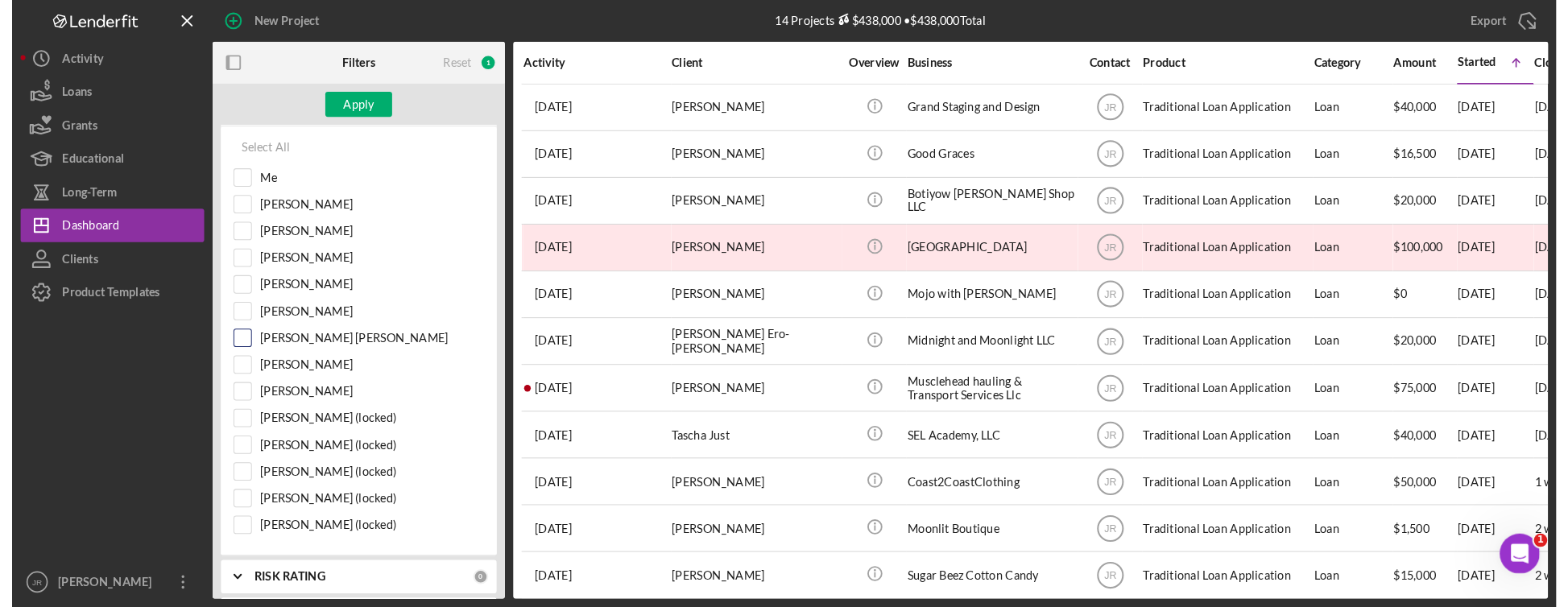
scroll to position [242, 0]
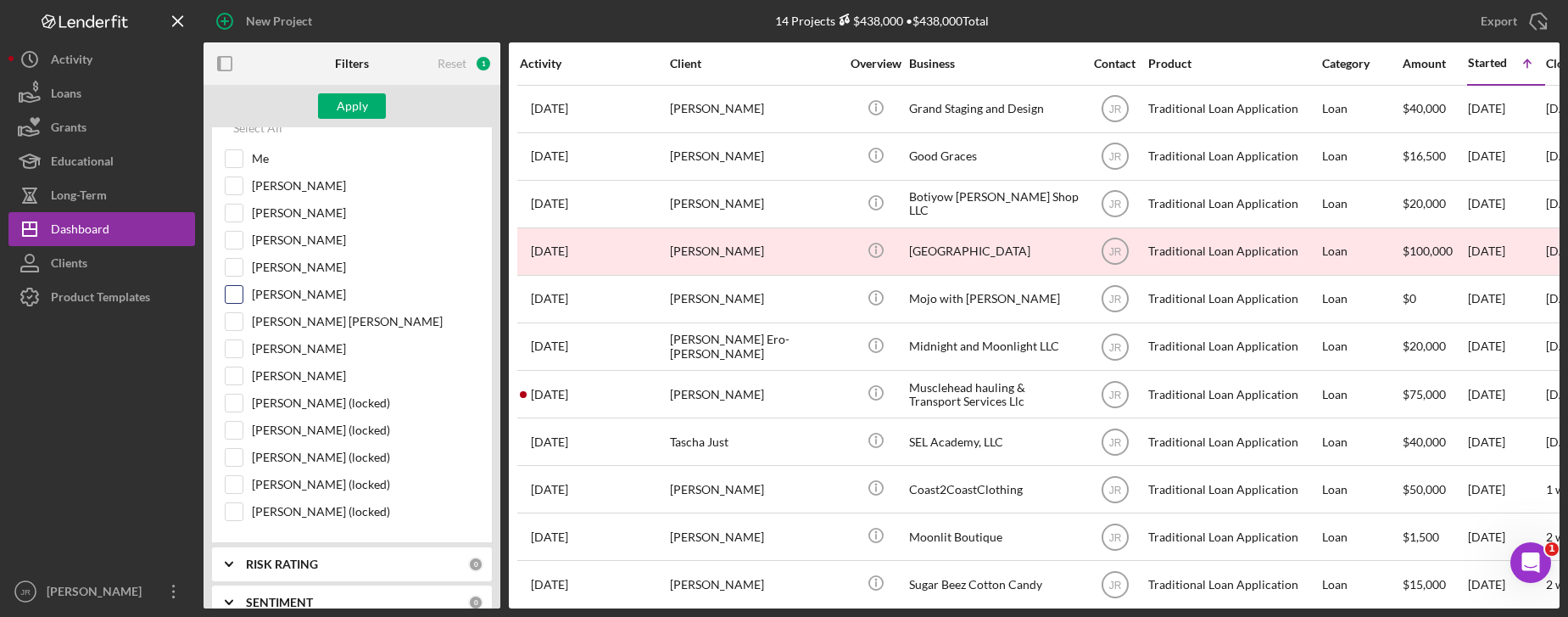
click at [236, 296] on input "[PERSON_NAME]" at bounding box center [235, 295] width 17 height 17
checkbox input "true"
click at [363, 106] on div "Apply" at bounding box center [353, 105] width 31 height 25
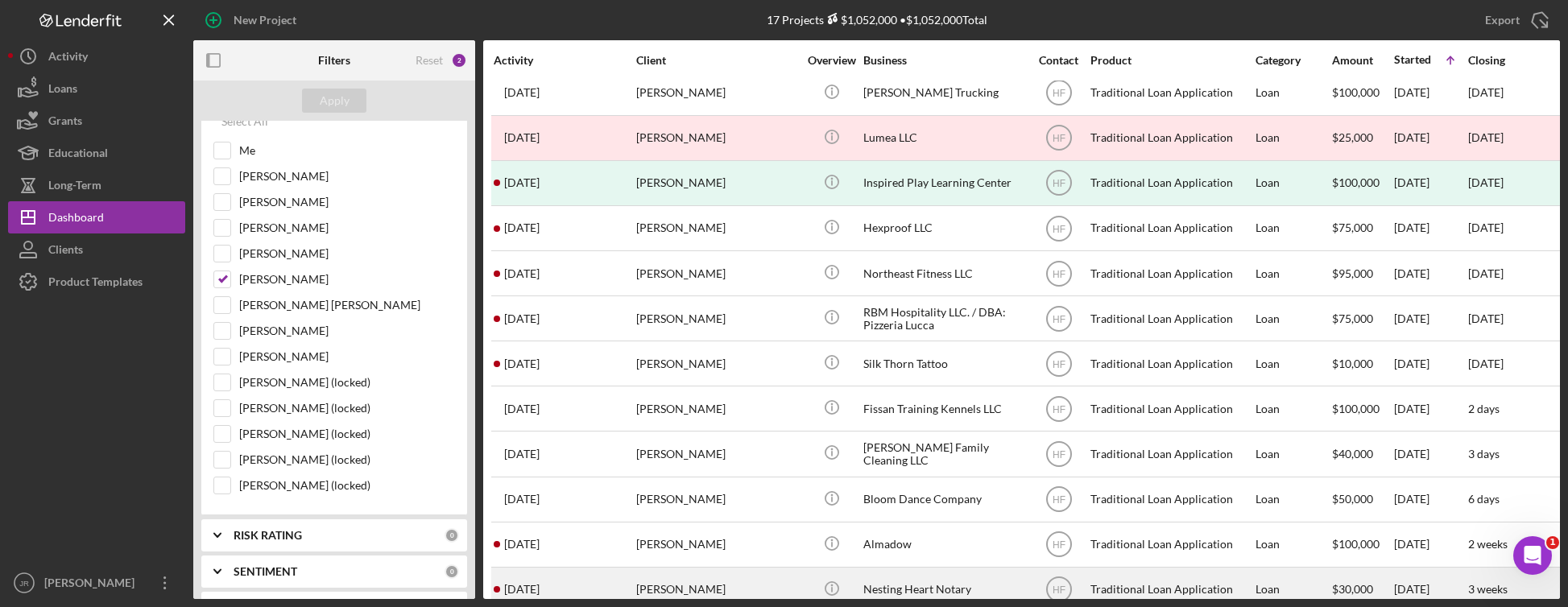
scroll to position [0, 0]
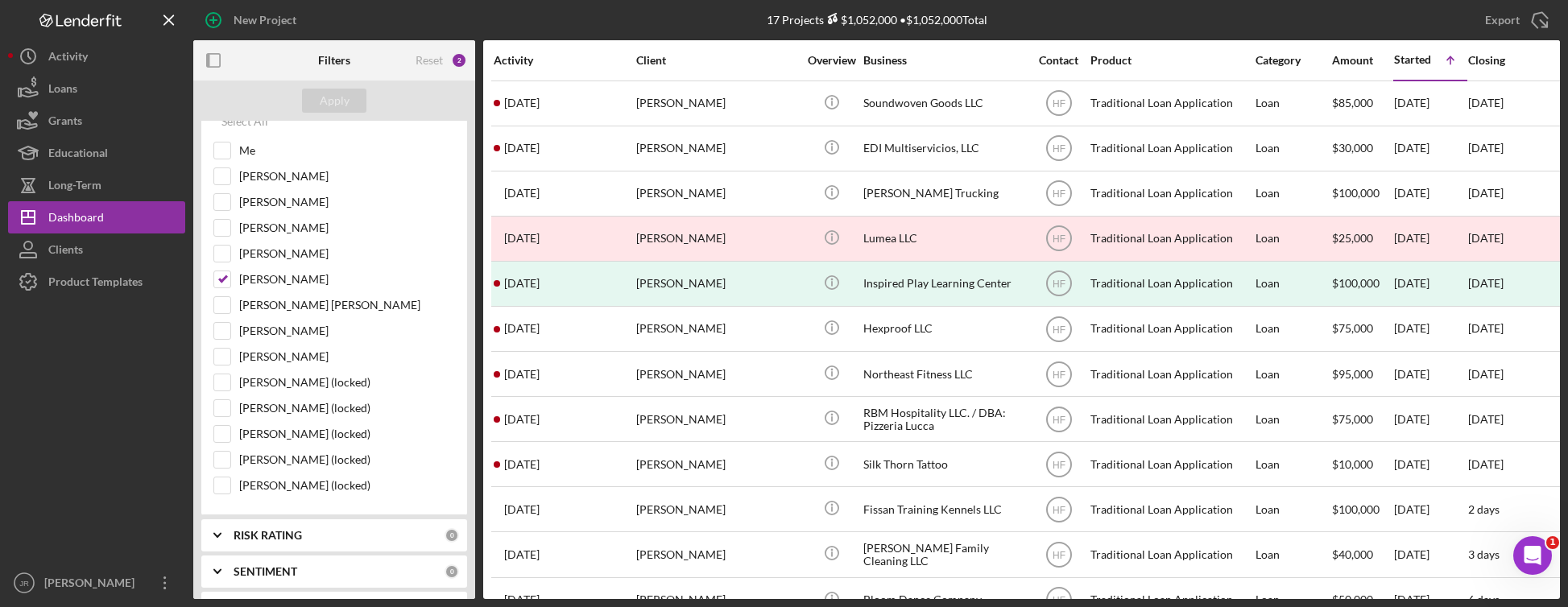
click at [526, 59] on div "Activity" at bounding box center [563, 60] width 141 height 13
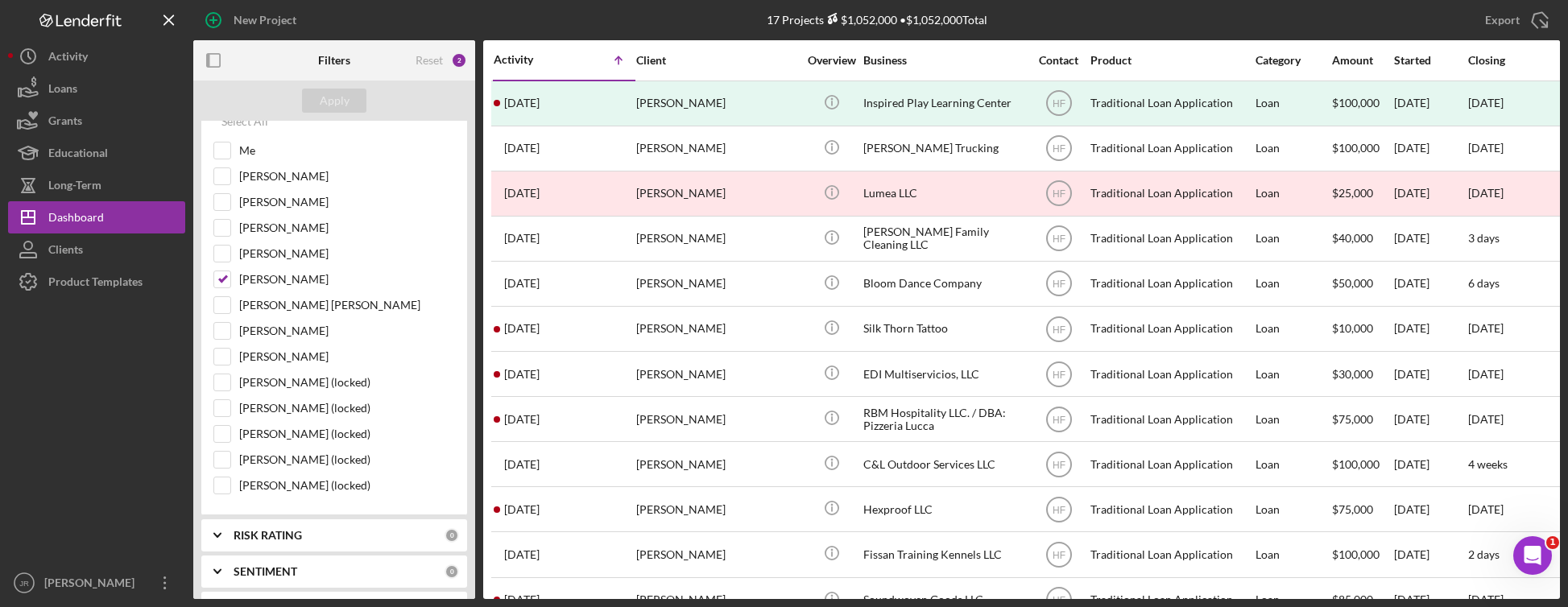
click at [544, 49] on div "Activity Icon/Table Sort Arrow" at bounding box center [563, 60] width 141 height 38
click at [525, 67] on div "Activity Icon/Table Sort Arrow" at bounding box center [563, 60] width 141 height 38
click at [618, 59] on icon "Icon/Table Sort Arrow" at bounding box center [618, 60] width 32 height 32
click at [518, 59] on div "Activity" at bounding box center [529, 59] width 71 height 13
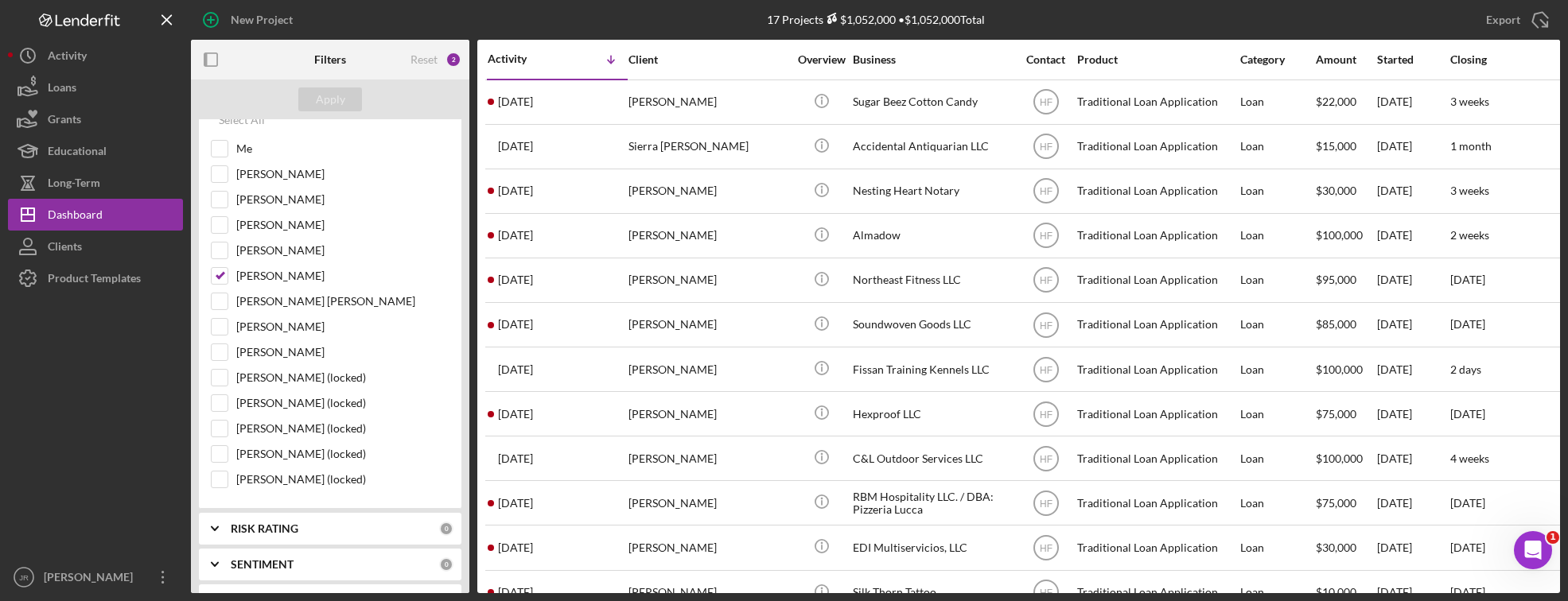
click at [535, 63] on div "Activity" at bounding box center [522, 59] width 70 height 13
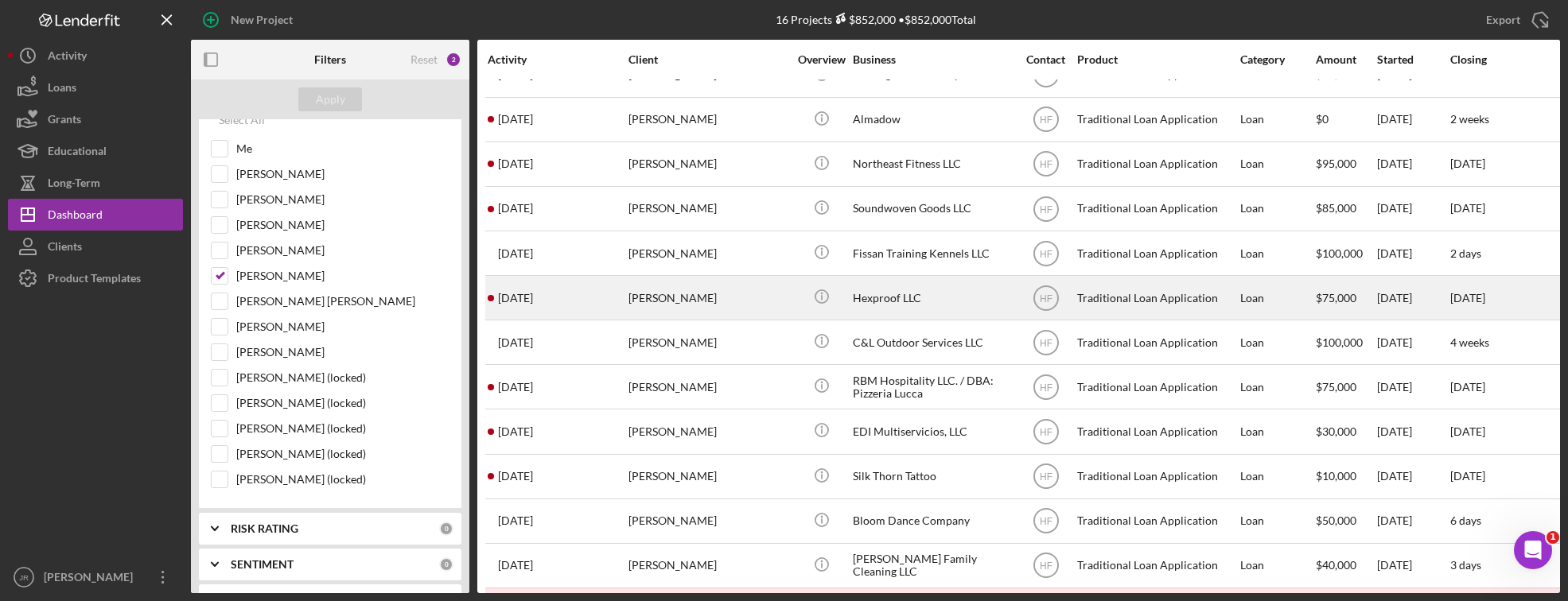
scroll to position [220, 0]
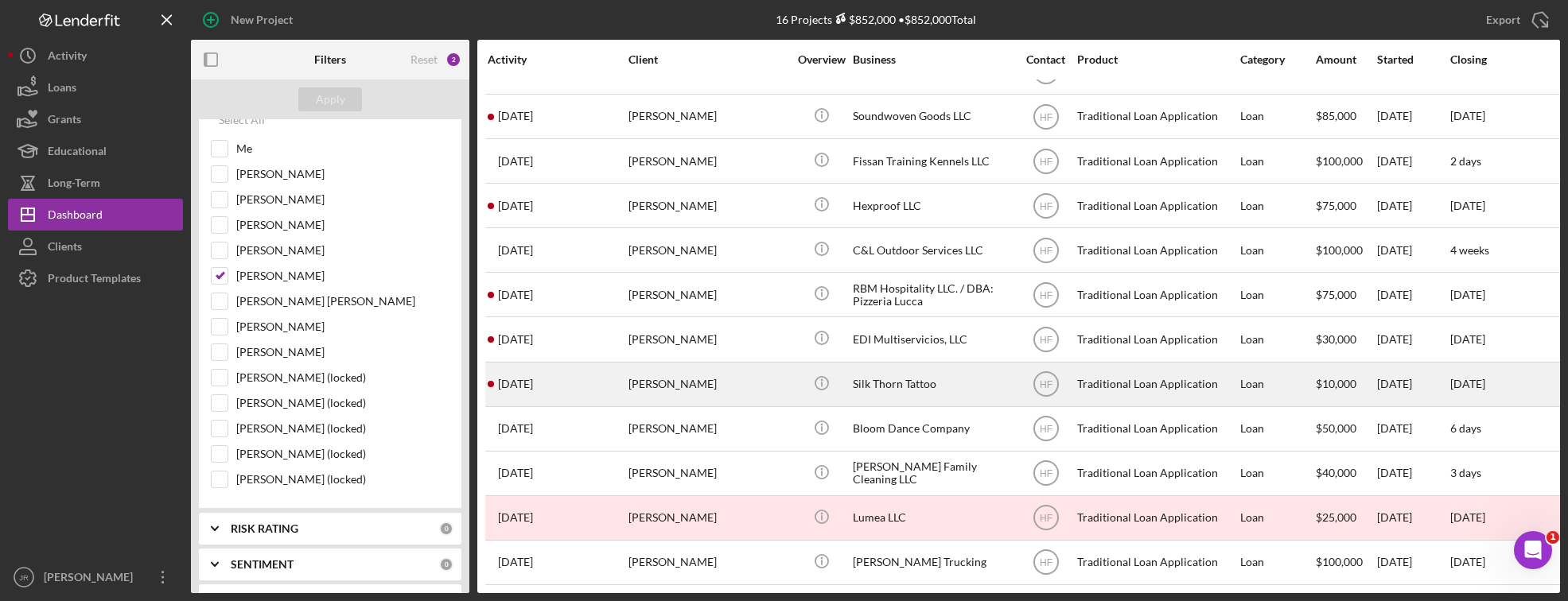
click at [899, 371] on div "Silk Thorn Tattoo" at bounding box center [932, 384] width 159 height 42
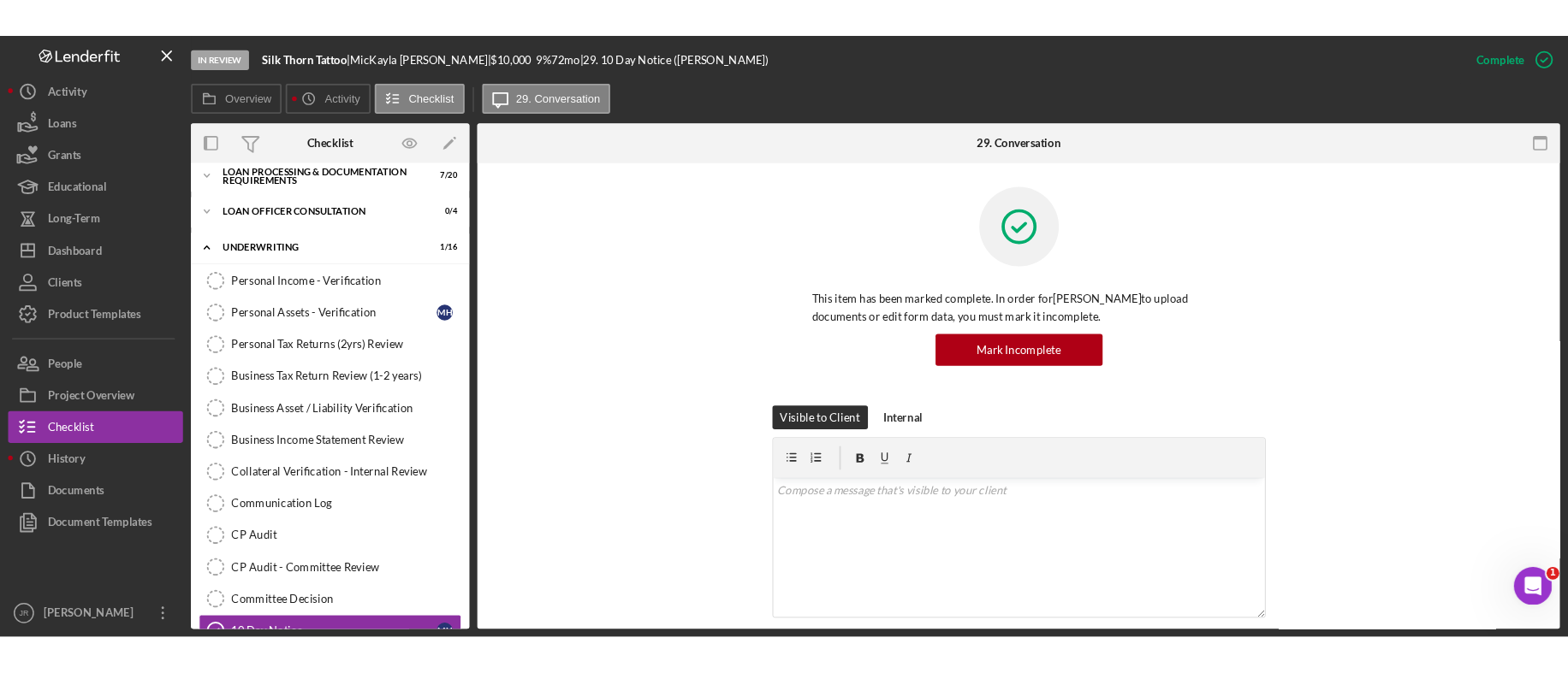
scroll to position [340, 0]
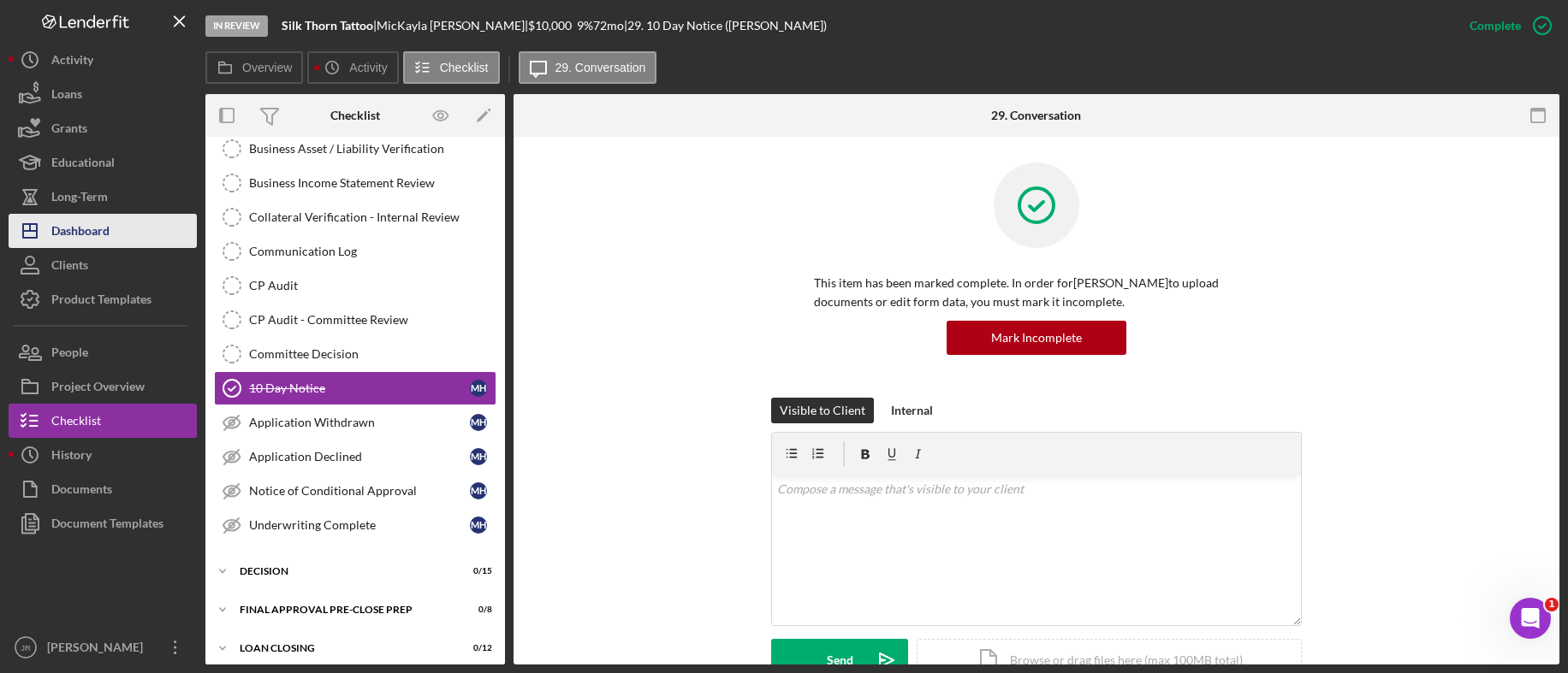
click at [92, 236] on div "Dashboard" at bounding box center [81, 233] width 58 height 39
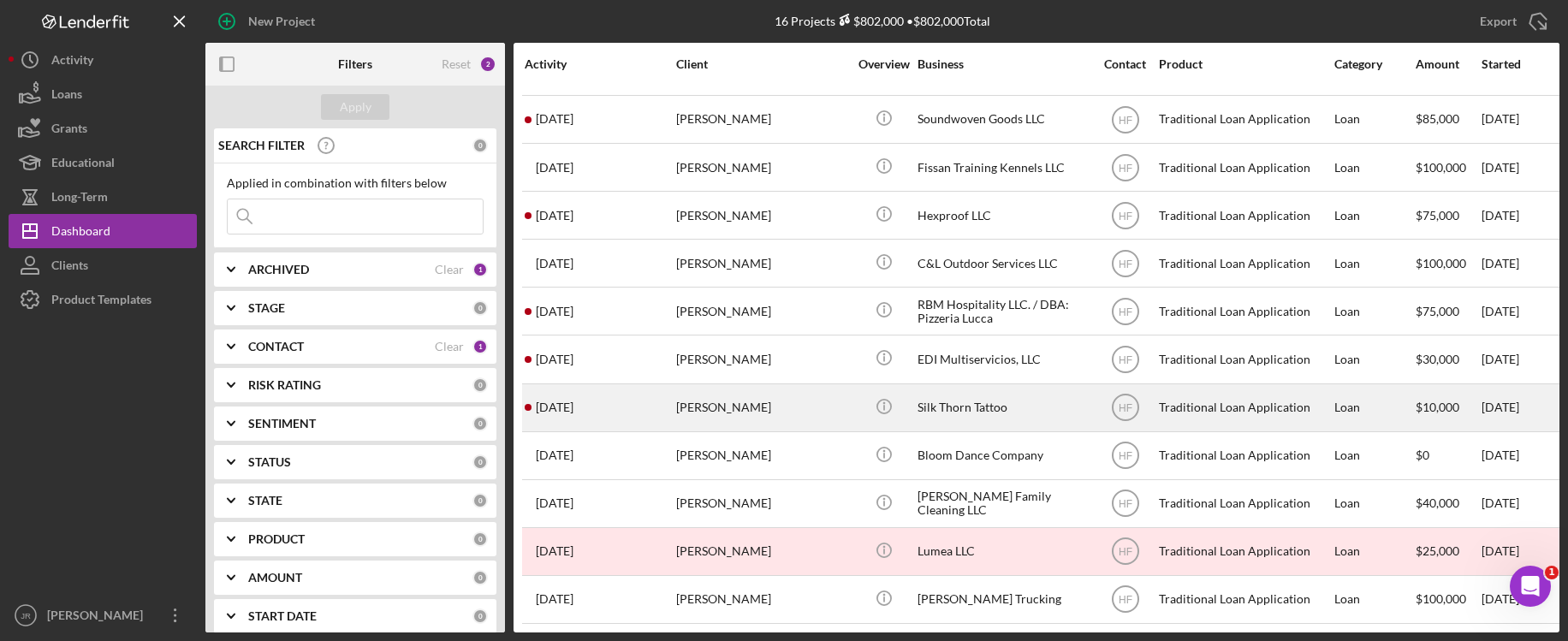
scroll to position [243, 0]
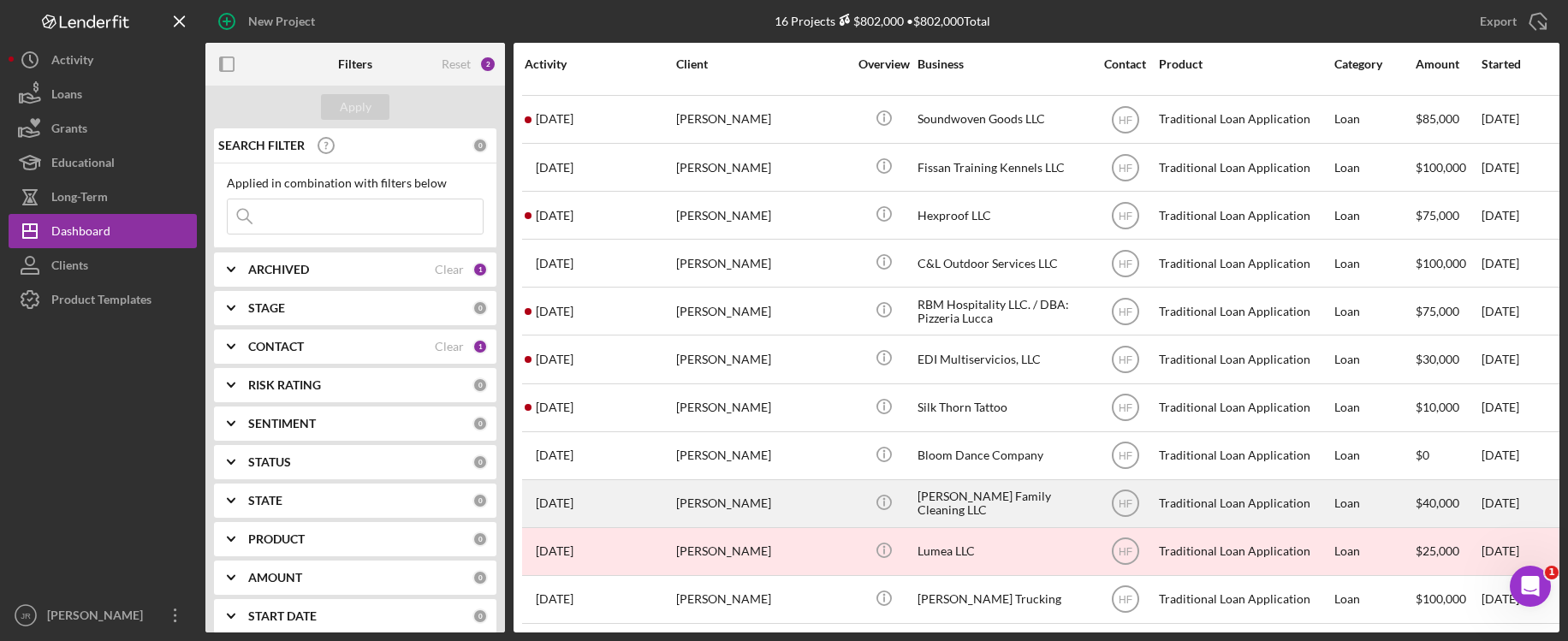
click at [714, 499] on div "Brittany Weatherspoon" at bounding box center [761, 504] width 171 height 46
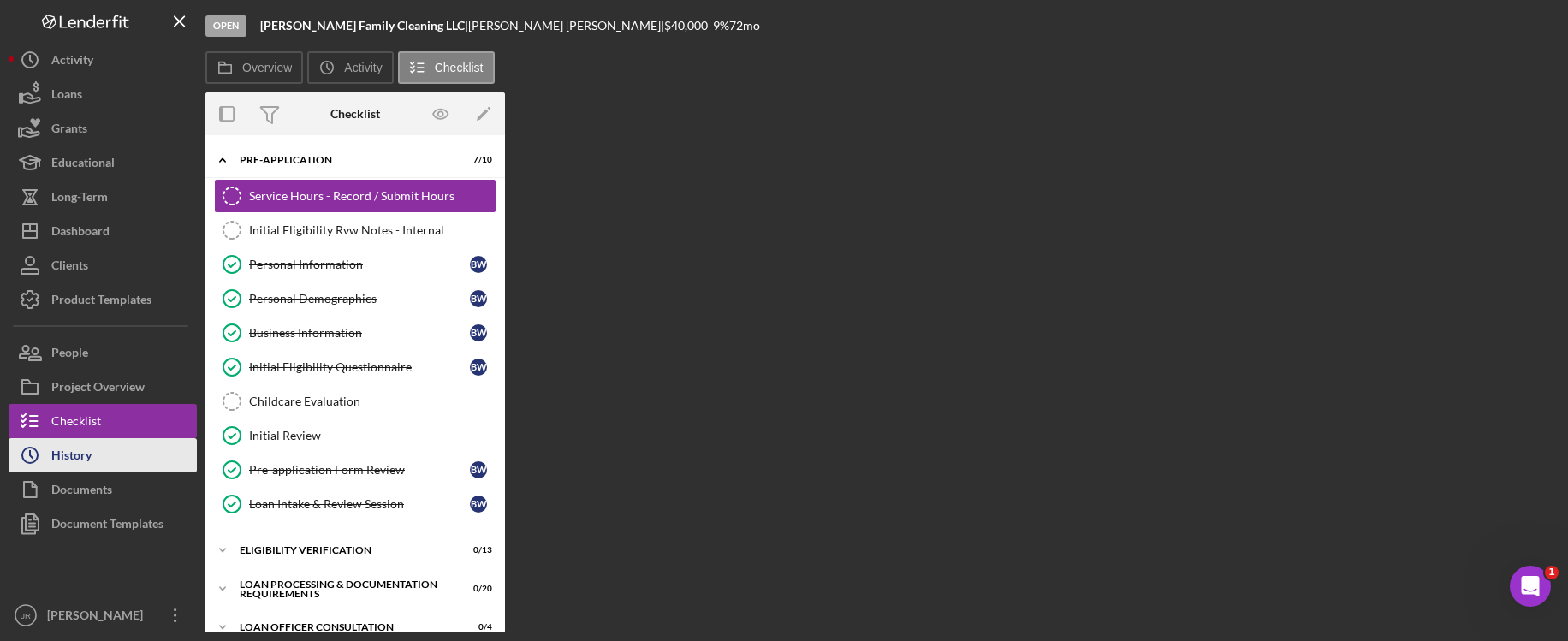
click at [115, 450] on button "Icon/History History" at bounding box center [103, 455] width 188 height 34
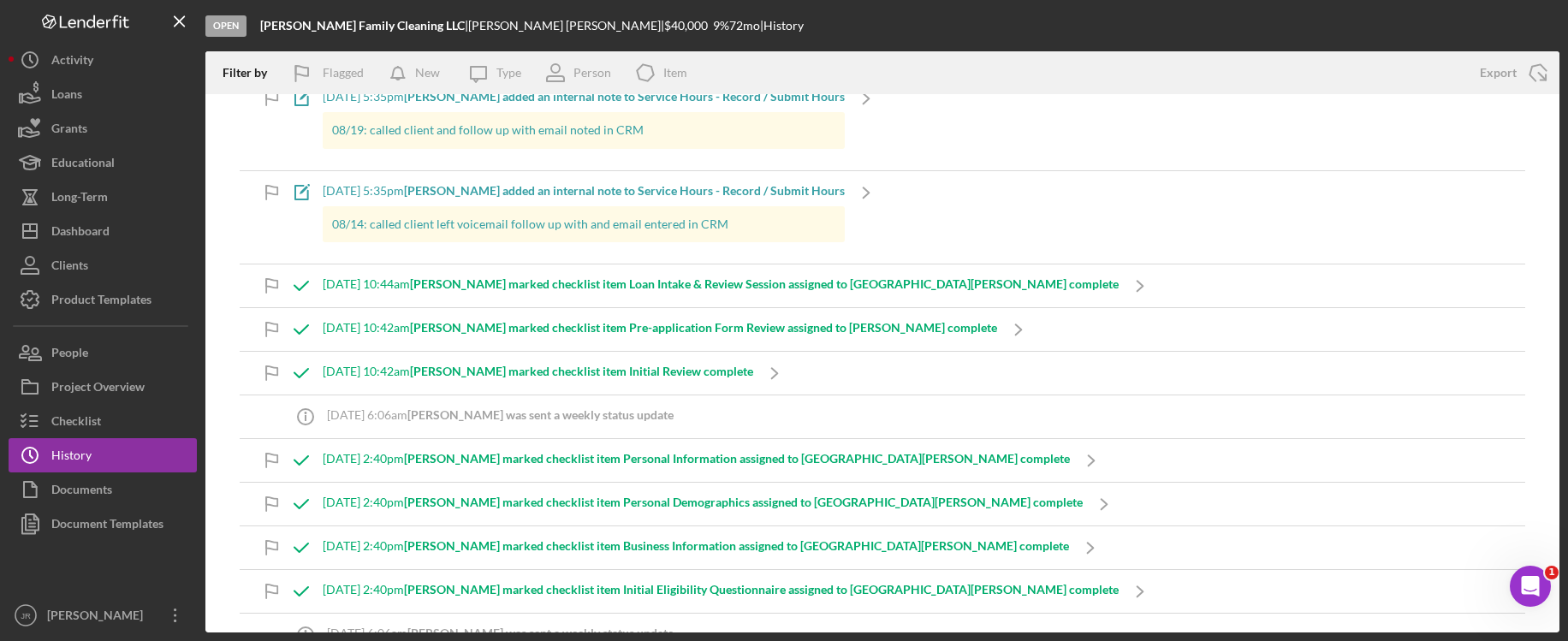
scroll to position [343, 0]
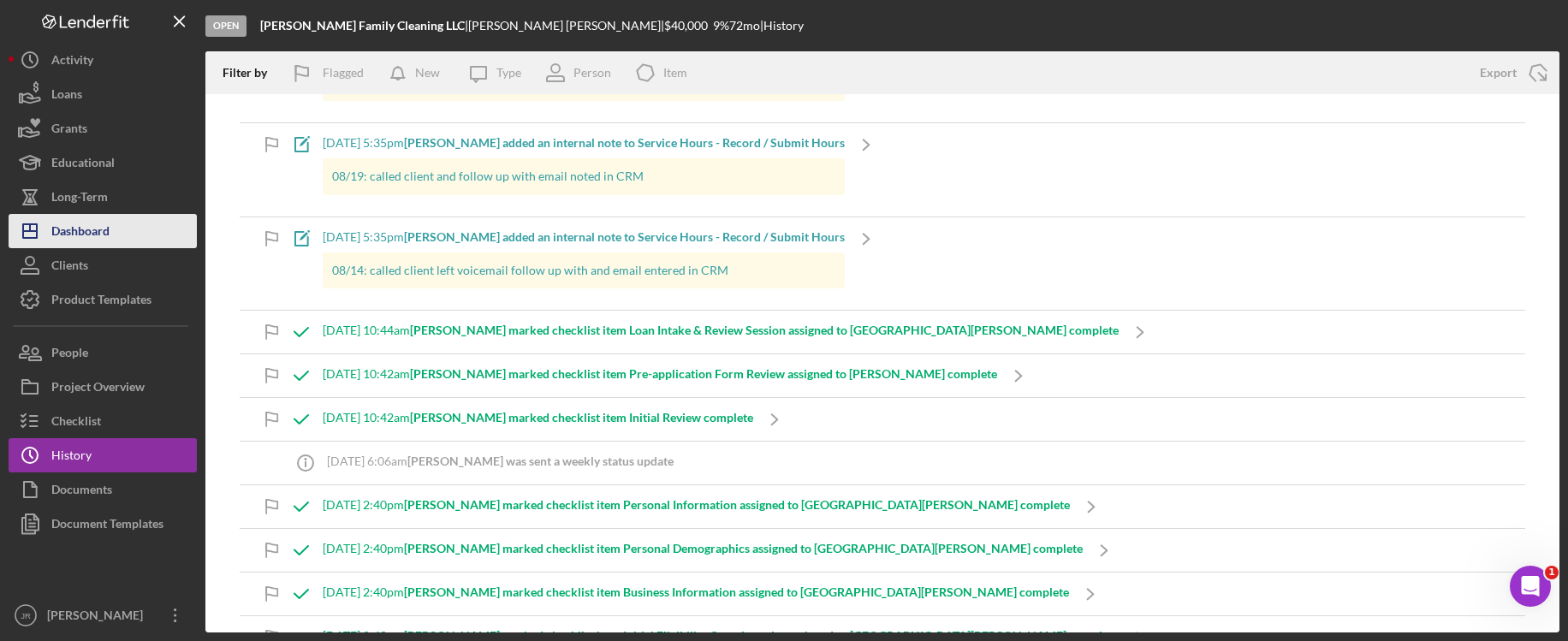
click at [105, 233] on div "Dashboard" at bounding box center [81, 233] width 58 height 39
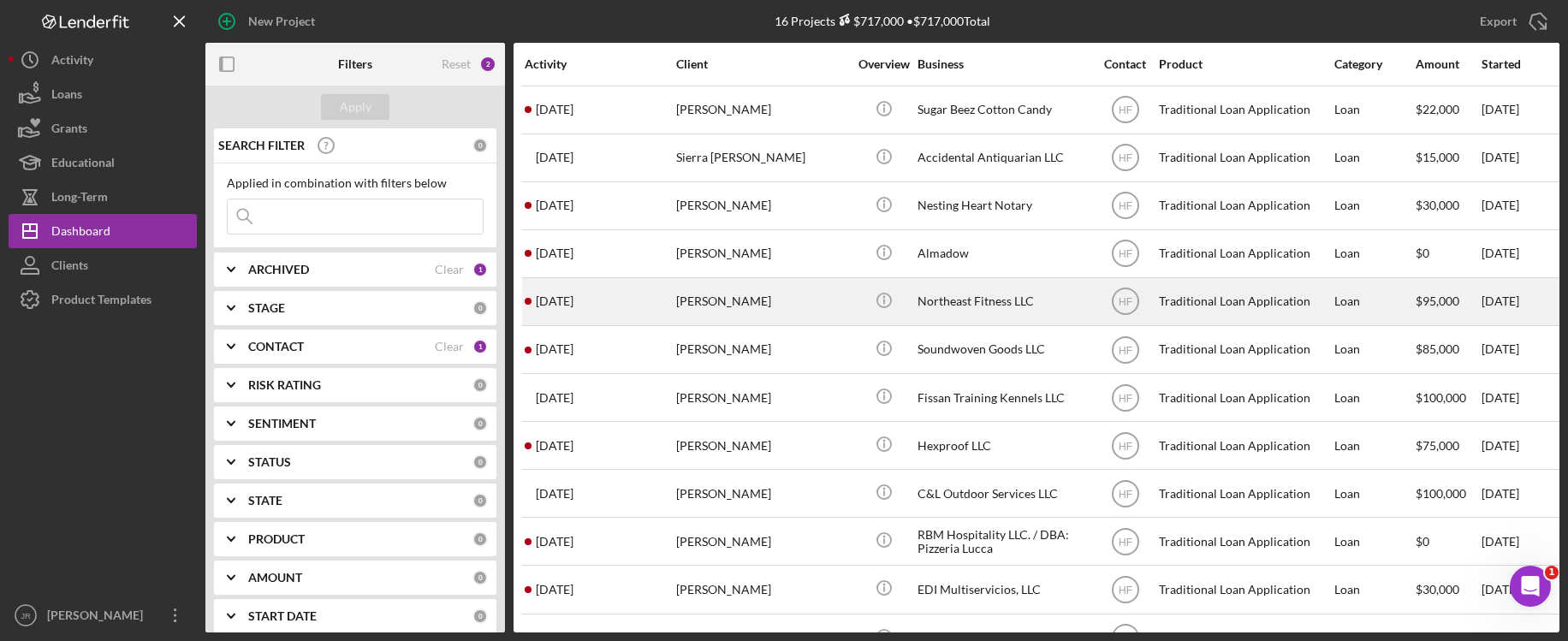
click at [999, 294] on div "Northeast Fitness LLC" at bounding box center [1003, 302] width 171 height 46
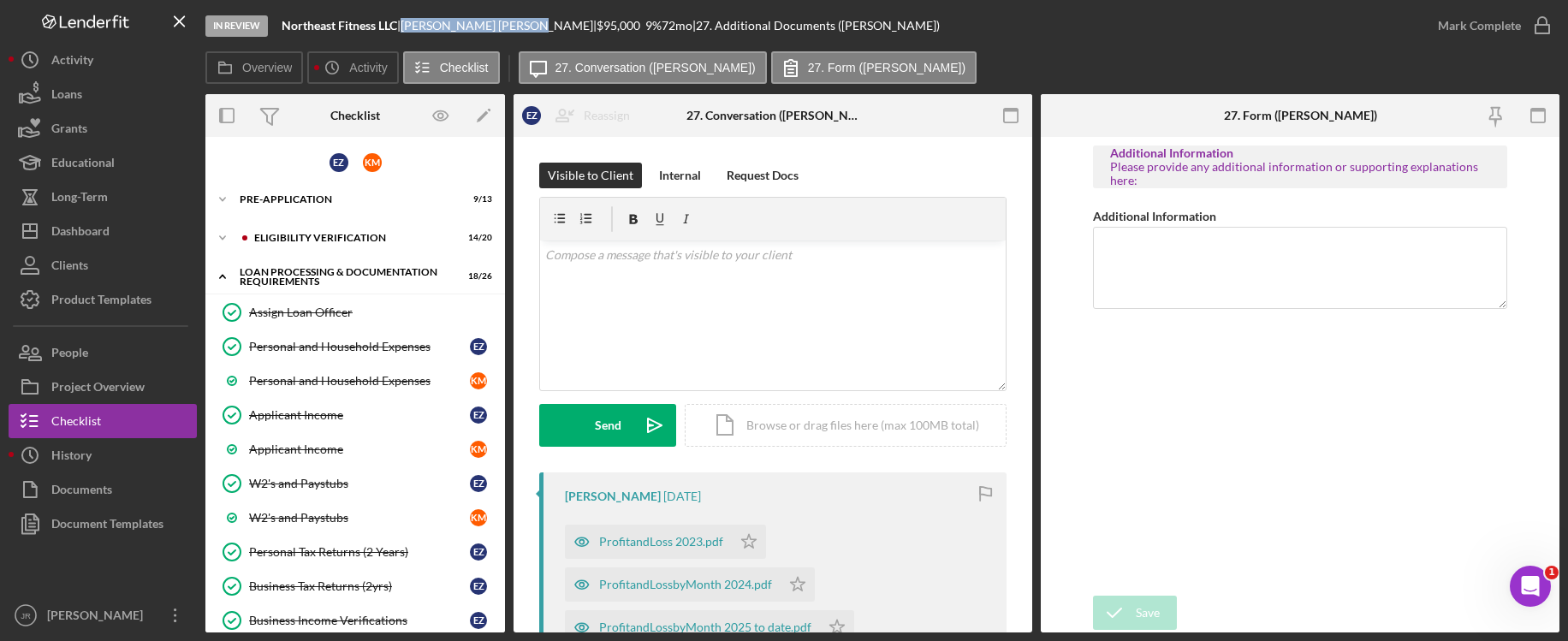
drag, startPoint x: 415, startPoint y: 27, endPoint x: 500, endPoint y: 27, distance: 85.0
click at [500, 27] on div "Elizabeth Ziegler |" at bounding box center [499, 25] width 196 height 14
copy div "Elizabeth Ziegler"
click at [1420, 62] on div "Overview Icon/History Activity Checklist Icon/Message 27. Conversation (Elizabe…" at bounding box center [882, 68] width 1353 height 34
click at [349, 350] on div "Personal and Household Expenses" at bounding box center [359, 347] width 221 height 14
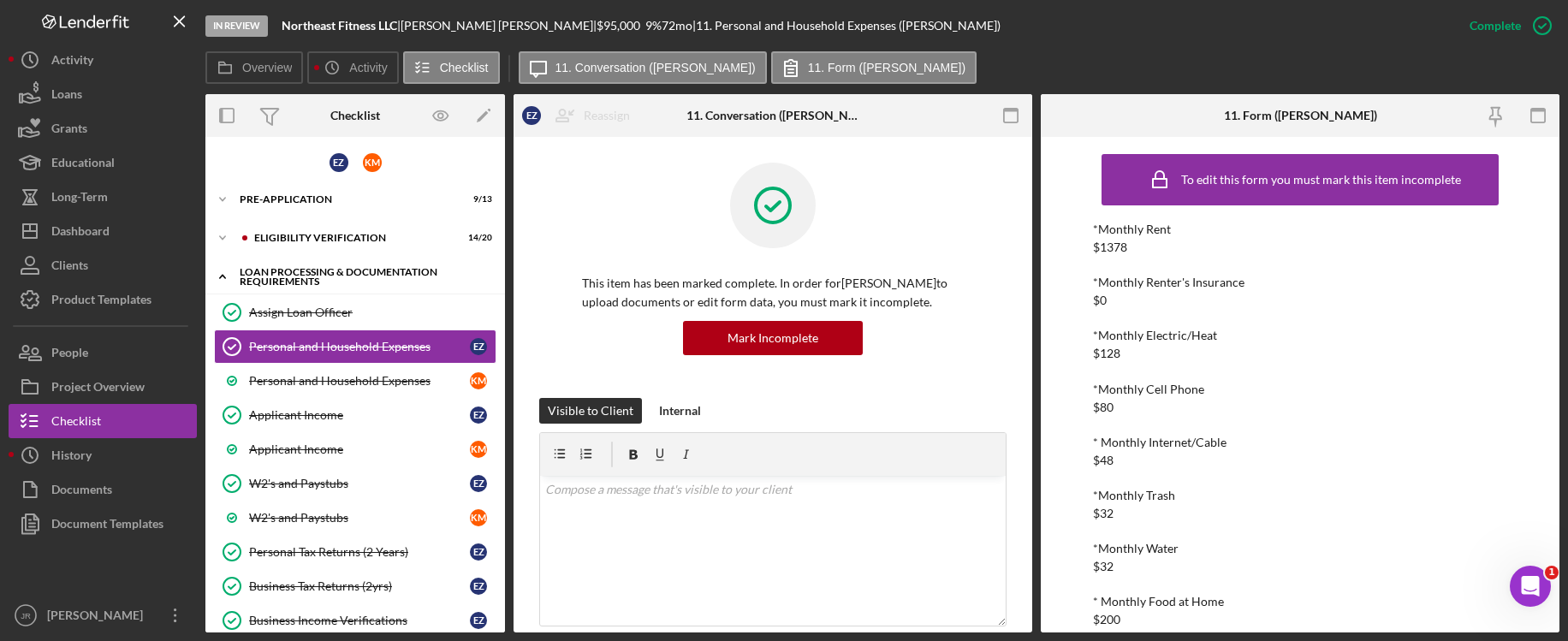
click at [223, 272] on icon "Icon/Expander" at bounding box center [222, 276] width 34 height 34
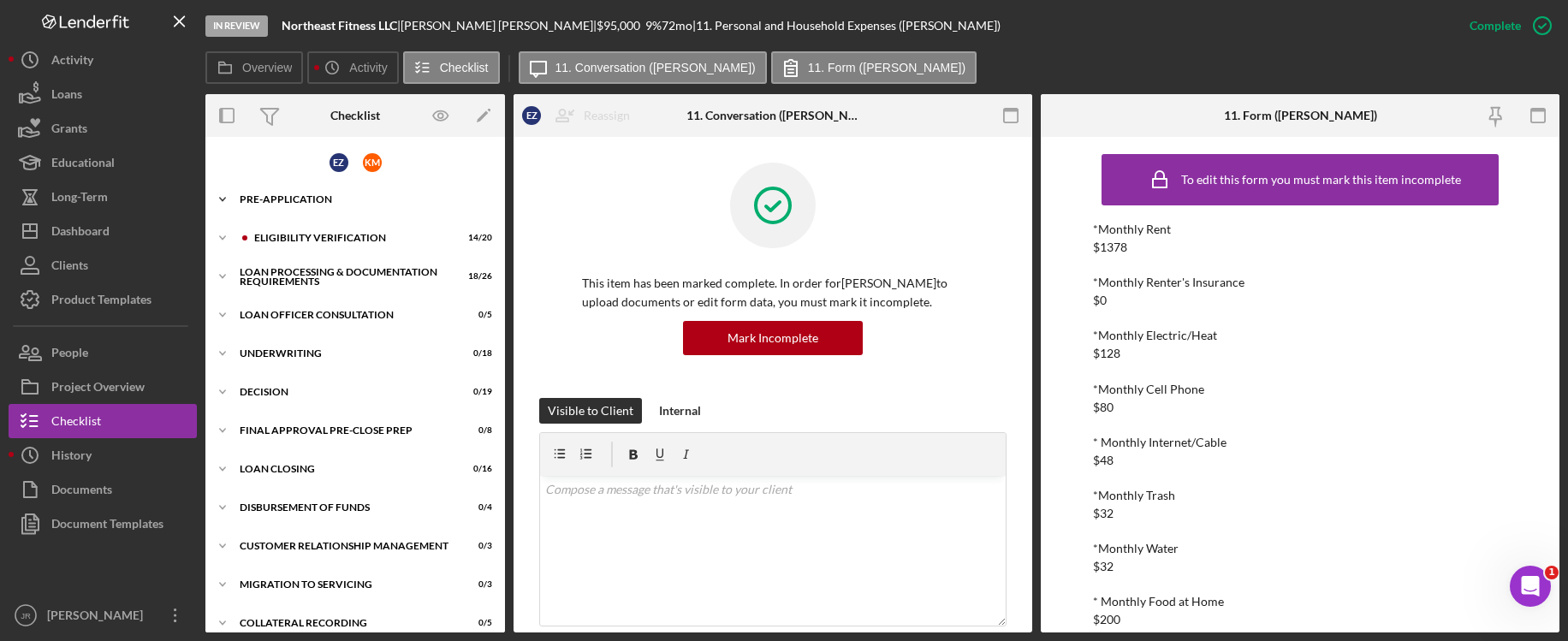
click at [229, 202] on icon "Icon/Expander" at bounding box center [222, 199] width 34 height 34
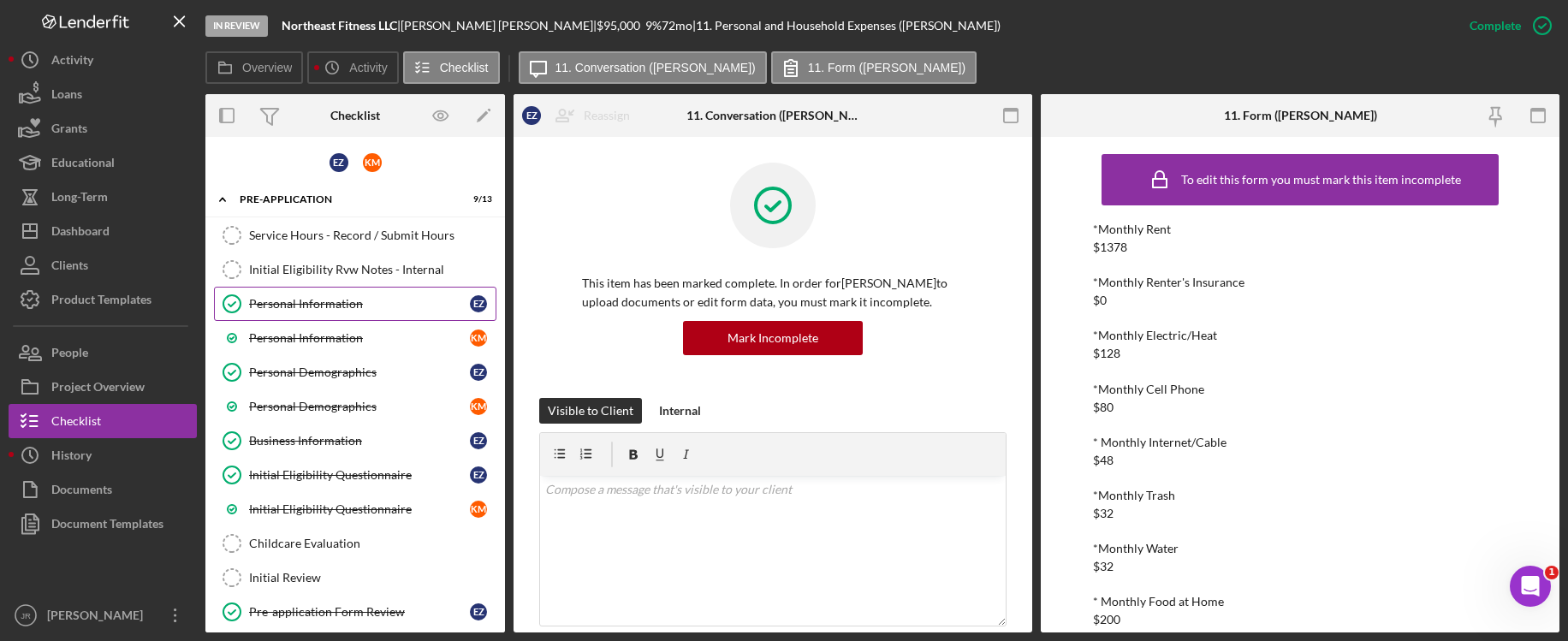
click at [315, 306] on div "Personal Information" at bounding box center [359, 304] width 221 height 14
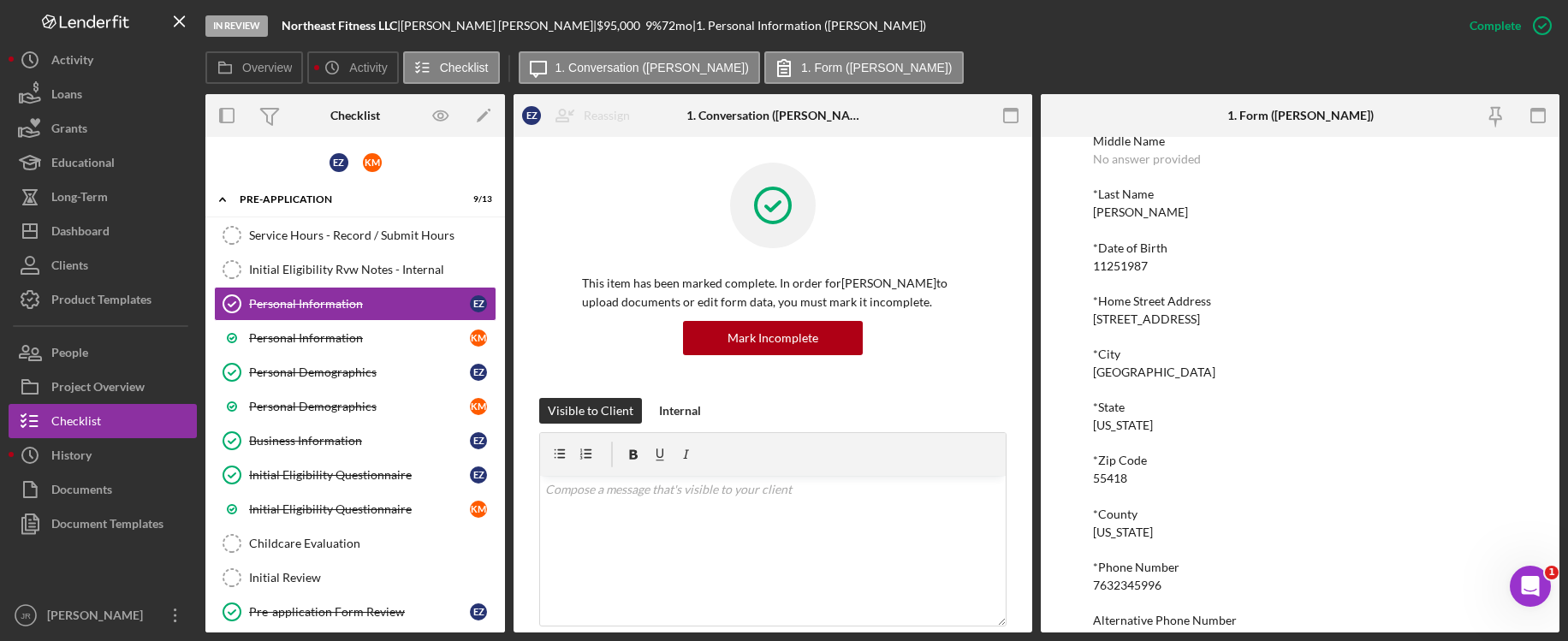
scroll to position [233, 0]
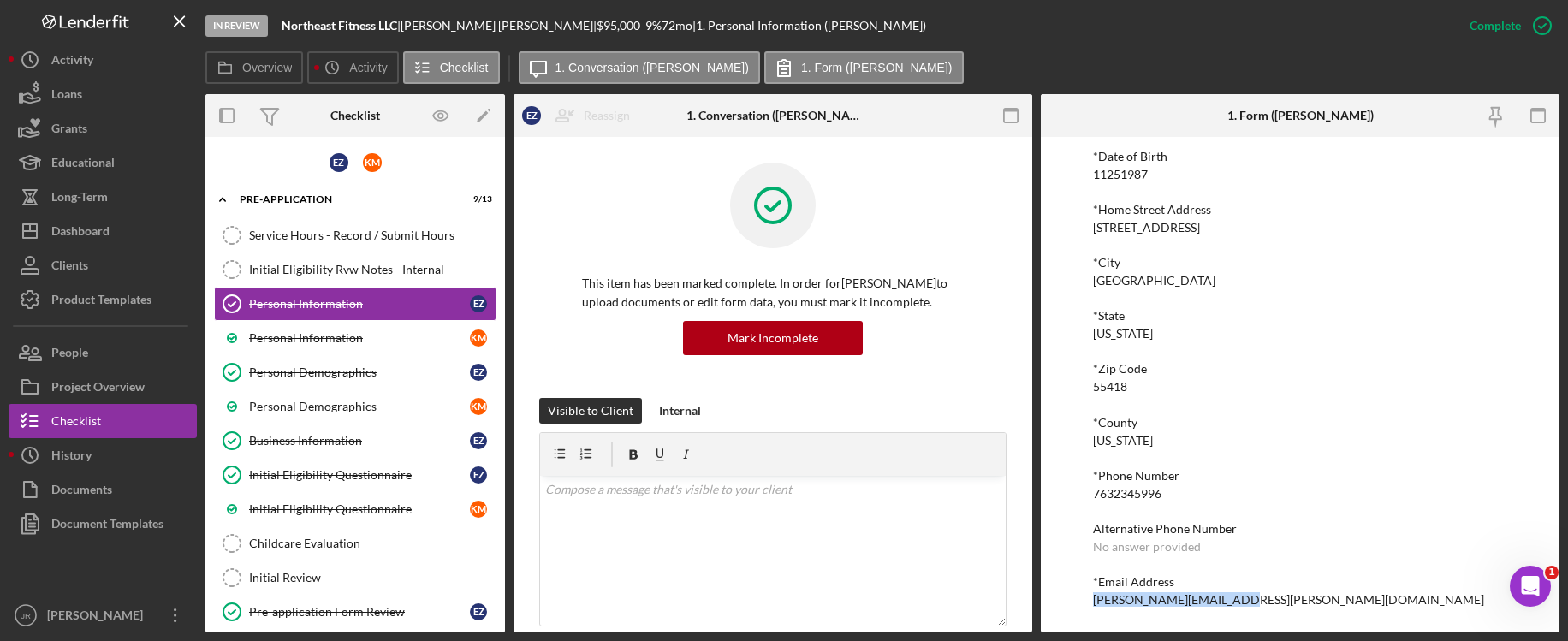
drag, startPoint x: 1234, startPoint y: 600, endPoint x: 1086, endPoint y: 611, distance: 148.4
click at [1086, 611] on div "To edit this form you must mark this item incomplete *First Name Elizabeth Midd…" at bounding box center [1300, 384] width 519 height 495
copy div "liz.ziegler@hotmail.com"
click at [101, 426] on button "Checklist" at bounding box center [103, 421] width 188 height 34
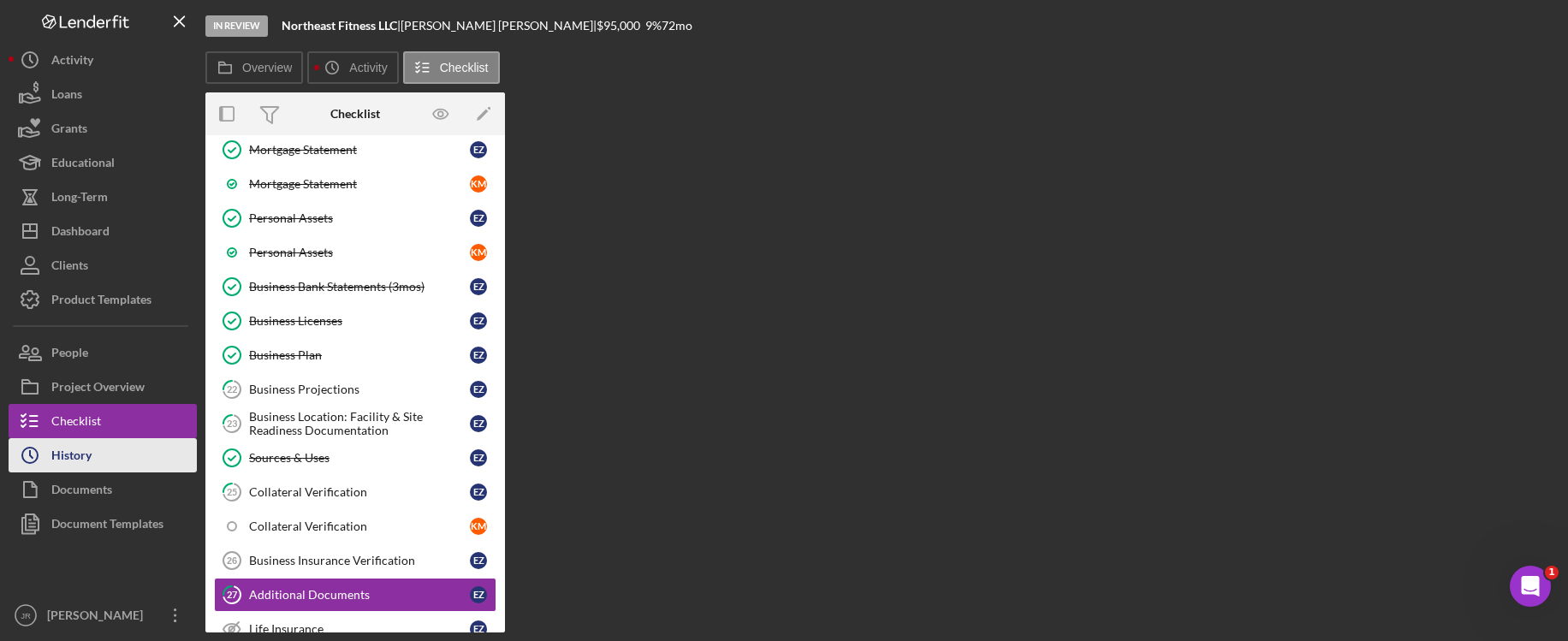
scroll to position [1170, 0]
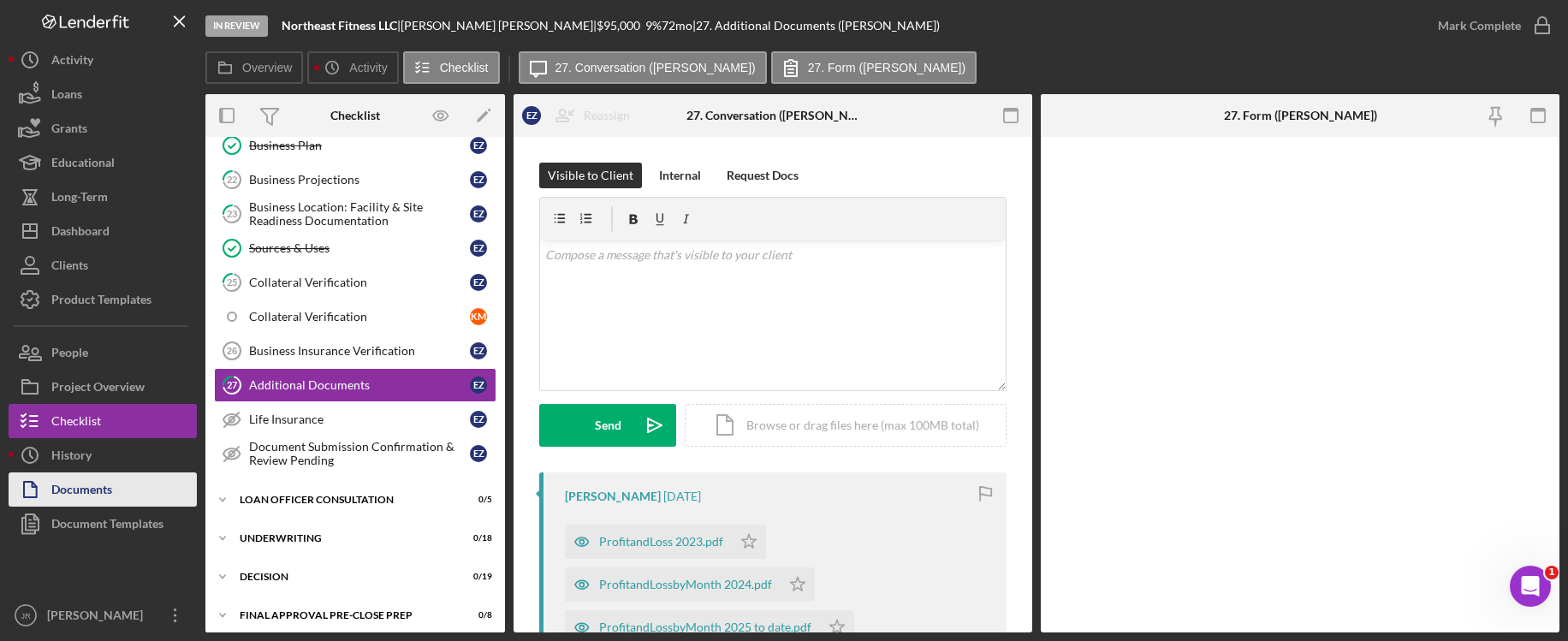
click at [87, 475] on div "Documents" at bounding box center [82, 492] width 60 height 39
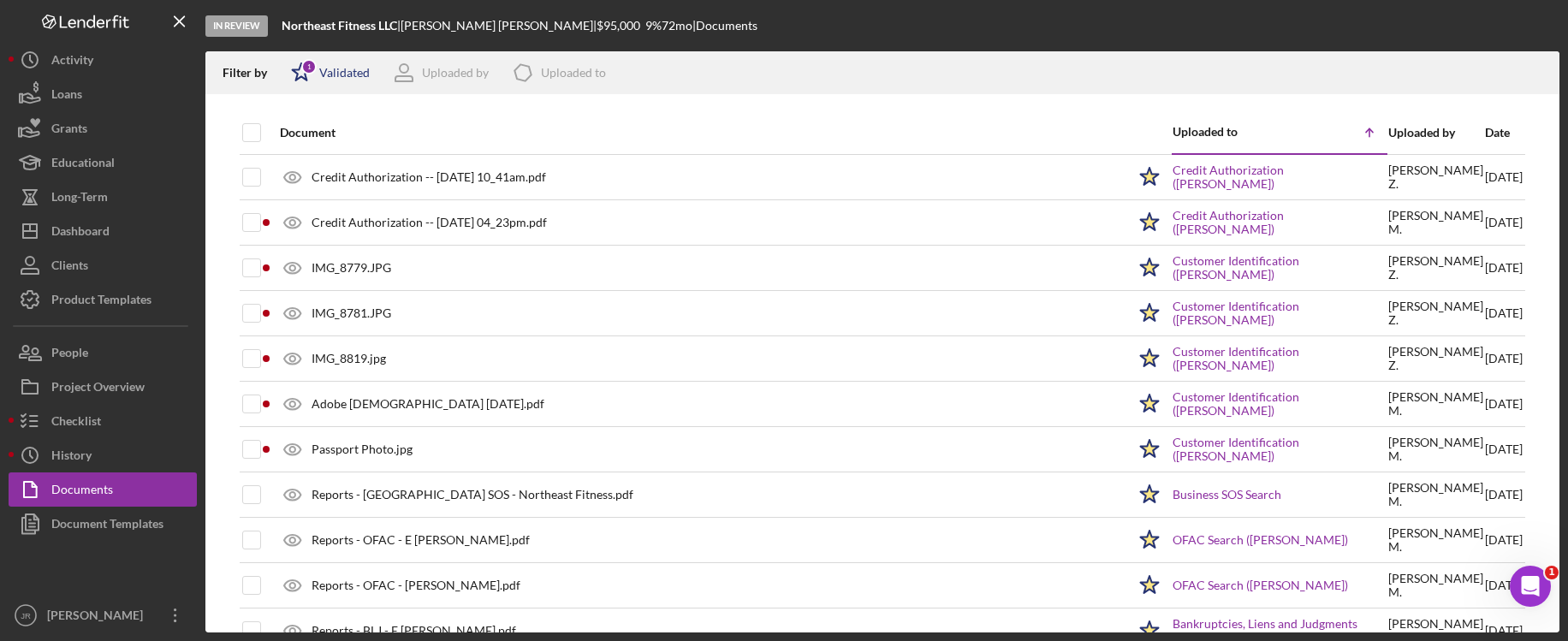
click at [355, 68] on div "Validated" at bounding box center [344, 73] width 51 height 14
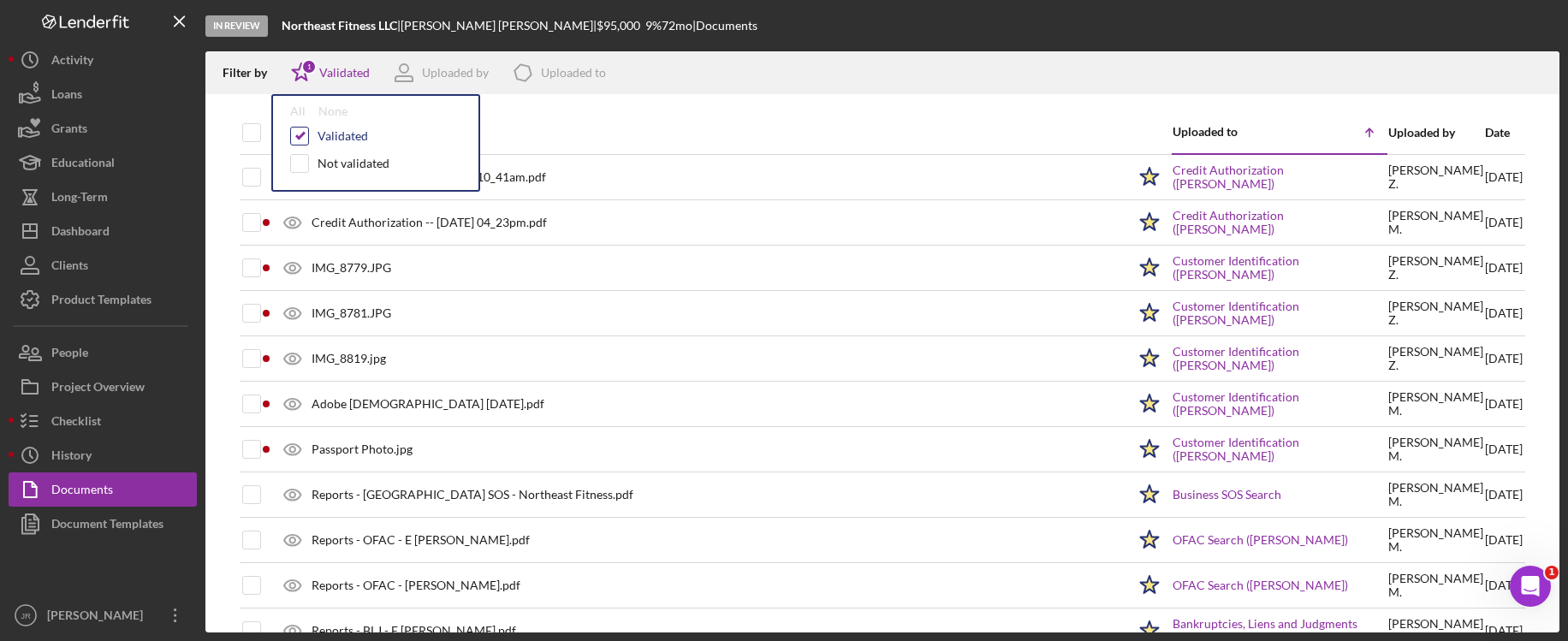
click at [296, 136] on input "checkbox" at bounding box center [300, 136] width 18 height 18
checkbox input "false"
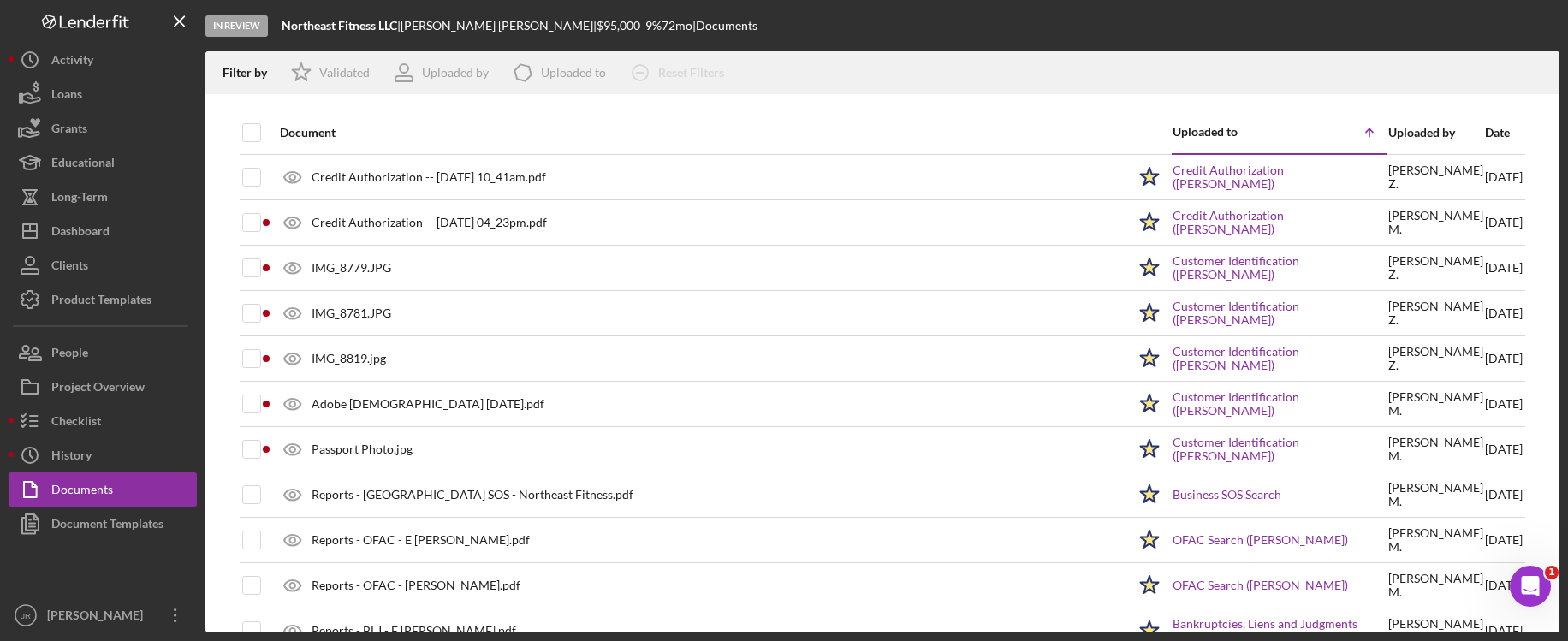
click at [779, 126] on div "Document" at bounding box center [703, 133] width 847 height 14
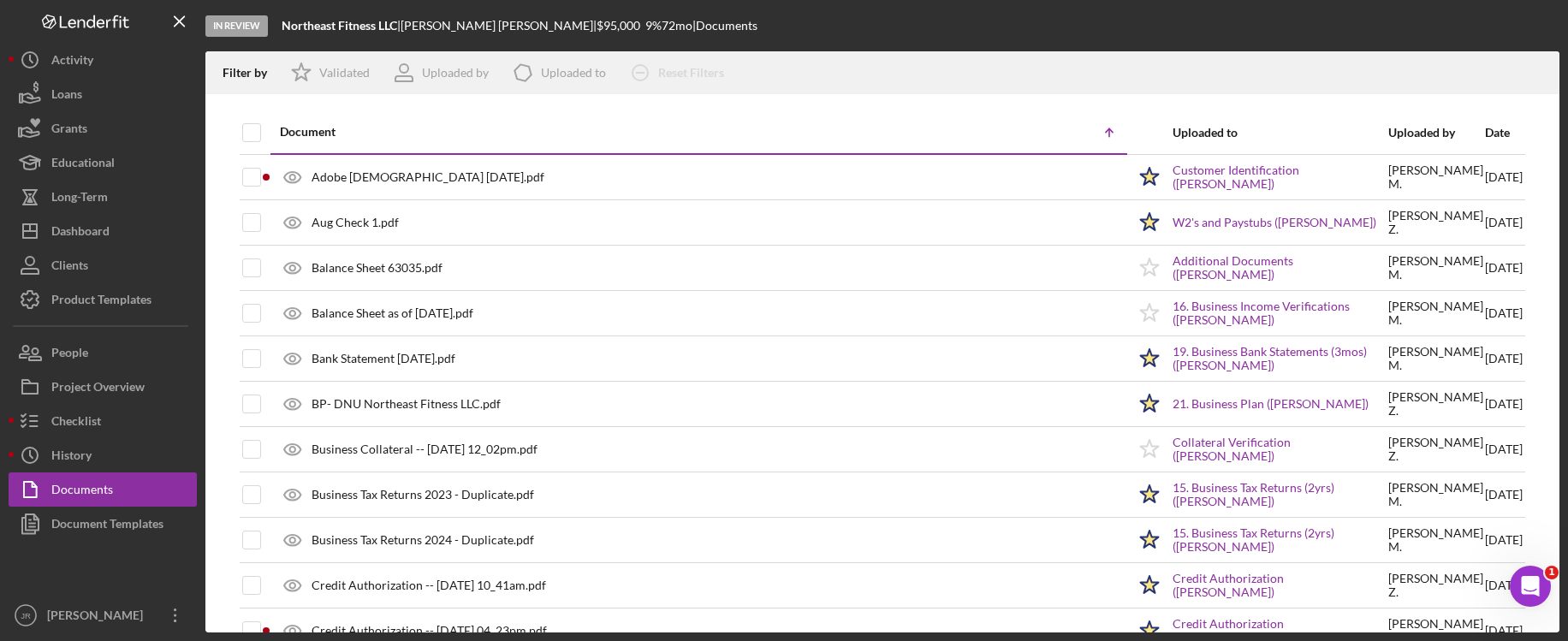
click at [887, 133] on div "Icon/Table Sort Arrow" at bounding box center [914, 132] width 423 height 34
click at [556, 137] on div "Document" at bounding box center [491, 132] width 423 height 14
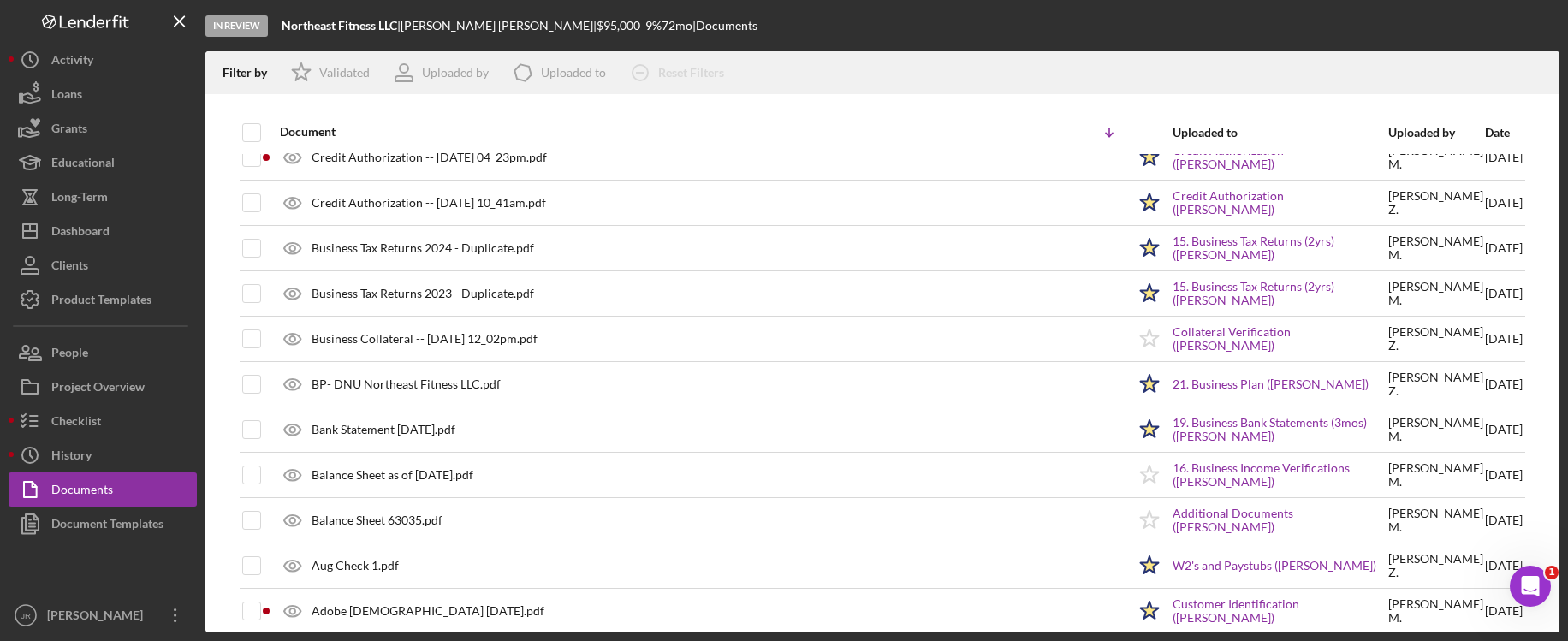
scroll to position [3079, 0]
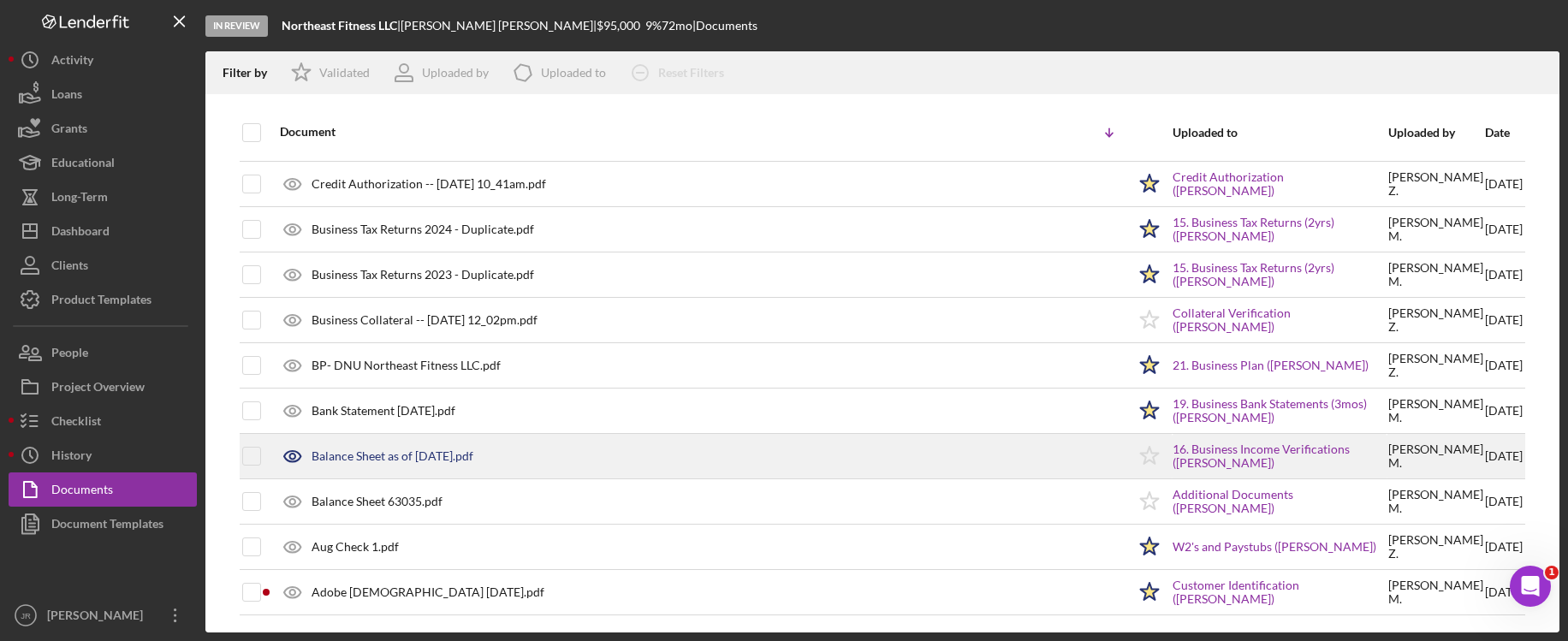
click at [387, 457] on div "Balance Sheet as of June 30, 2025.pdf" at bounding box center [392, 457] width 162 height 14
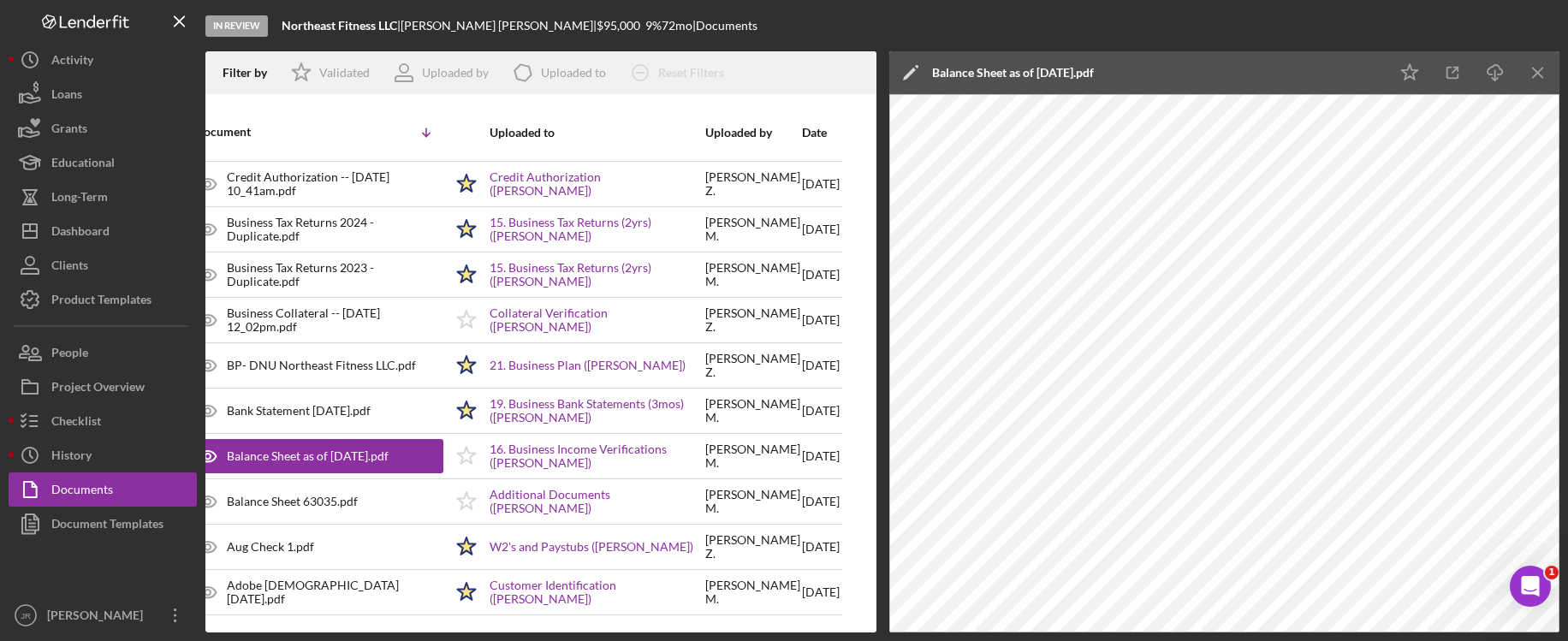
scroll to position [3079, 108]
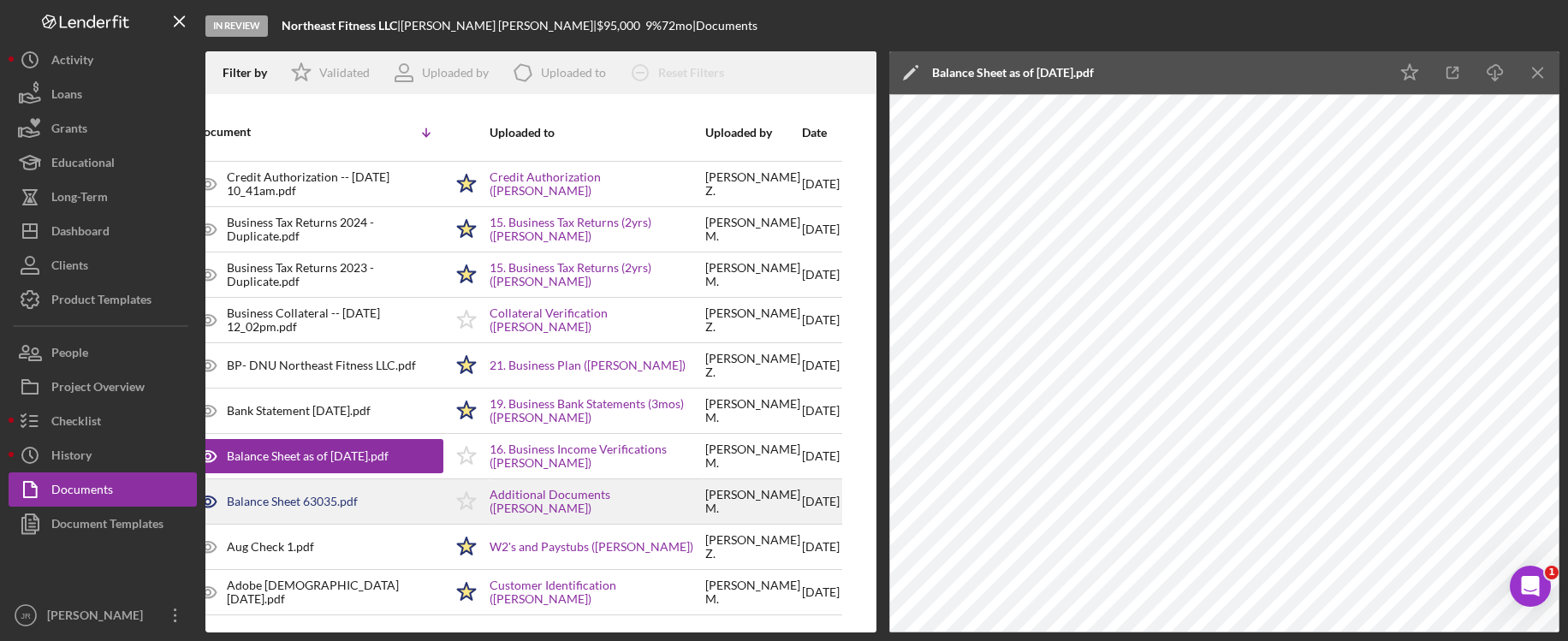
click at [282, 509] on div "Balance Sheet 63035.pdf" at bounding box center [315, 502] width 257 height 43
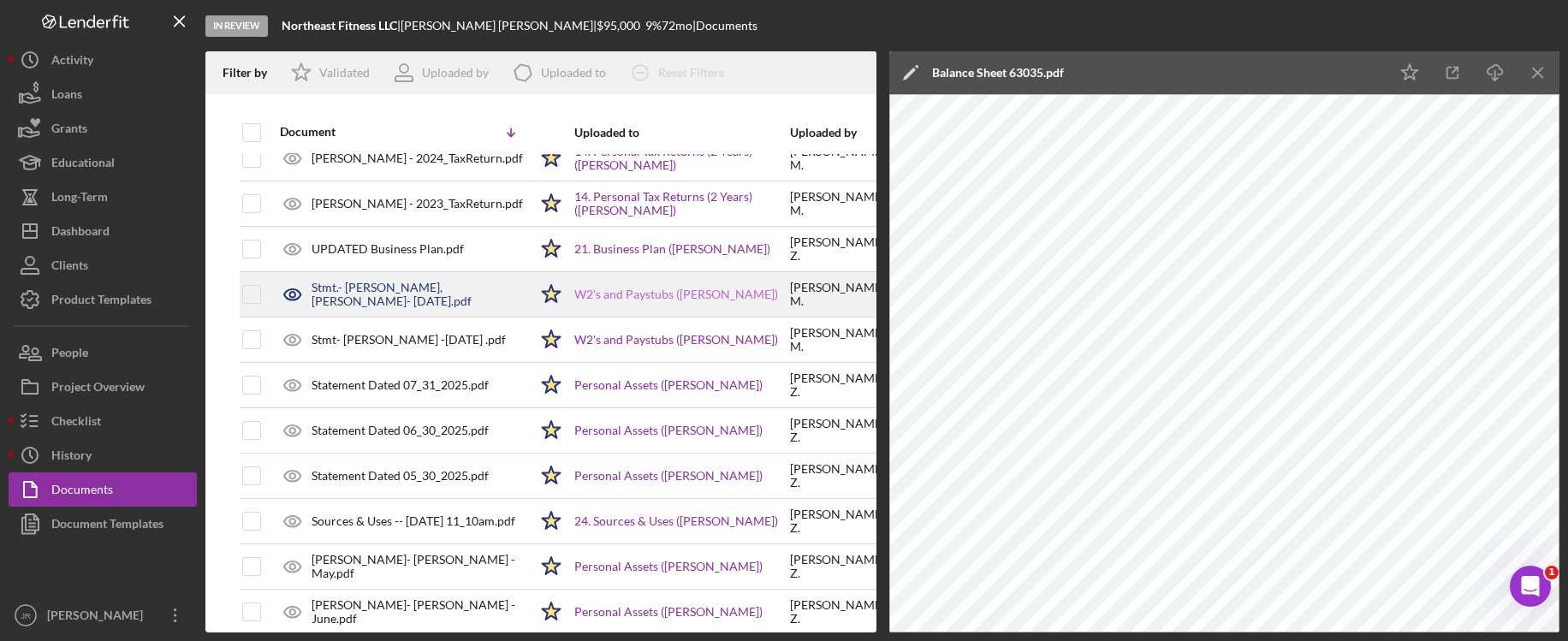
scroll to position [171, 0]
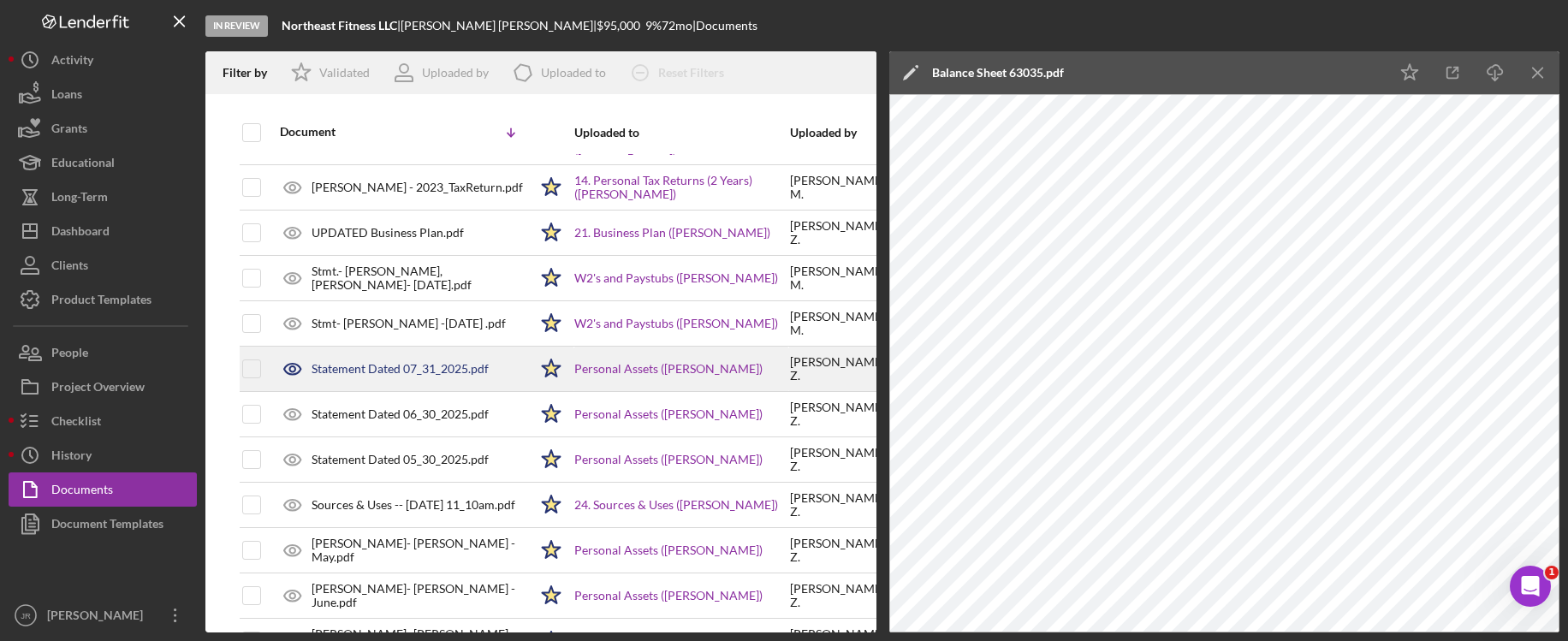
click at [475, 367] on div "Statement Dated 07_31_2025.pdf" at bounding box center [400, 369] width 177 height 14
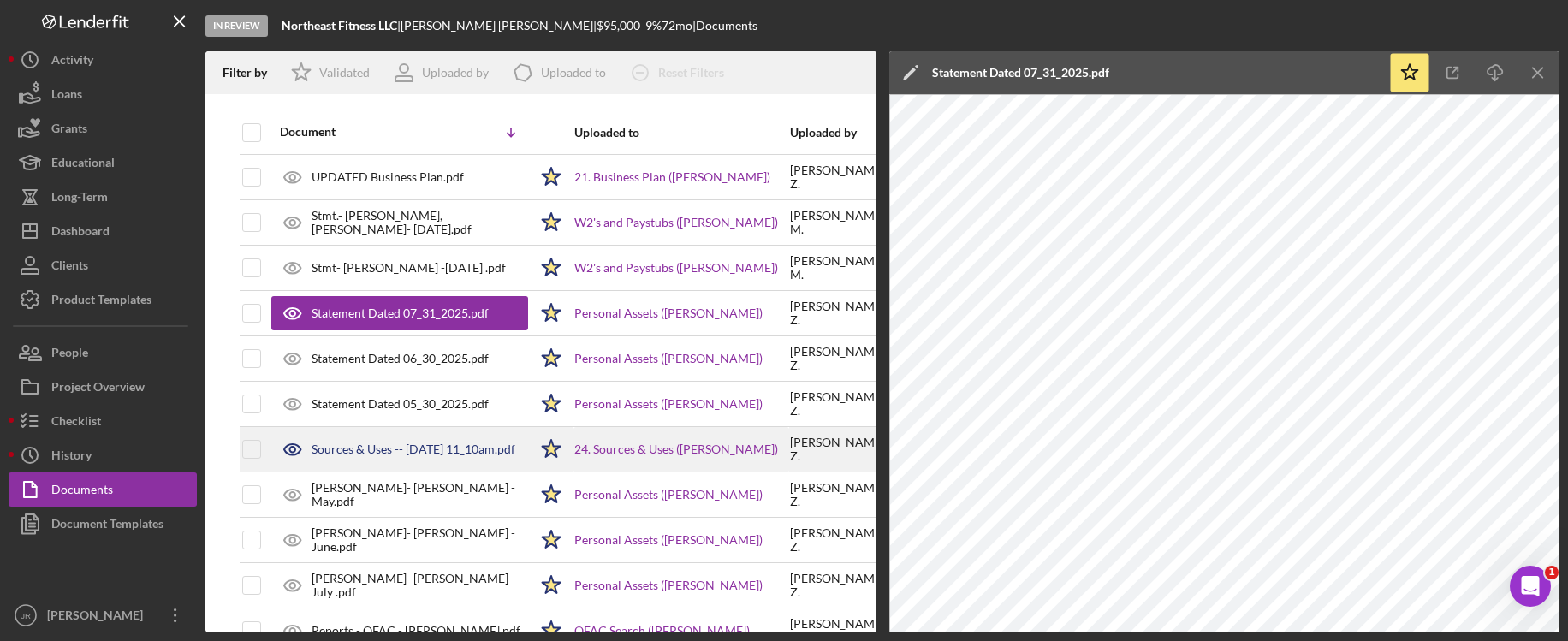
scroll to position [257, 0]
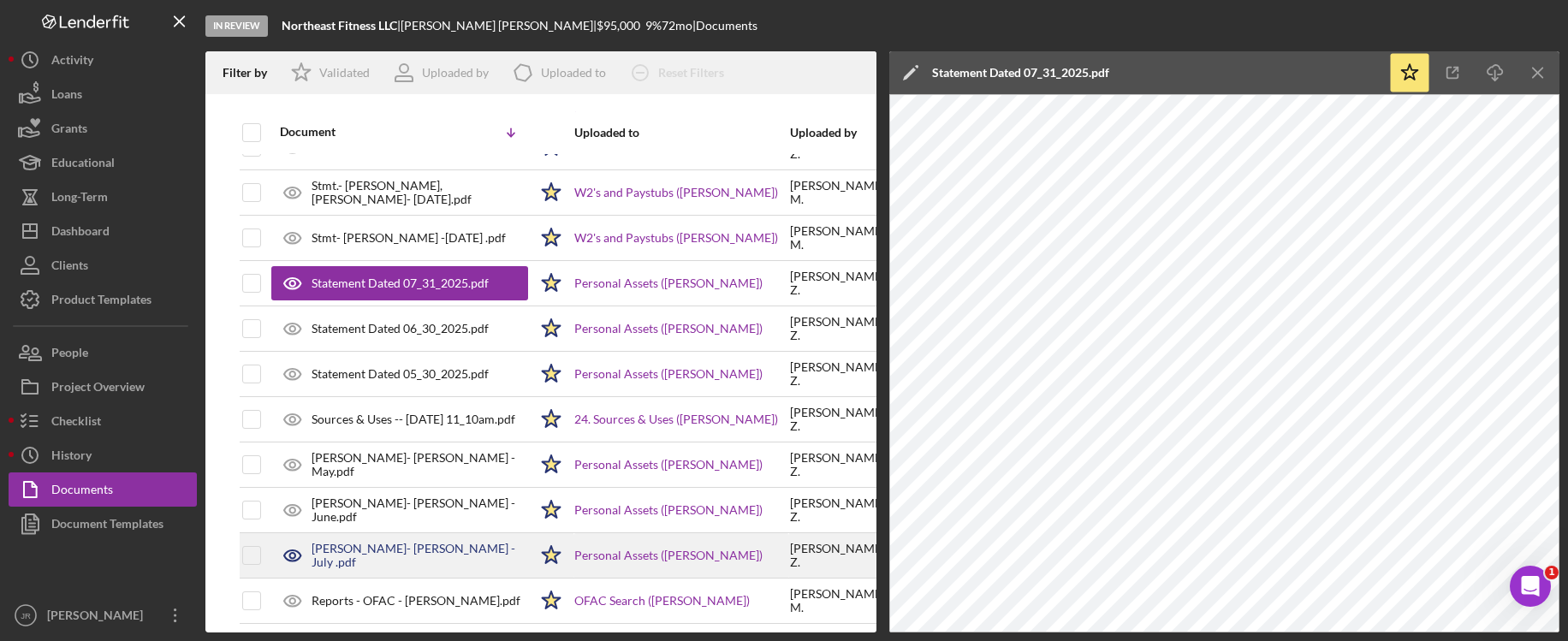
click at [438, 566] on div "Roth IRA- E. Ziegler -July .pdf" at bounding box center [399, 555] width 257 height 43
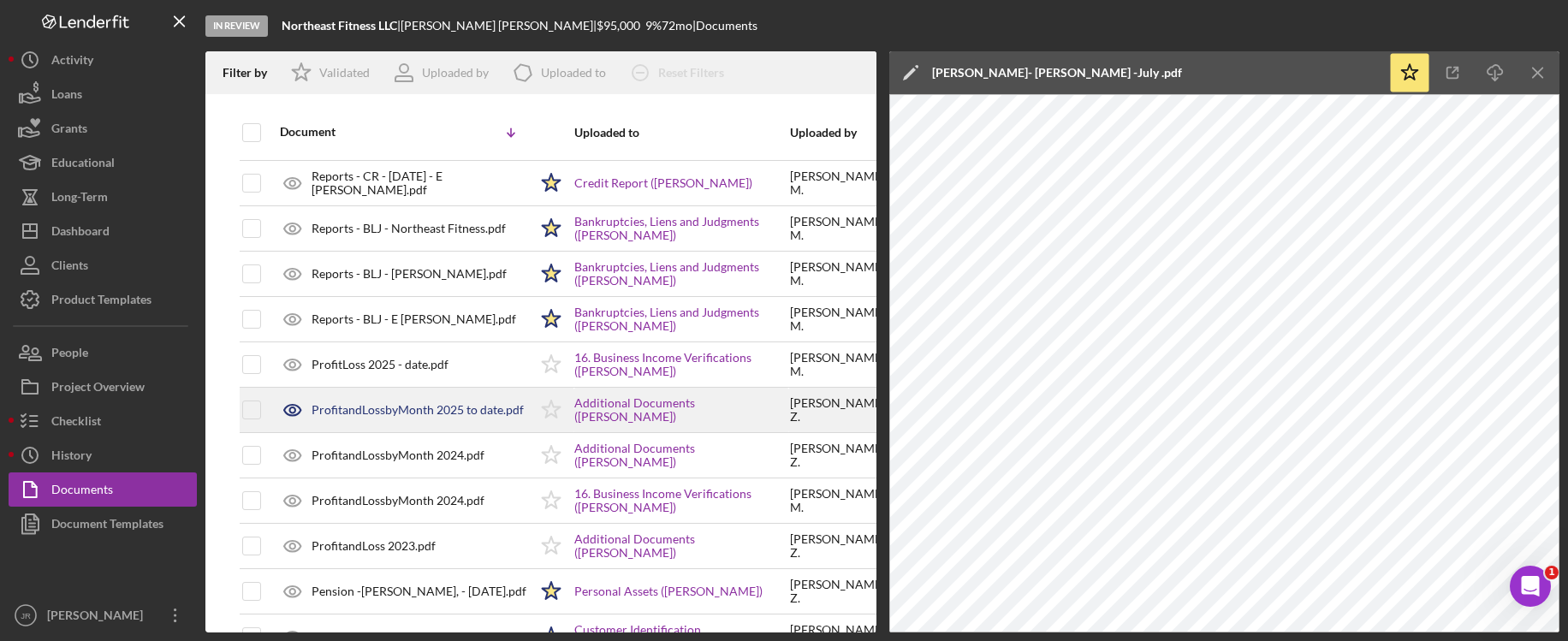
scroll to position [942, 0]
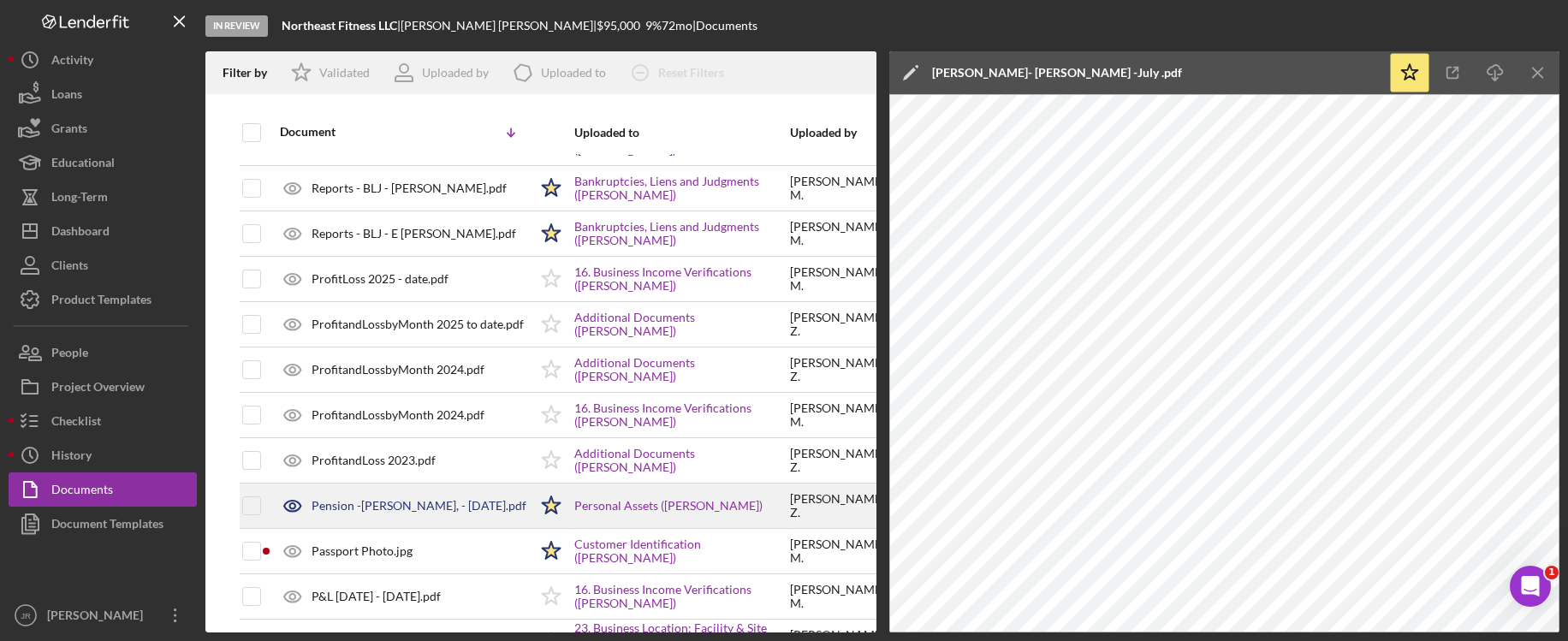
click at [404, 508] on div "Pension -E. Ziegler, - June 30th 2025.pdf" at bounding box center [418, 506] width 215 height 14
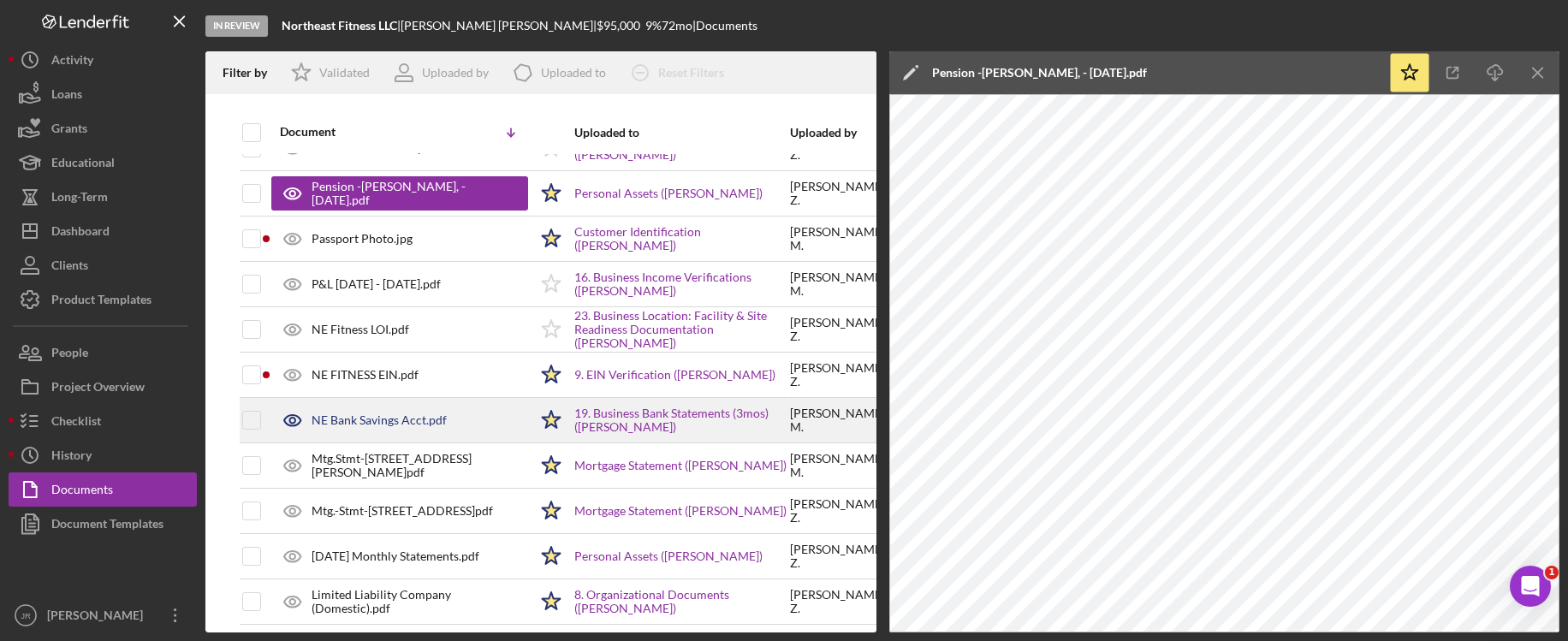
scroll to position [1284, 0]
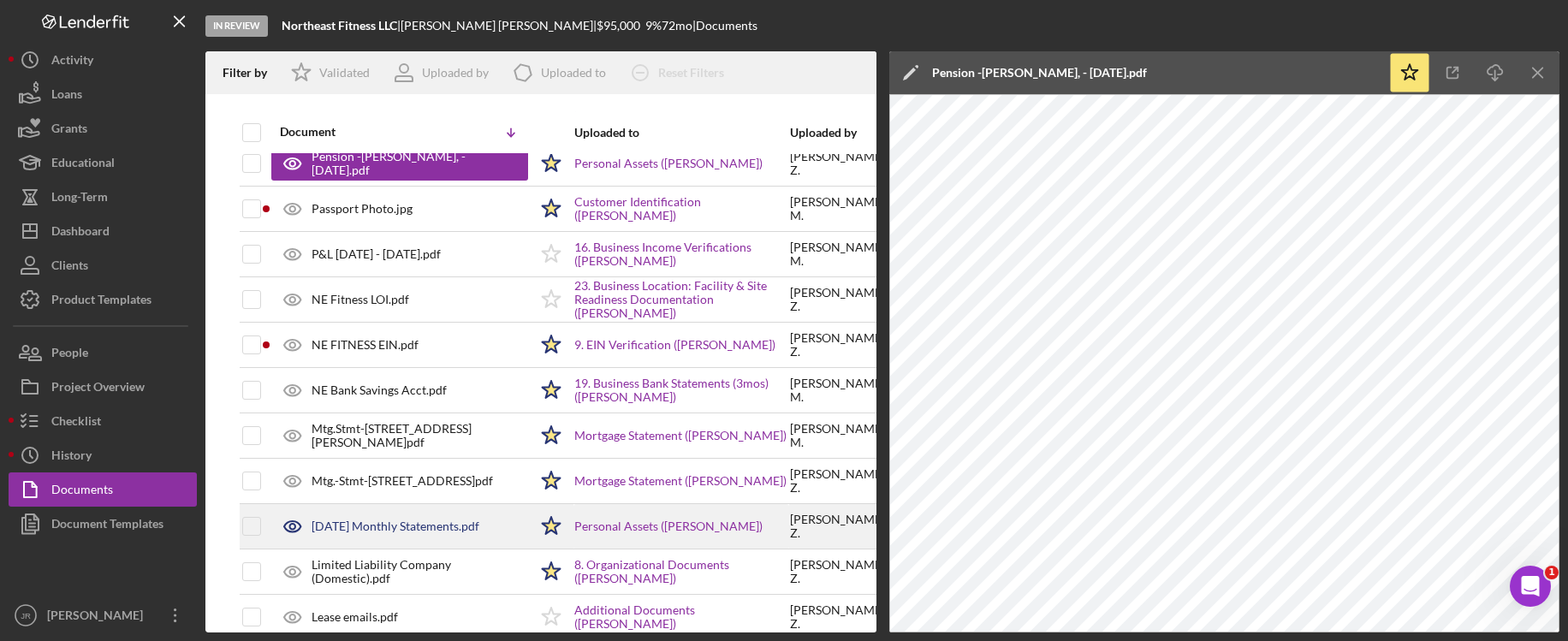
click at [420, 531] on div "May 2025 Monthly Statements.pdf" at bounding box center [394, 527] width 167 height 14
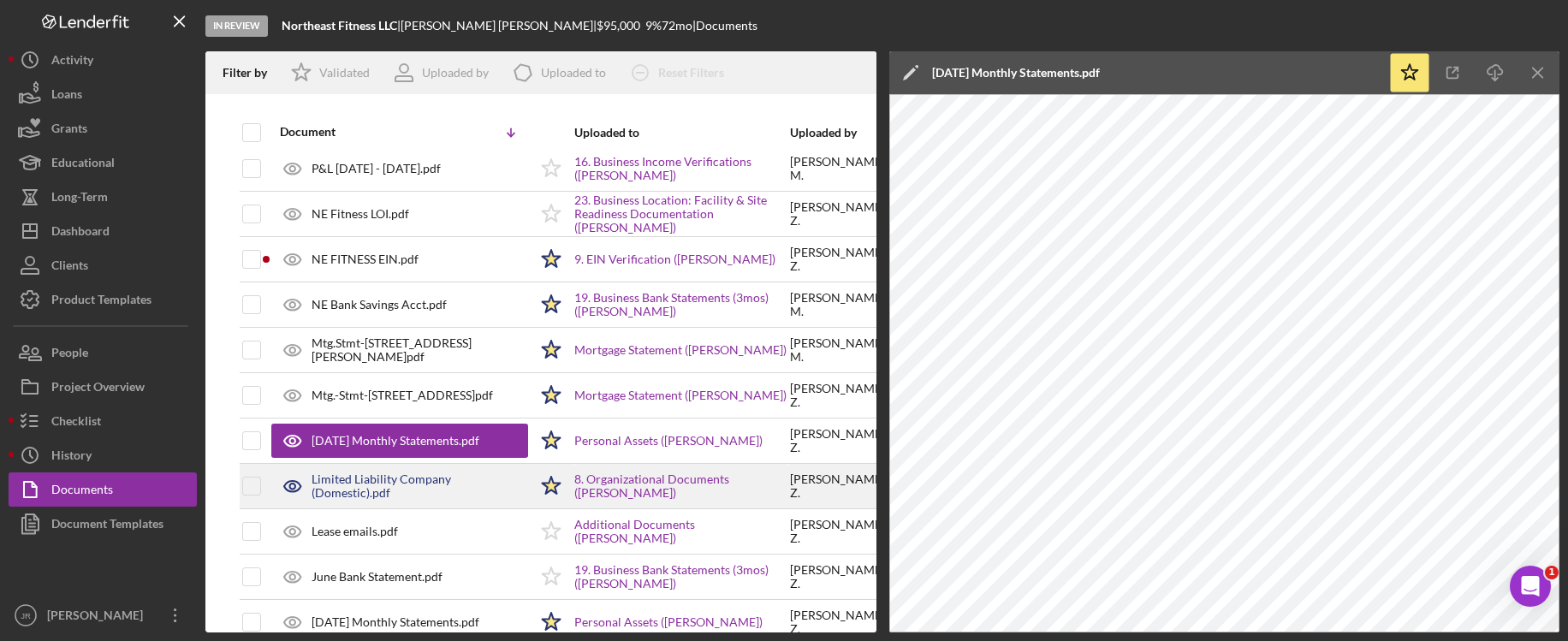
scroll to position [1456, 0]
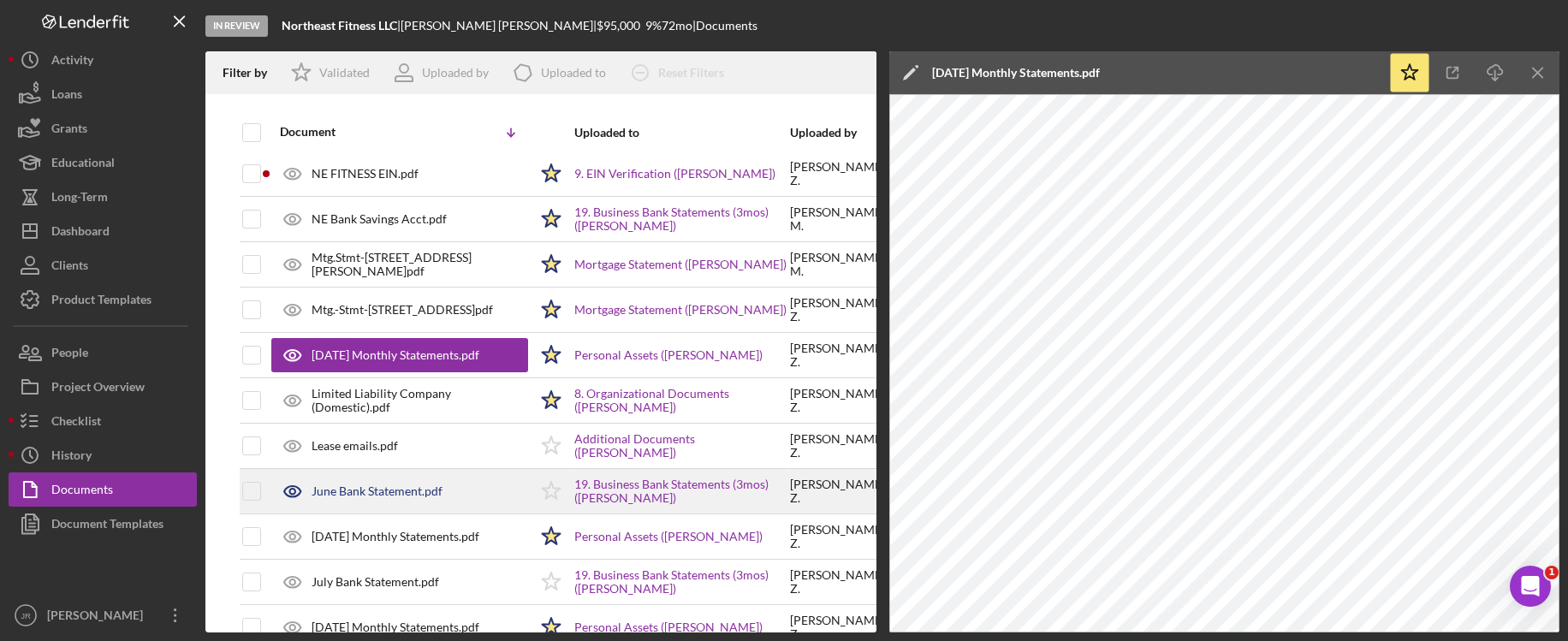
click at [389, 487] on div "June Bank Statement.pdf" at bounding box center [376, 492] width 131 height 14
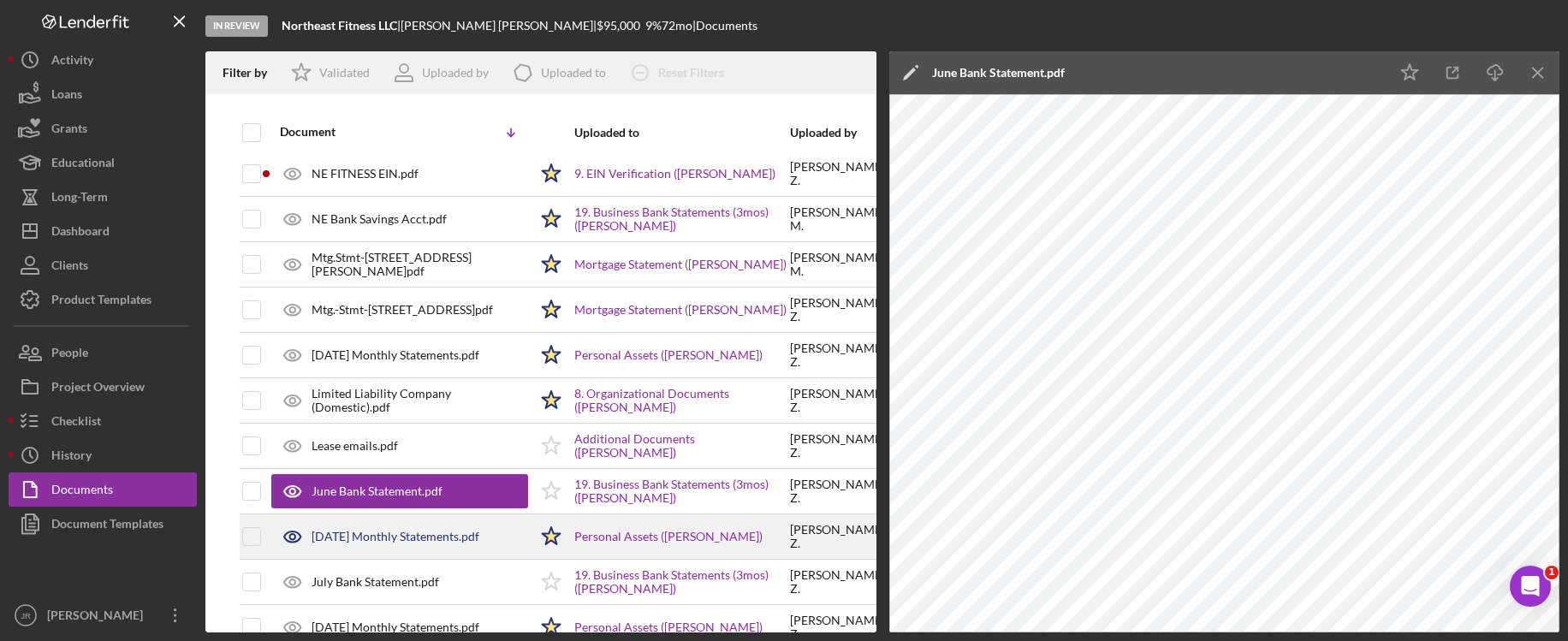
click at [400, 540] on div "June 2025 Monthly Statements.pdf" at bounding box center [394, 537] width 167 height 14
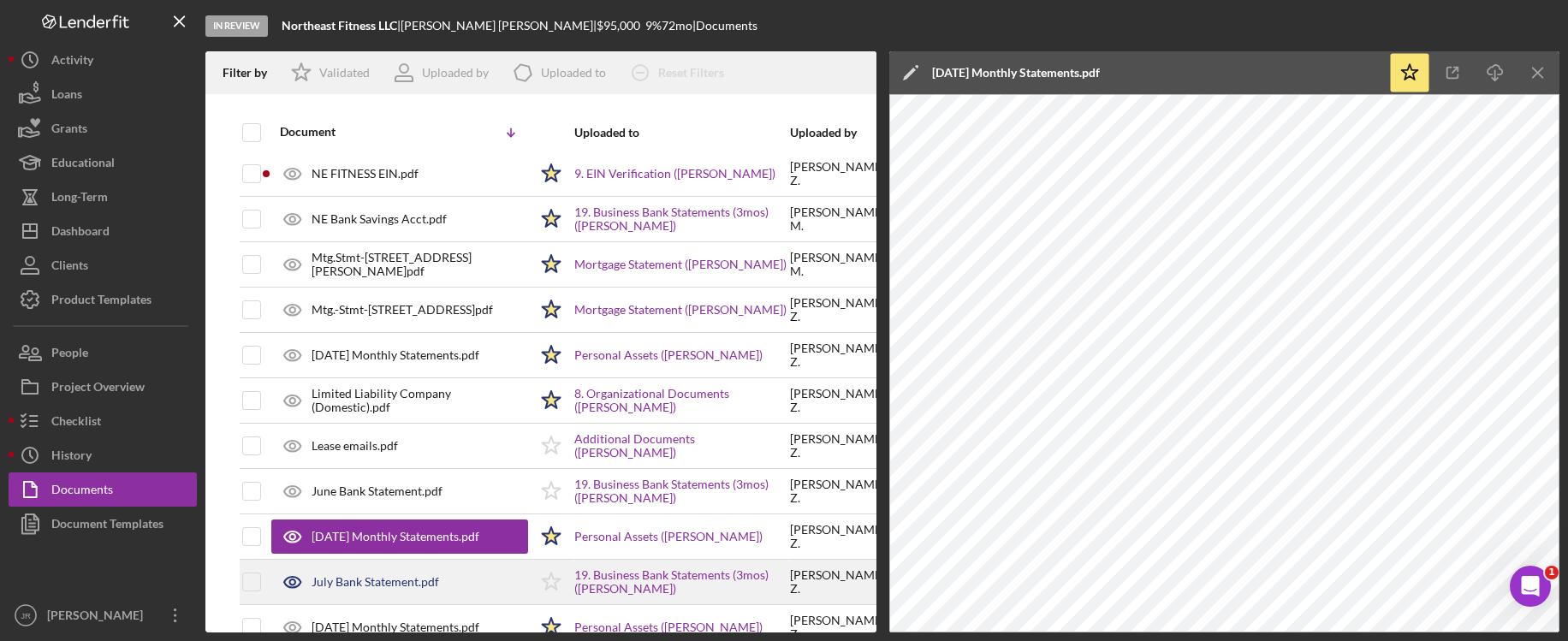
click at [405, 587] on div "July Bank Statement.pdf" at bounding box center [374, 582] width 127 height 14
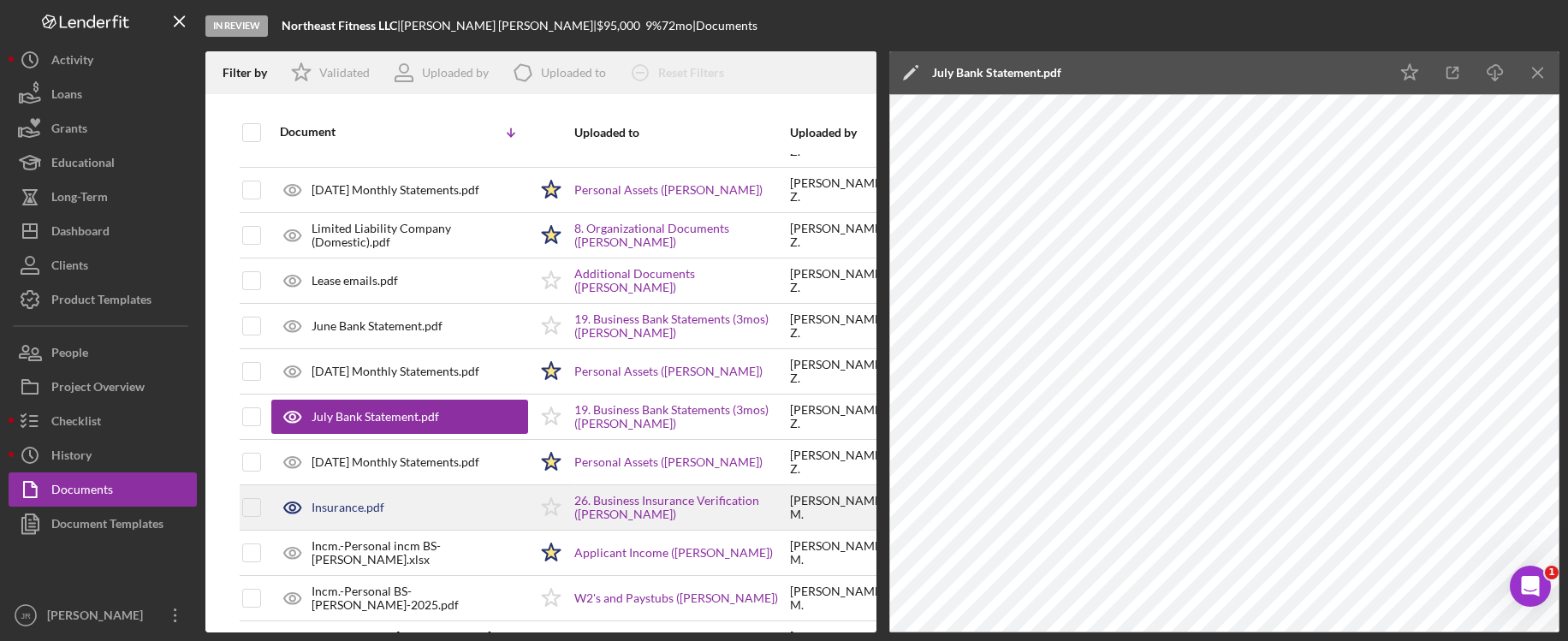
scroll to position [1627, 0]
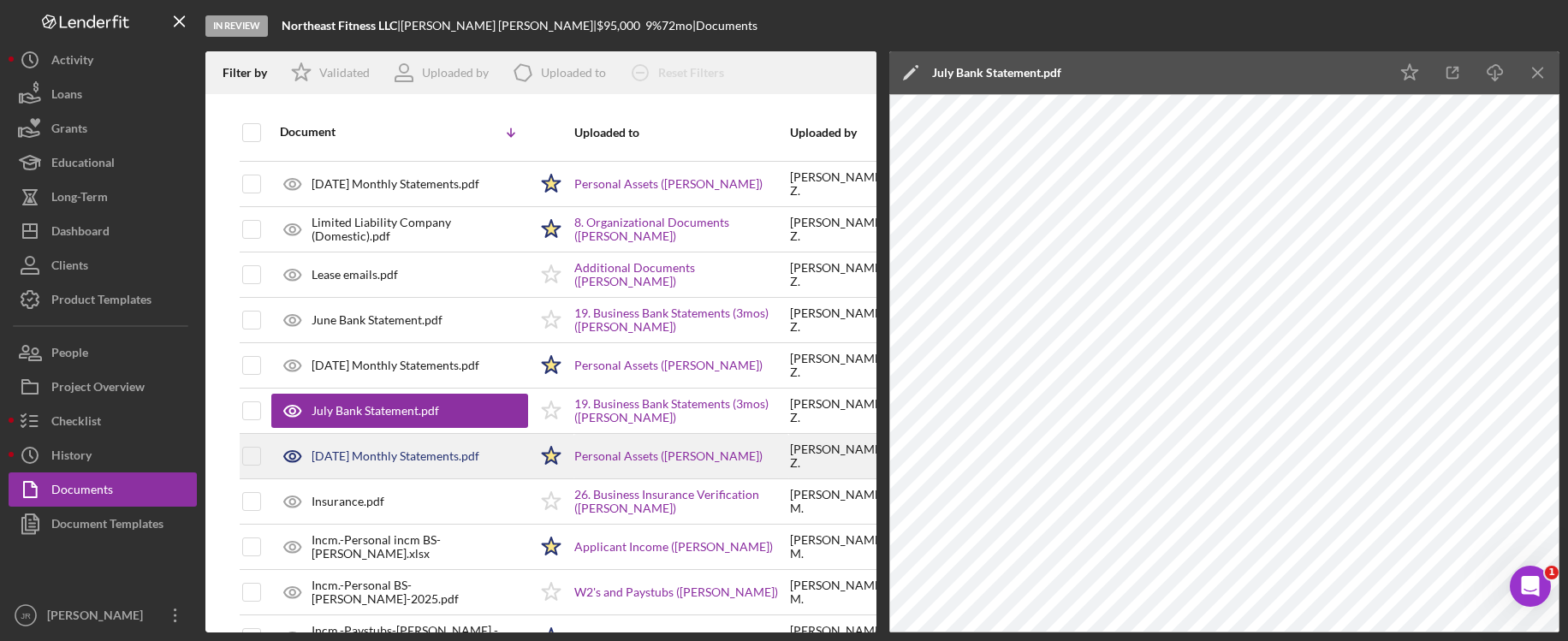
click at [475, 451] on div "July 2025 Monthly Statements.pdf" at bounding box center [394, 457] width 167 height 14
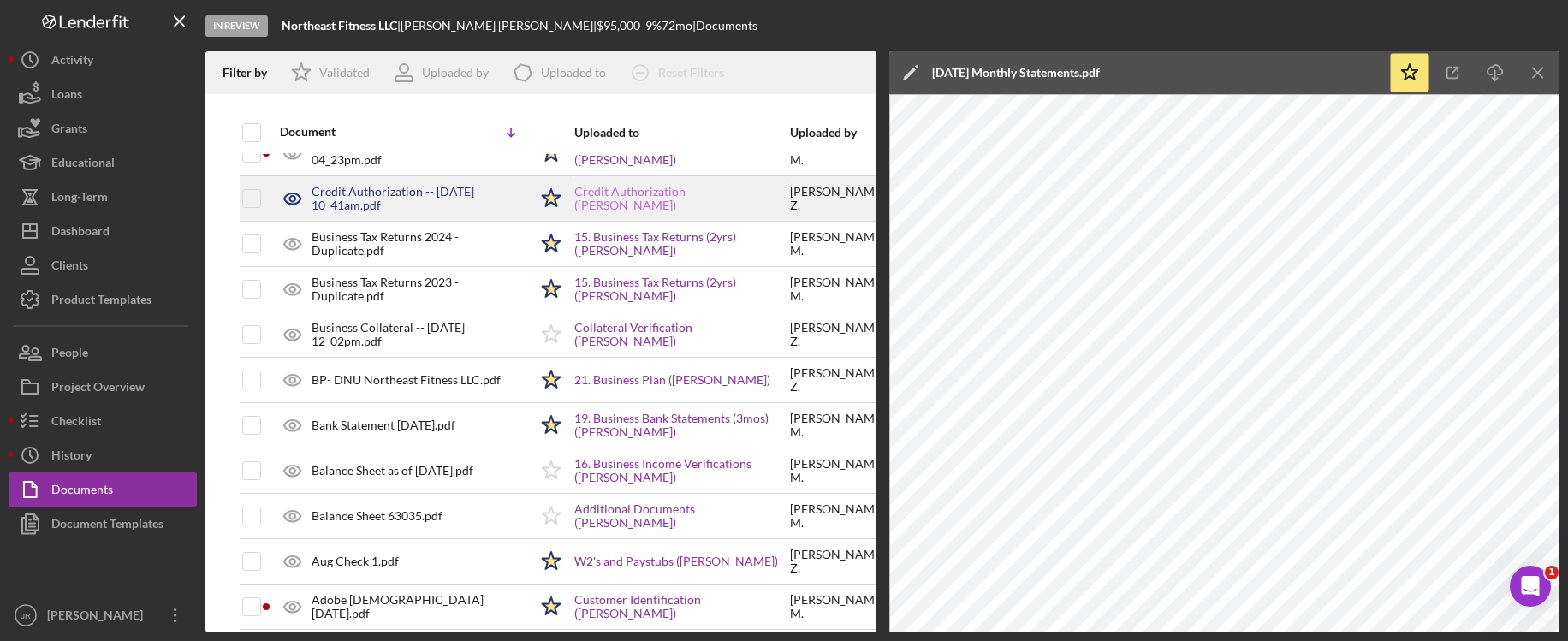
scroll to position [3082, 0]
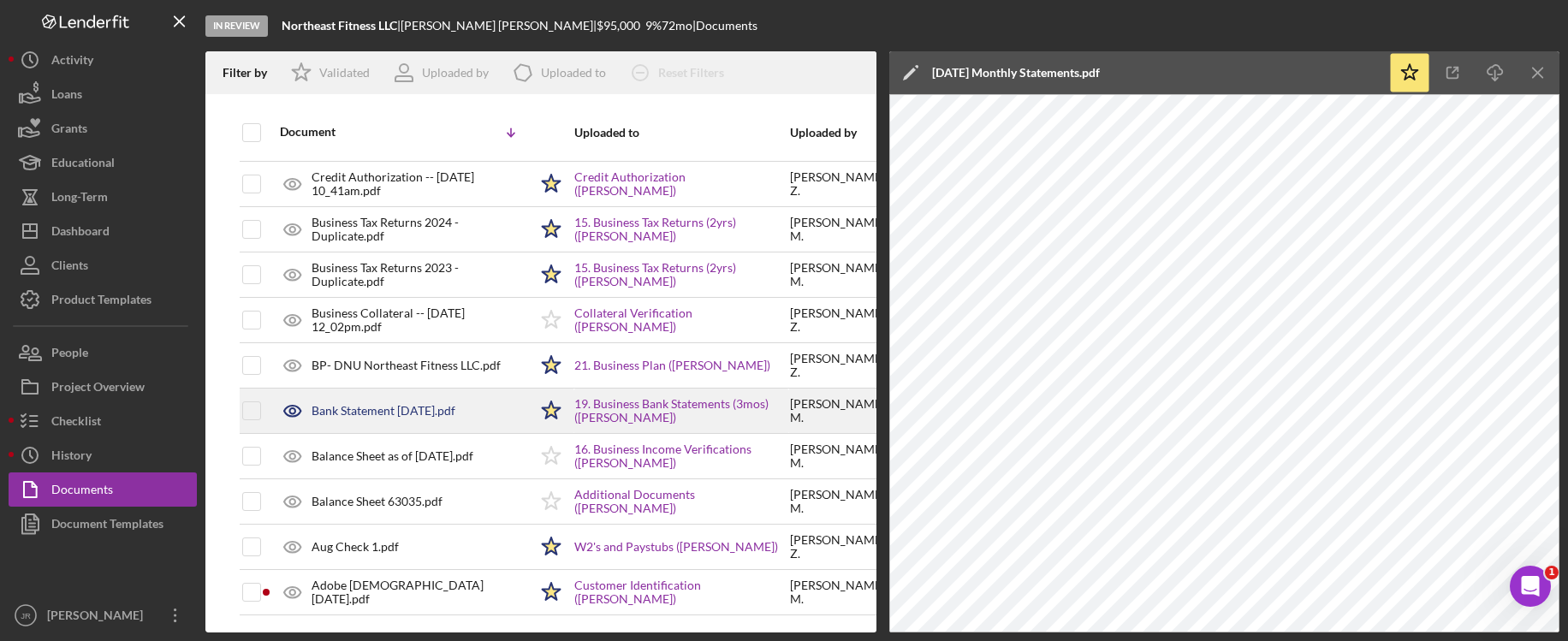
click at [448, 404] on div "Bank Statement June 2025.pdf" at bounding box center [383, 411] width 144 height 14
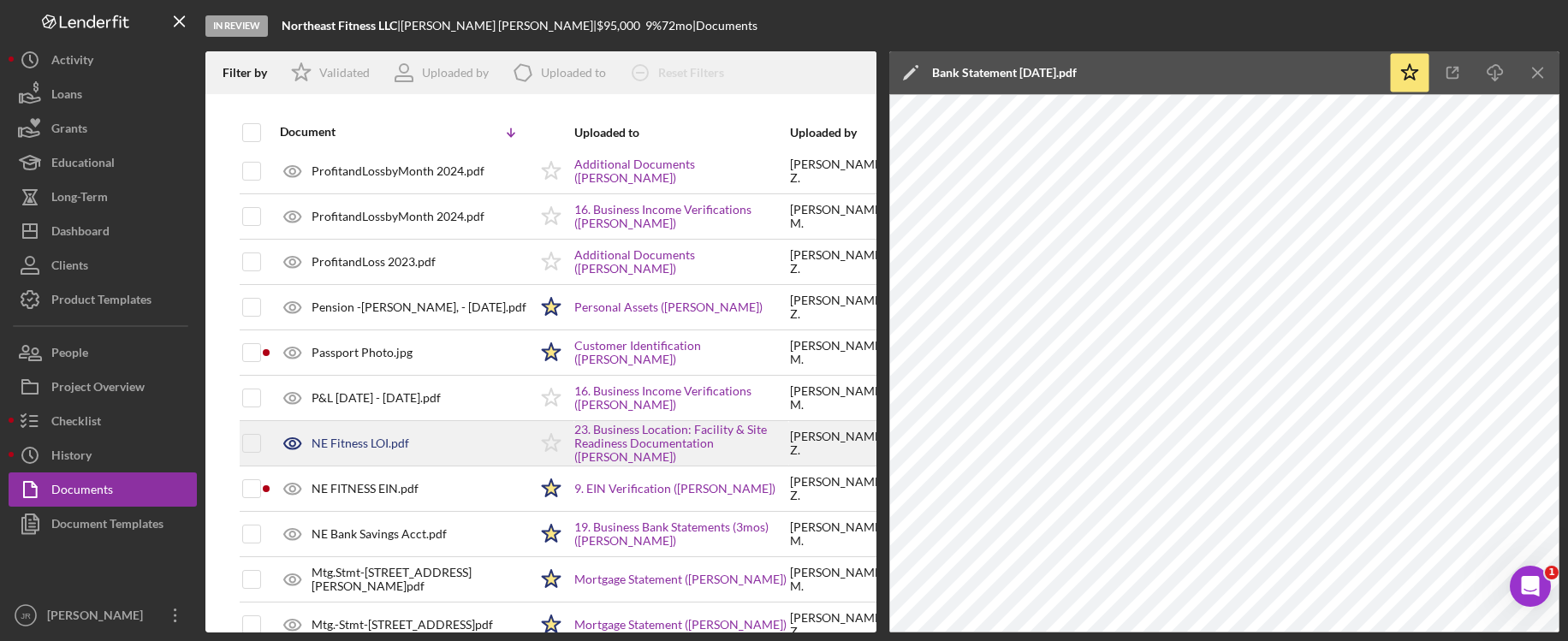
scroll to position [1036, 0]
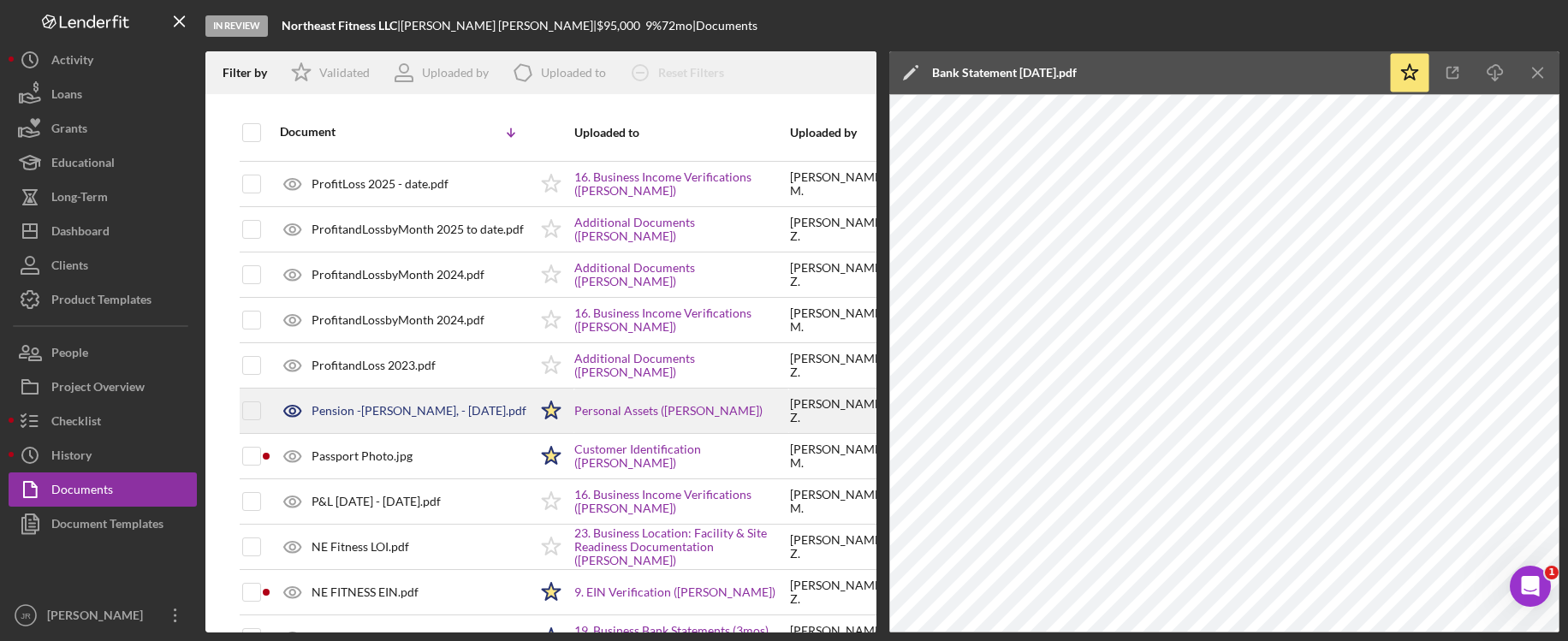
click at [466, 415] on div "Pension -E. Ziegler, - June 30th 2025.pdf" at bounding box center [418, 411] width 215 height 14
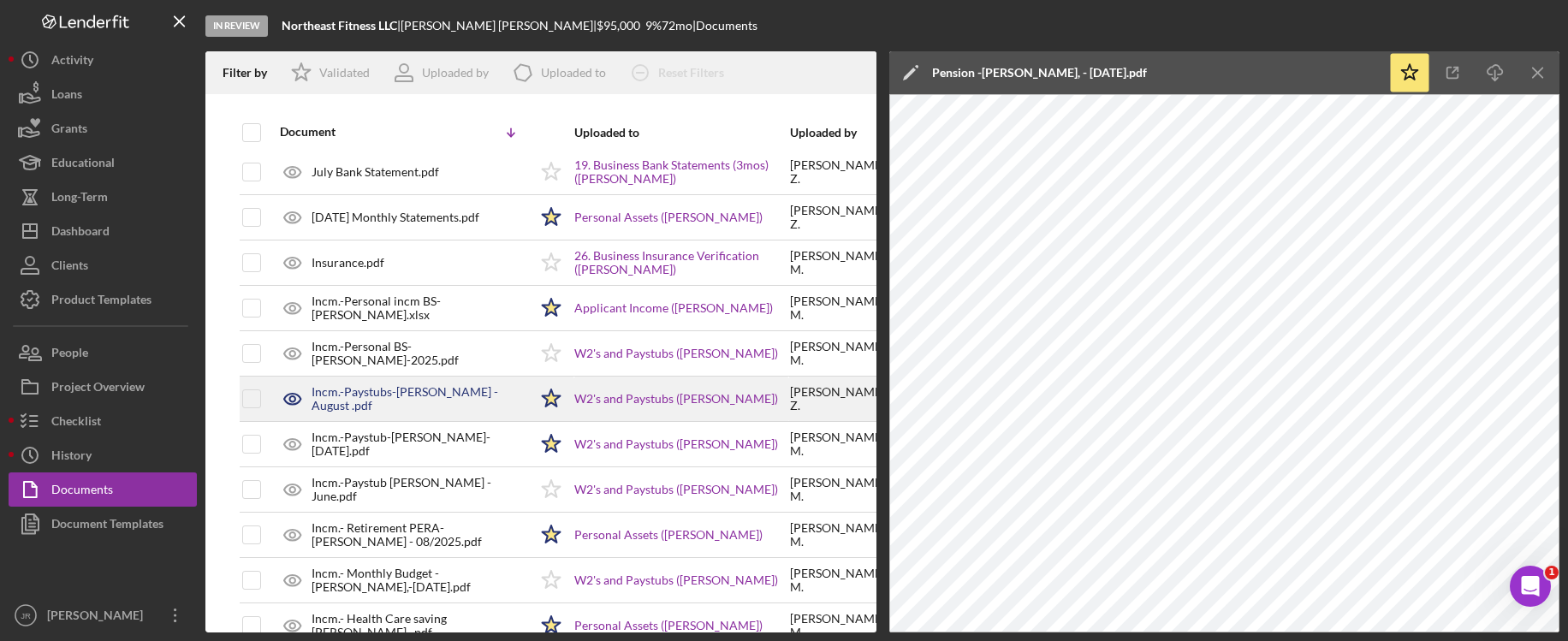
scroll to position [1893, 0]
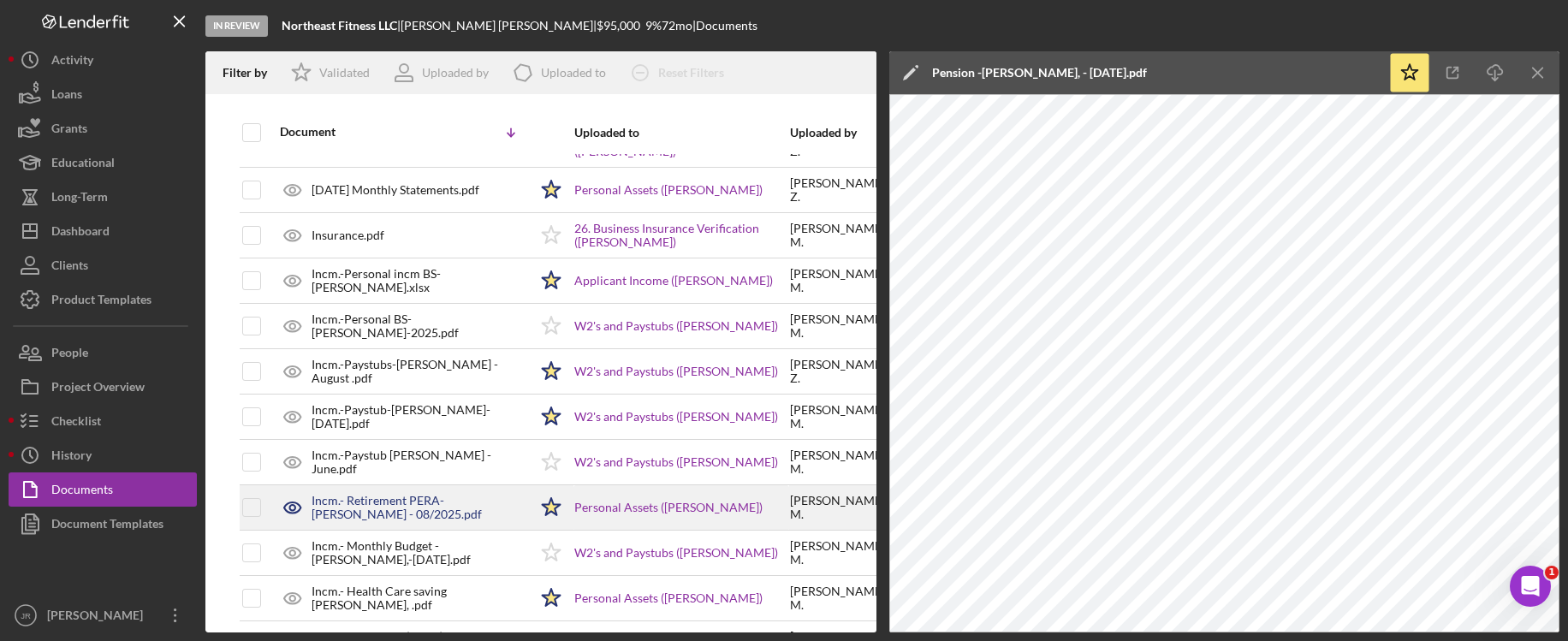
click at [418, 504] on div "Incm.- Retirement PERA- K.Martin - 08/2025.pdf" at bounding box center [419, 507] width 216 height 27
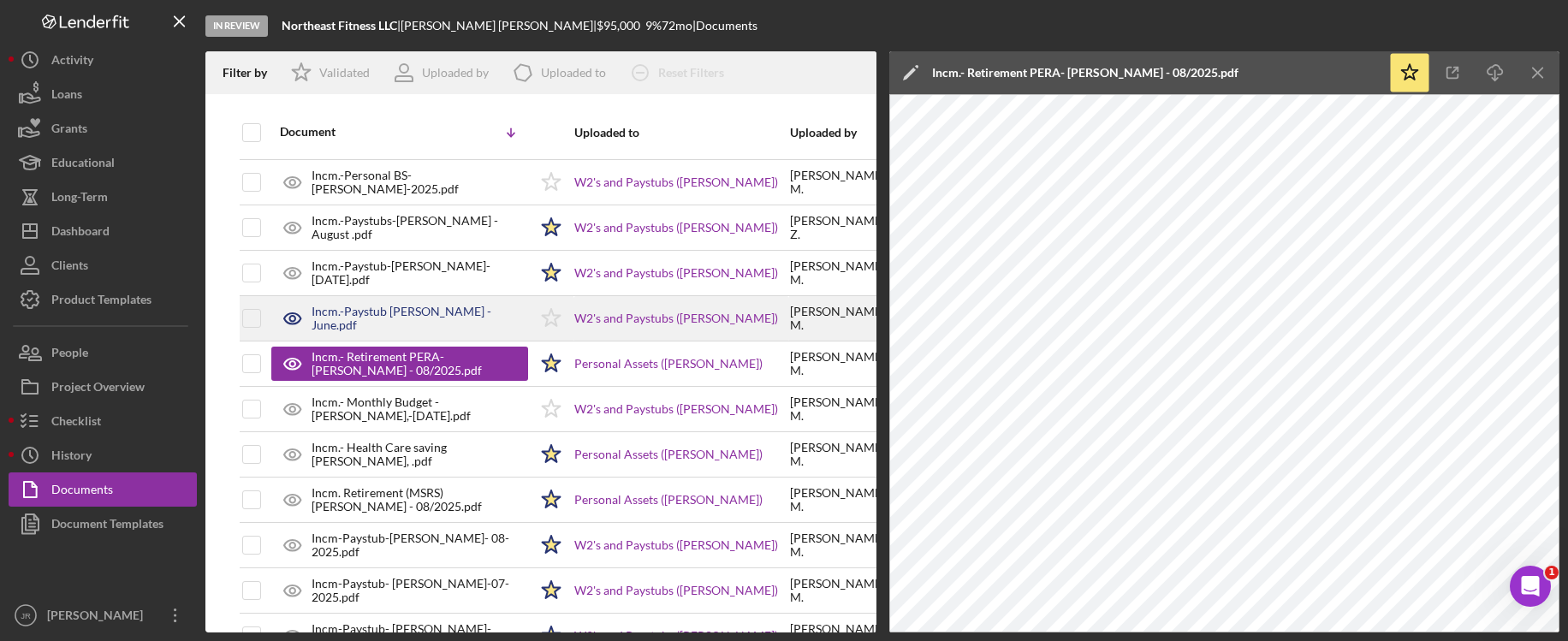
scroll to position [2149, 0]
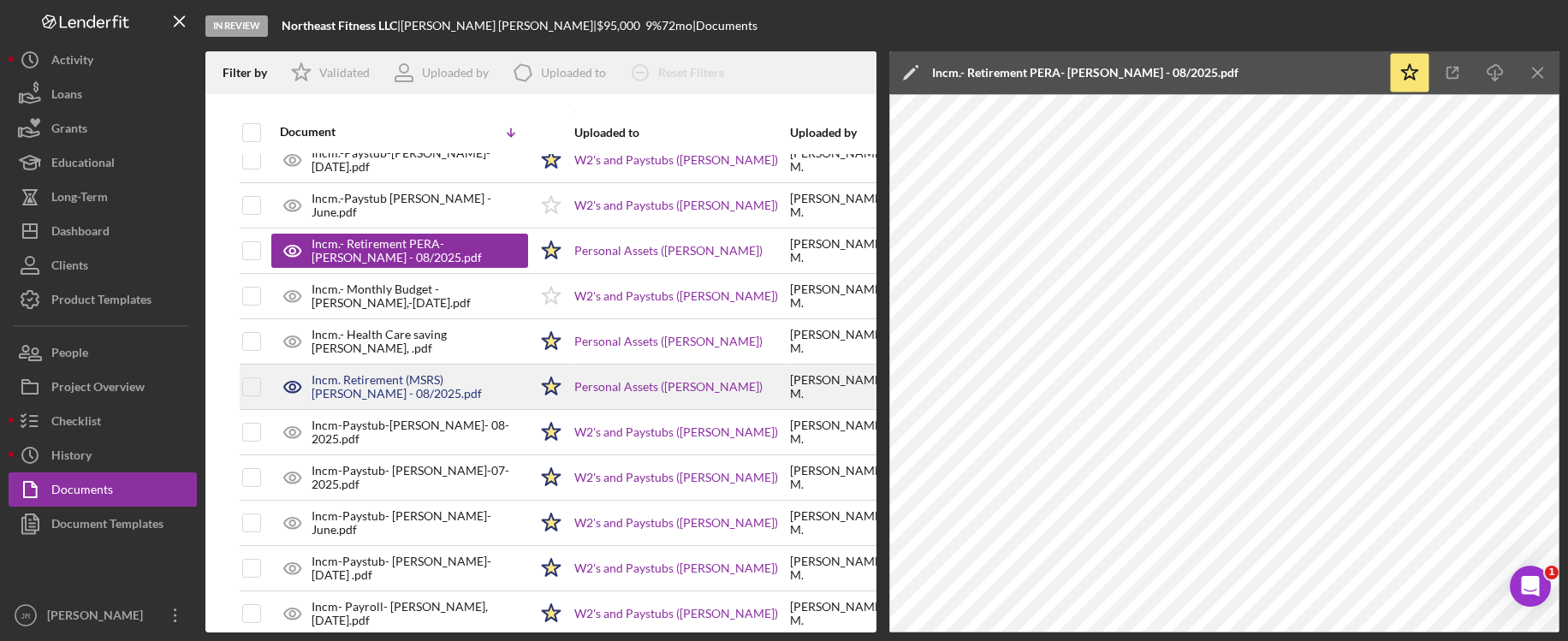
click at [467, 374] on div "Incm. Retirement (MSRS) K.Martin - 08/2025.pdf" at bounding box center [419, 387] width 216 height 27
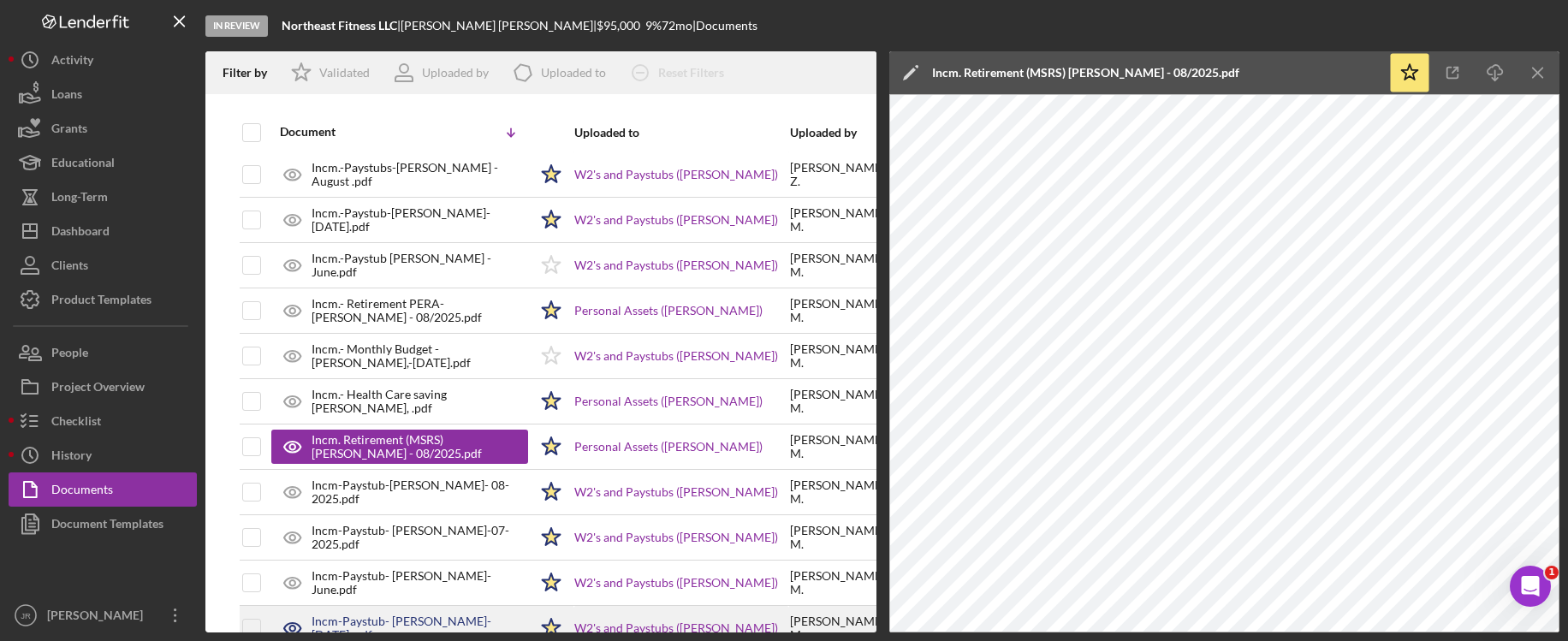
scroll to position [2064, 0]
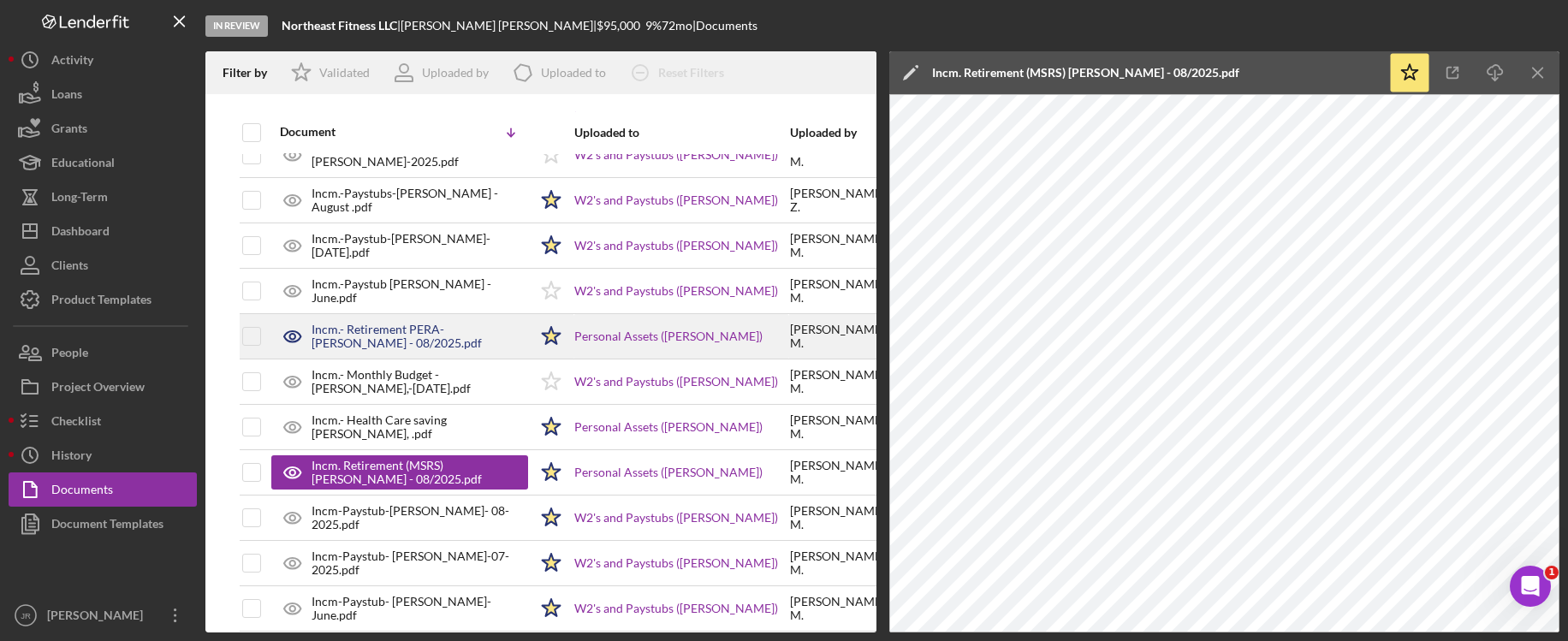
click at [426, 340] on div "Incm.- Retirement PERA- K.Martin - 08/2025.pdf" at bounding box center [419, 336] width 216 height 27
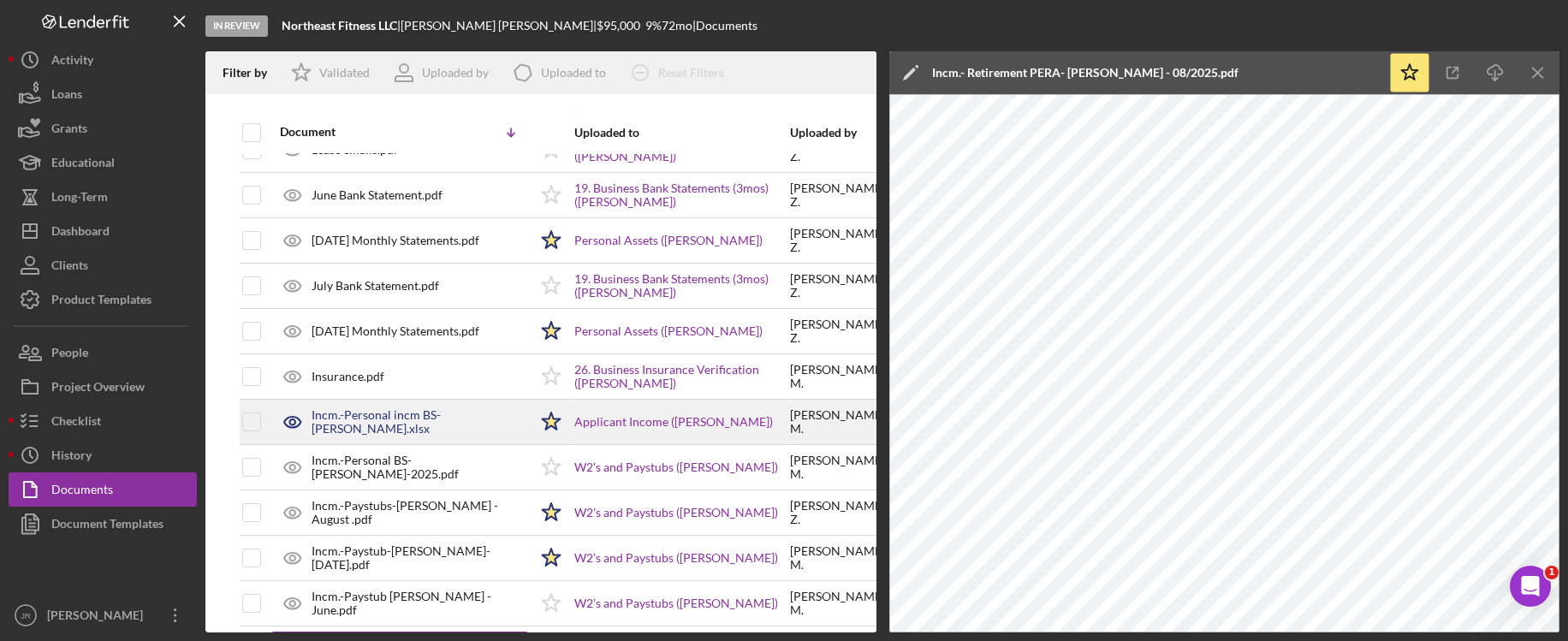
scroll to position [1721, 0]
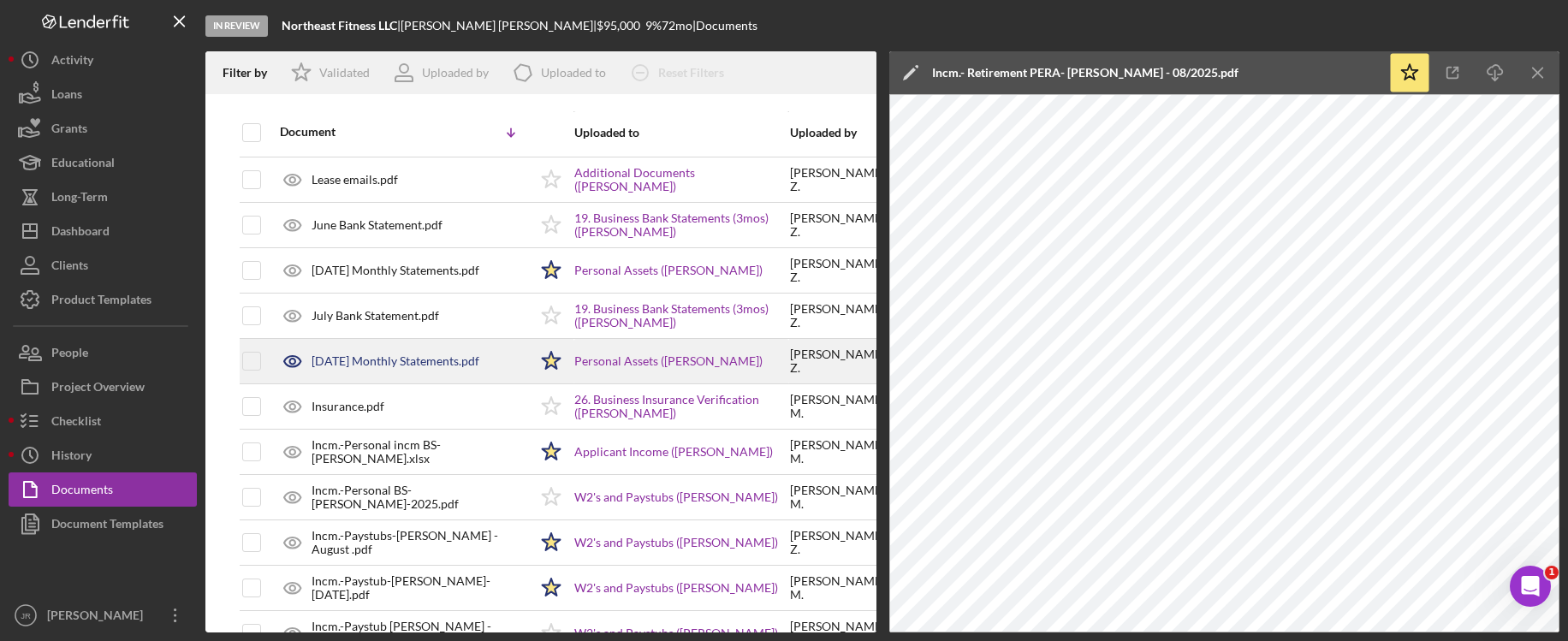
click at [444, 361] on div "July 2025 Monthly Statements.pdf" at bounding box center [394, 361] width 167 height 14
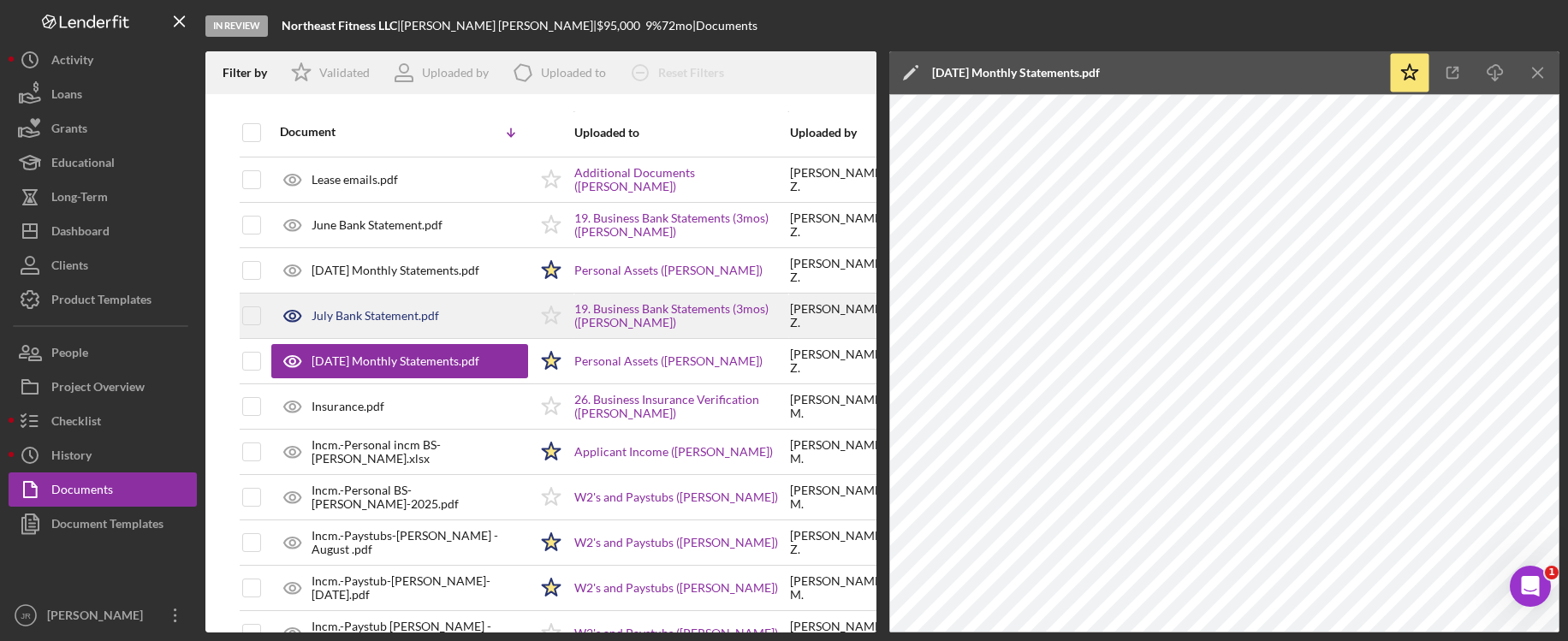
click at [410, 318] on div "July Bank Statement.pdf" at bounding box center [374, 316] width 127 height 14
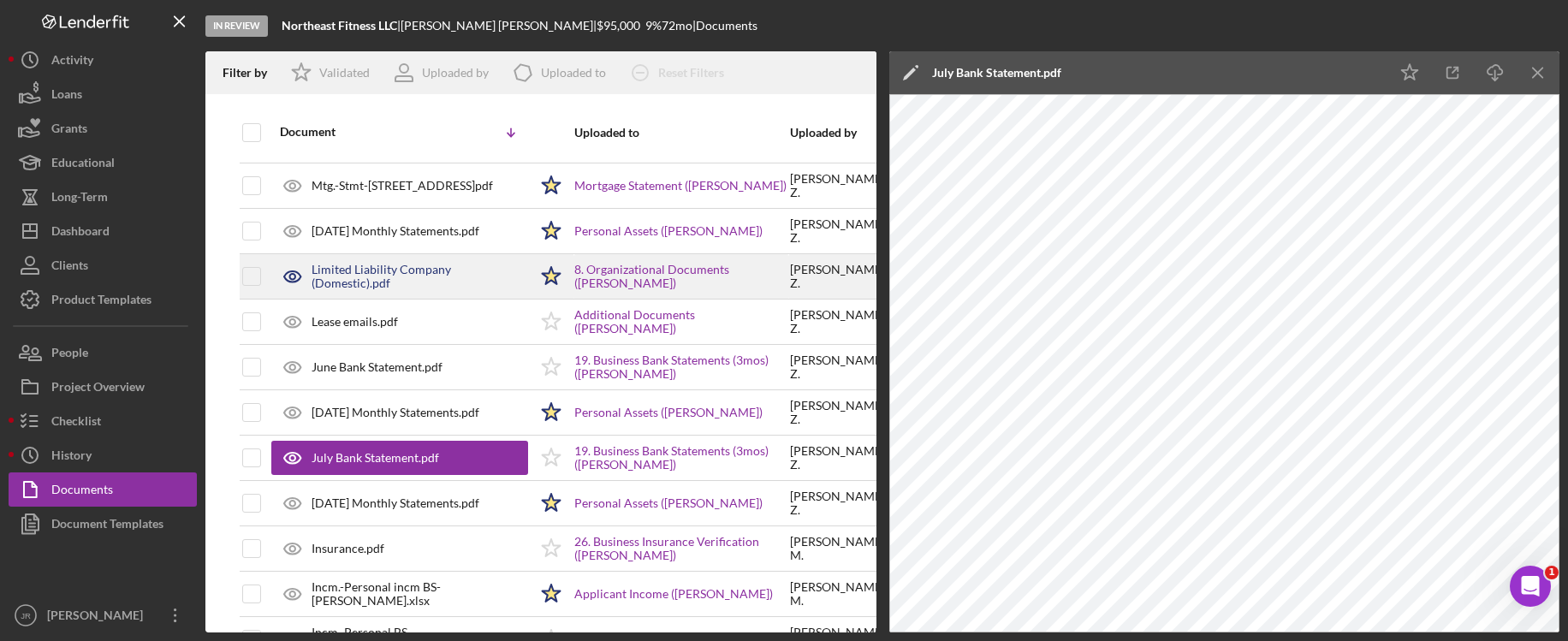
scroll to position [1550, 0]
